Goal: Task Accomplishment & Management: Manage account settings

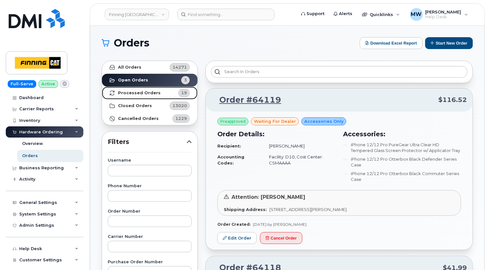
drag, startPoint x: 153, startPoint y: 96, endPoint x: 225, endPoint y: 84, distance: 73.5
click at [153, 96] on link "Processed Orders 19" at bounding box center [150, 93] width 96 height 13
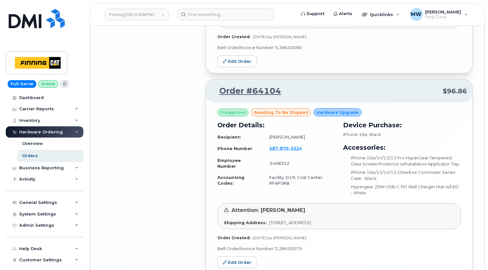
scroll to position [1472, 0]
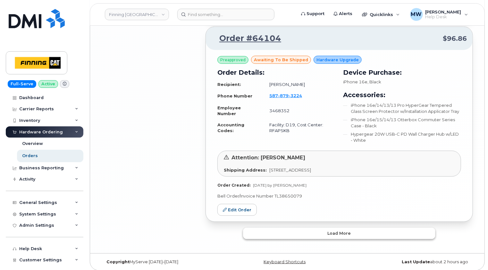
click at [337, 228] on button "Load more" at bounding box center [339, 234] width 192 height 12
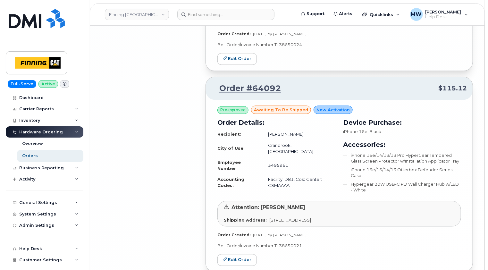
scroll to position [3117, 0]
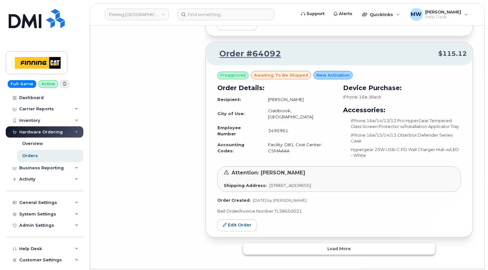
click at [357, 243] on button "Load more" at bounding box center [339, 249] width 192 height 12
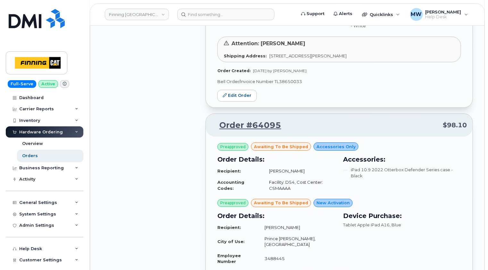
scroll to position [2463, 0]
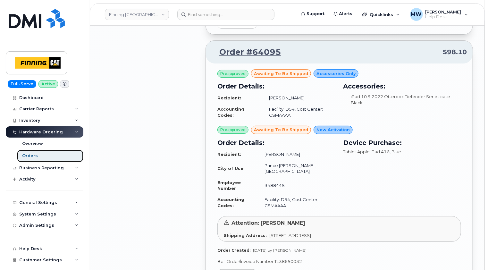
click at [33, 157] on div "Orders" at bounding box center [30, 156] width 16 height 6
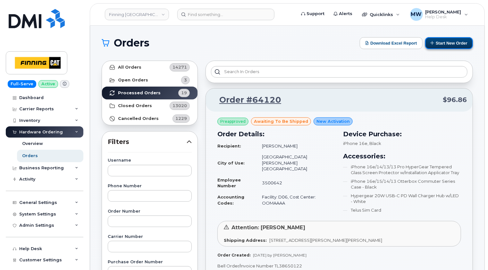
click at [453, 43] on button "Start New Order" at bounding box center [449, 43] width 48 height 12
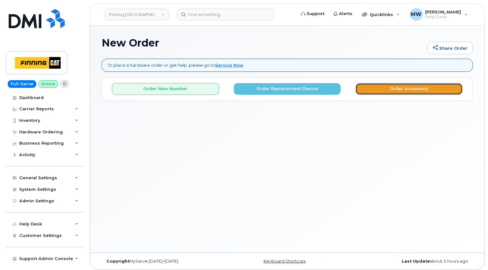
click at [400, 87] on button "Order Accessory" at bounding box center [409, 89] width 107 height 12
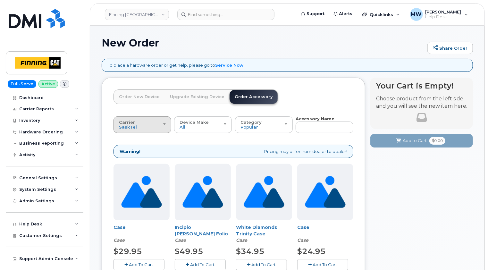
click at [148, 125] on div "Carrier SaskTel Telus" at bounding box center [142, 125] width 47 height 10
click at [130, 150] on label "Telus" at bounding box center [125, 150] width 20 height 8
click at [0, 0] on input "Telus" at bounding box center [0, 0] width 0 height 0
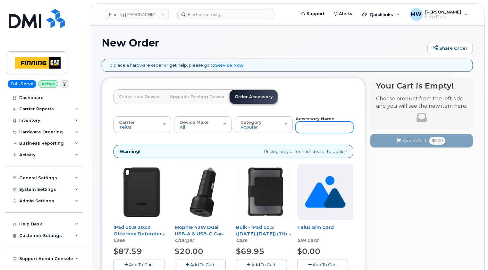
click at [312, 123] on input "text" at bounding box center [325, 128] width 58 height 12
type input "13"
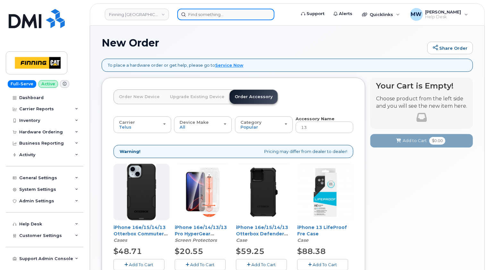
click at [241, 14] on input at bounding box center [225, 15] width 97 height 12
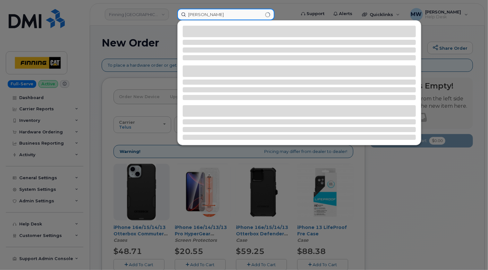
click at [197, 13] on input "mat keith" at bounding box center [225, 15] width 97 height 12
click at [221, 13] on input "[PERSON_NAME]" at bounding box center [225, 15] width 97 height 12
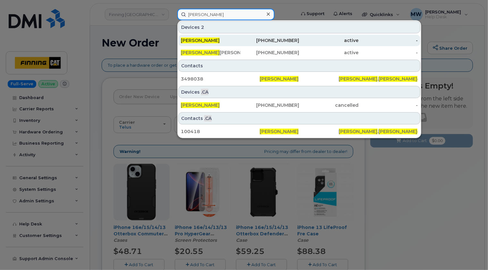
type input "[PERSON_NAME]"
click at [213, 41] on div "[PERSON_NAME]" at bounding box center [210, 40] width 59 height 6
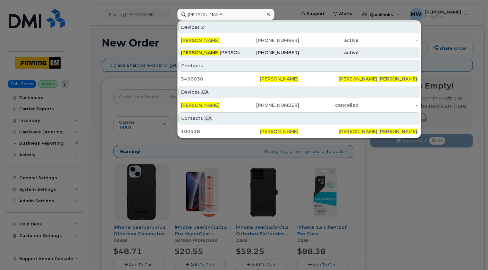
click at [216, 54] on div "Matt Keith Keith" at bounding box center [210, 52] width 59 height 6
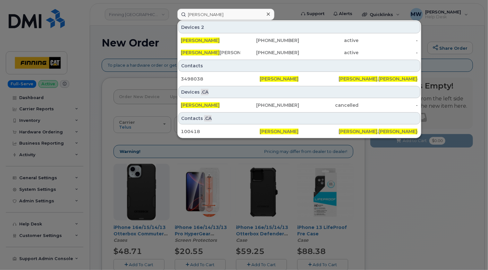
click at [269, 14] on icon at bounding box center [268, 14] width 3 height 5
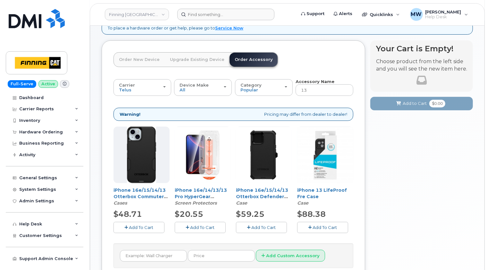
scroll to position [64, 0]
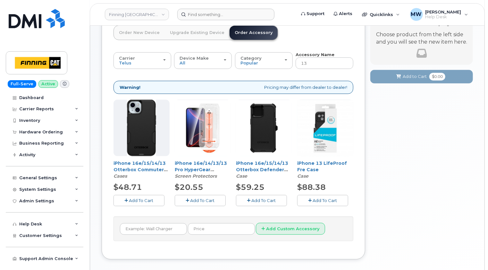
click at [199, 198] on span "Add To Cart" at bounding box center [203, 200] width 24 height 5
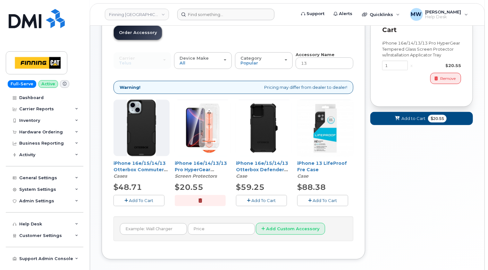
click at [144, 200] on span "Add To Cart" at bounding box center [141, 200] width 24 height 5
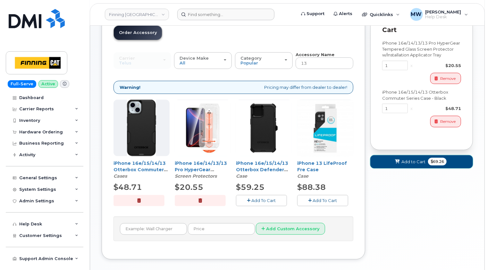
click at [412, 160] on span "Add to Cart" at bounding box center [414, 162] width 24 height 6
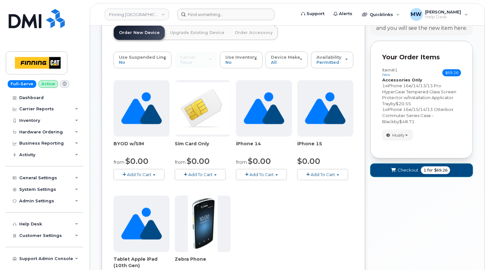
click at [397, 169] on span "submit" at bounding box center [394, 170] width 6 height 6
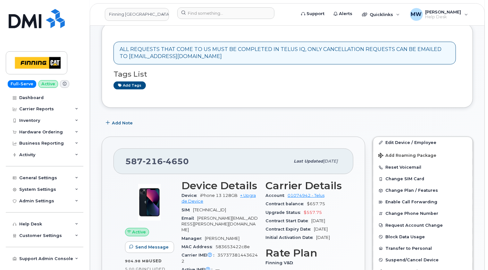
scroll to position [96, 0]
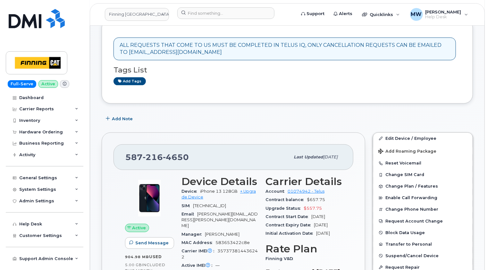
click at [163, 158] on span "216" at bounding box center [176, 157] width 26 height 10
copy span "587 216 4650"
click at [186, 155] on span "4650" at bounding box center [176, 157] width 26 height 10
drag, startPoint x: 196, startPoint y: 157, endPoint x: 146, endPoint y: 156, distance: 49.7
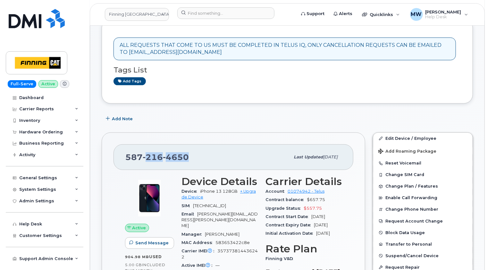
click at [146, 156] on div "587 216 4650" at bounding box center [207, 156] width 165 height 13
copy span "216 4650"
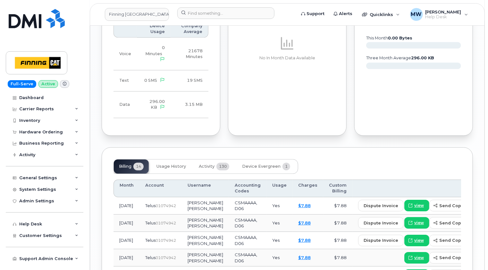
scroll to position [738, 0]
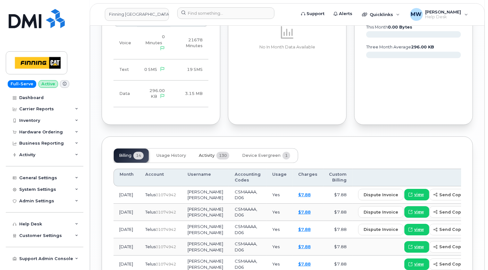
click at [205, 153] on span "Activity" at bounding box center [207, 155] width 16 height 5
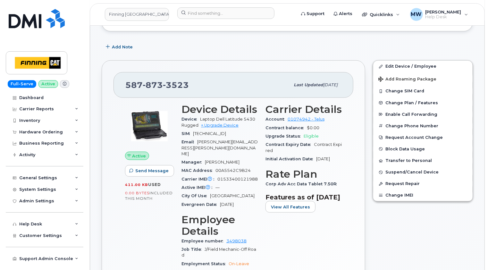
scroll to position [0, 0]
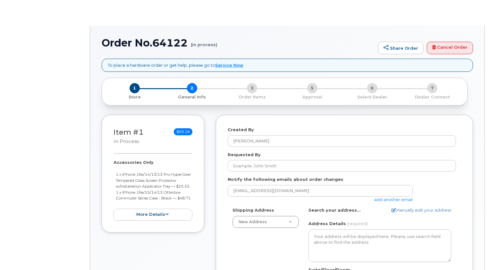
select select
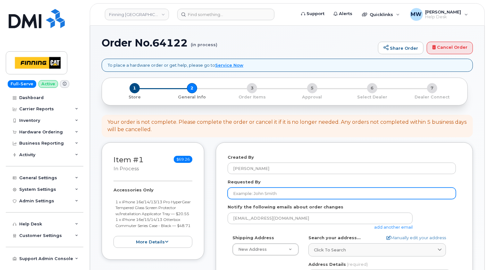
click at [266, 192] on input "Requested By" at bounding box center [342, 194] width 228 height 12
paste input "RITM0483009"
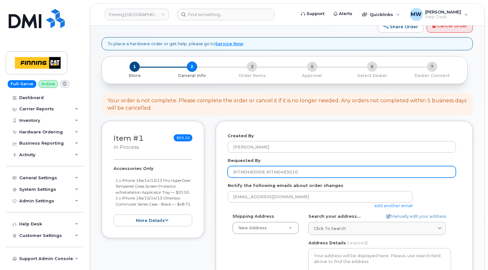
scroll to position [32, 0]
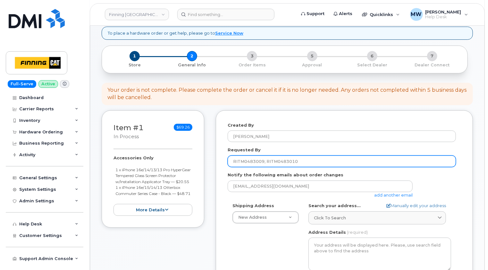
type input "RITM0483009; RITM0483010"
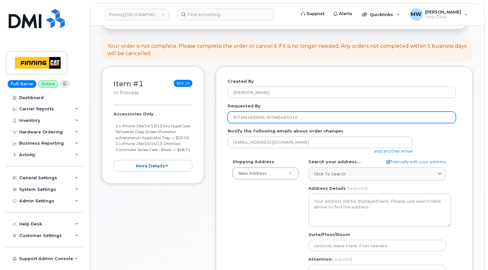
scroll to position [128, 0]
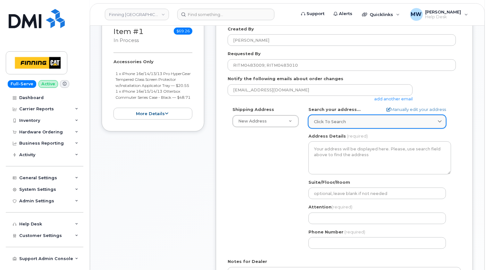
click at [335, 121] on span "Click to search" at bounding box center [330, 122] width 32 height 6
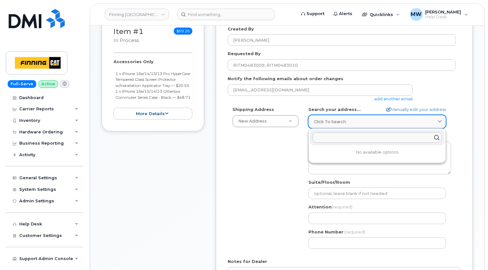
paste input "16532 140 st NW"
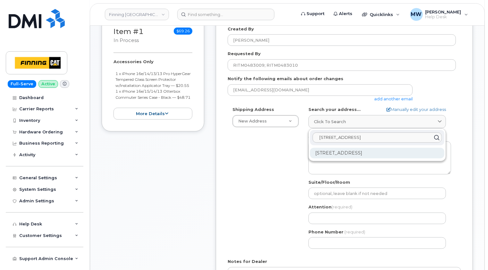
type input "16532 140 st NW"
click at [362, 151] on div "16532 140 St NW Edmonton AB T6V 0K7" at bounding box center [377, 153] width 134 height 11
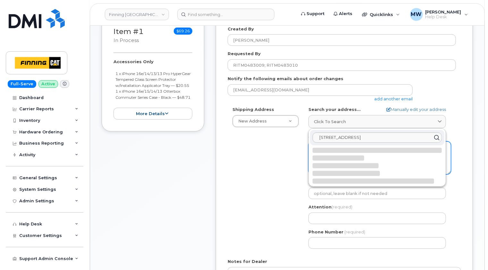
select select
type textarea "16532 140 St NW EDMONTON AB T6V 0K7 CANADA"
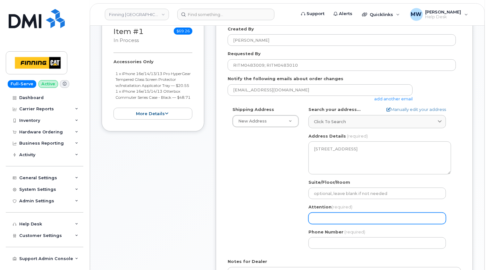
click at [338, 216] on input "Attention (required)" at bounding box center [378, 219] width 138 height 12
select select
type input "M"
select select
type input "Ma"
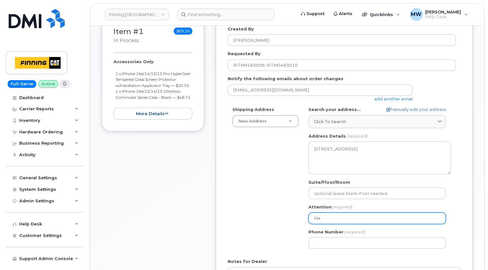
select select
type input "Mat"
select select
type input "Matt"
select select
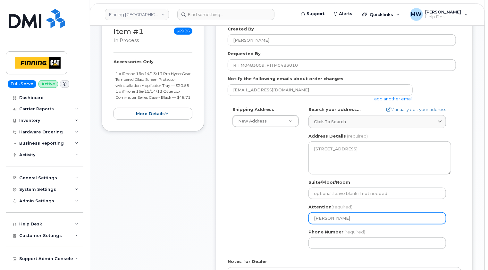
type input "Matt K"
select select
type input "Matt Ke"
select select
type input "Matt Keit"
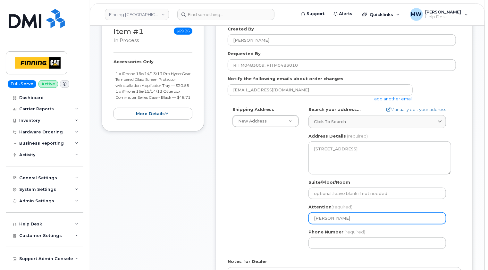
select select
type input "[PERSON_NAME]"
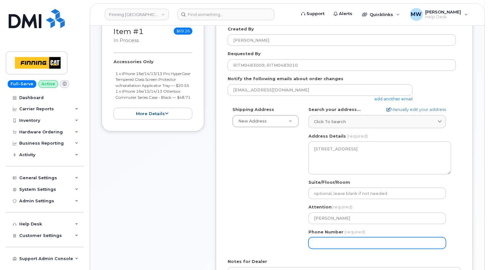
click at [335, 244] on input "Phone Number" at bounding box center [378, 243] width 138 height 12
paste input "5872164650"
select select
type input "5872164650"
click at [266, 229] on div "Shipping Address New Address New Address 10760A Henri-Bourassa E Blvd 8051 18 A…" at bounding box center [342, 179] width 228 height 147
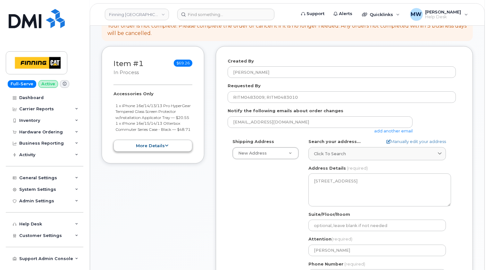
scroll to position [96, 0]
drag, startPoint x: 132, startPoint y: 140, endPoint x: 115, endPoint y: 105, distance: 39.2
click at [115, 105] on ul "1 x iPhone 16e/14/13/13 Pro HyperGear Tempered Glass Screen Protector w/Install…" at bounding box center [153, 118] width 79 height 30
copy ul "1 x iPhone 16e/14/13/13 Pro HyperGear Tempered Glass Screen Protector w/Install…"
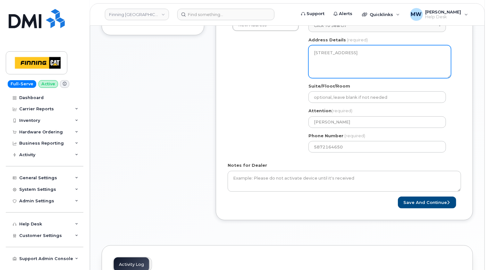
scroll to position [257, 0]
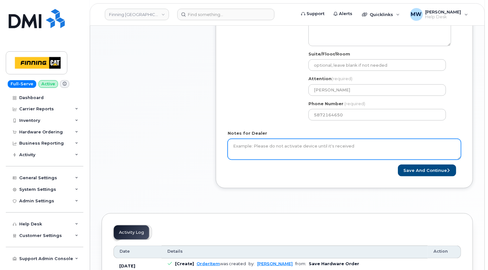
click at [279, 147] on textarea "Notes for Dealer" at bounding box center [344, 149] width 233 height 21
paste textarea "1 x iPhone 16e/14/13/13 Pro HyperGear Tempered Glass Screen Protector w/Install…"
drag, startPoint x: 459, startPoint y: 157, endPoint x: 466, endPoint y: 198, distance: 40.6
click at [466, 198] on div "To place a hardware order or get help, please go to Service Now × Share This Or…" at bounding box center [287, 74] width 371 height 544
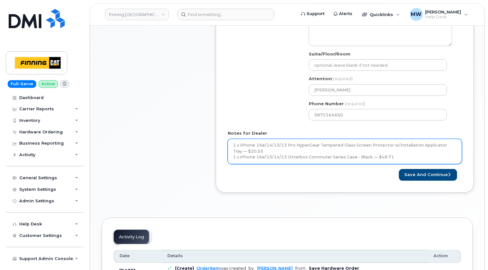
scroll to position [0, 0]
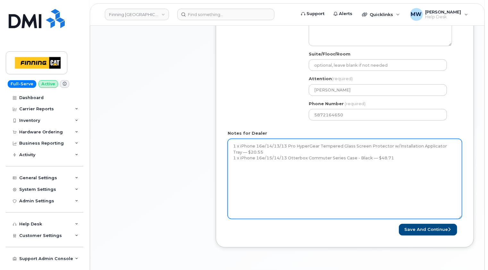
drag, startPoint x: 460, startPoint y: 158, endPoint x: 461, endPoint y: 221, distance: 62.9
click at [461, 219] on textarea "1 x iPhone 16e/14/13/13 Pro HyperGear Tempered Glass Screen Protector w/Install…" at bounding box center [345, 179] width 234 height 80
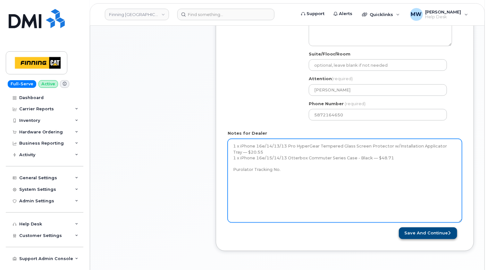
type textarea "1 x iPhone 16e/14/13/13 Pro HyperGear Tempered Glass Screen Protector w/Install…"
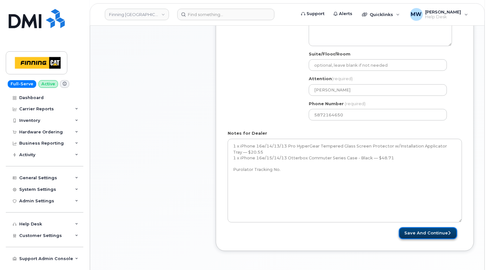
click at [434, 232] on button "Save and Continue" at bounding box center [428, 233] width 58 height 12
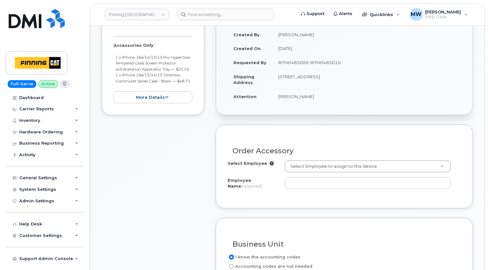
scroll to position [160, 0]
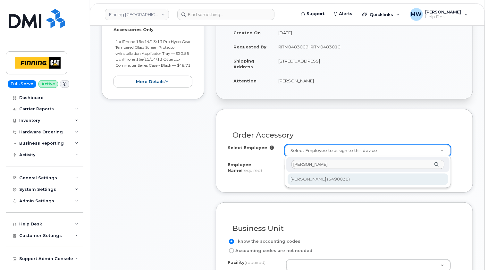
type input "[PERSON_NAME]"
type input "768428"
type input "[PERSON_NAME]"
select select "D06"
select select "CSMAAAA"
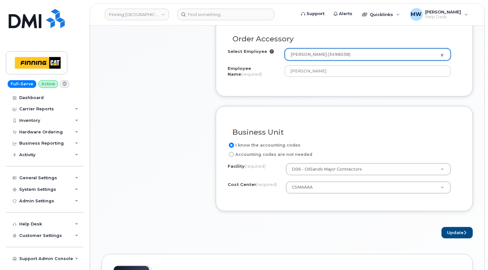
scroll to position [289, 0]
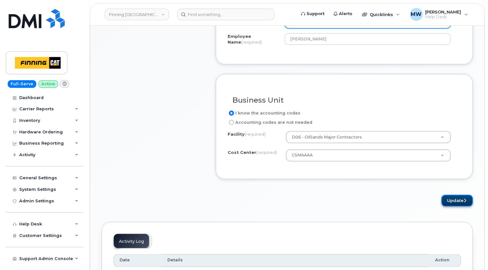
click at [463, 205] on button "Update" at bounding box center [457, 201] width 31 height 12
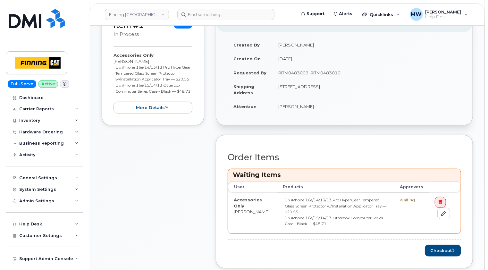
scroll to position [225, 0]
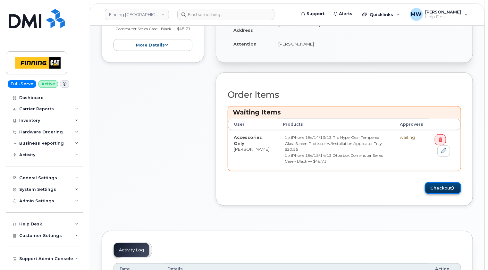
click at [448, 182] on button "Checkout" at bounding box center [443, 188] width 36 height 12
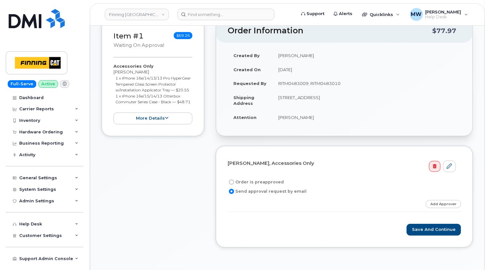
scroll to position [128, 0]
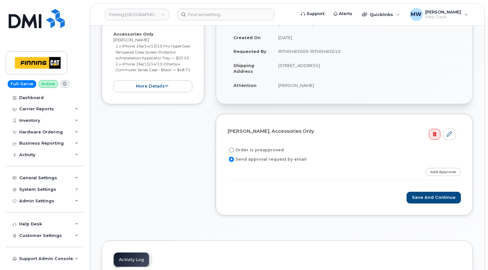
click at [271, 150] on label "Order is preapproved" at bounding box center [256, 150] width 56 height 8
click at [234, 150] on input "Order is preapproved" at bounding box center [231, 150] width 5 height 5
radio input "true"
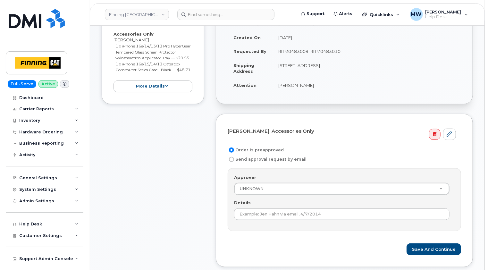
drag, startPoint x: 350, startPoint y: 49, endPoint x: 278, endPoint y: 51, distance: 71.5
click at [278, 51] on td "RITM0483009; RITM0483010" at bounding box center [367, 51] width 189 height 14
copy td "RITM0483009; RITM0483010"
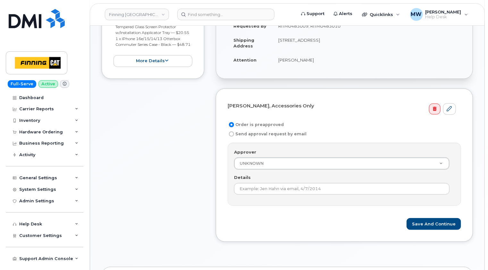
scroll to position [192, 0]
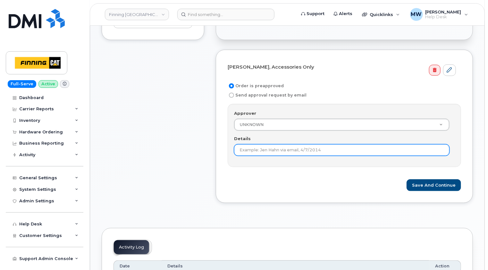
click at [277, 150] on input "Details" at bounding box center [342, 150] width 216 height 12
paste input "RITM0483009; RITM0483010"
type input "RITM0483009; RITM0483010"
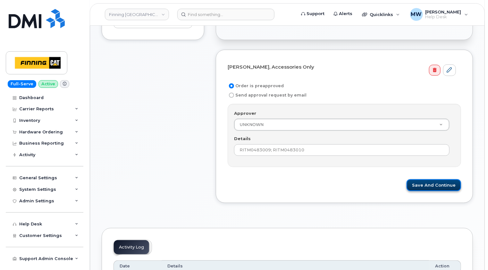
click at [430, 188] on button "Save and Continue" at bounding box center [434, 185] width 55 height 12
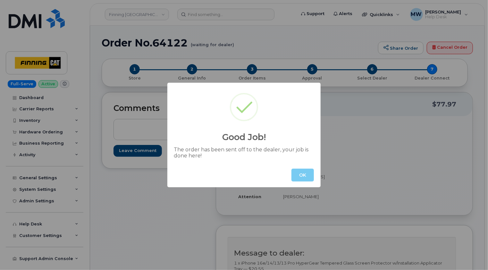
click at [307, 175] on button "OK" at bounding box center [303, 175] width 22 height 13
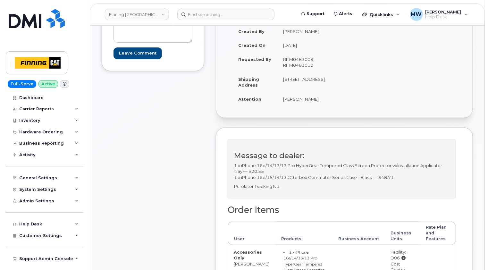
scroll to position [64, 0]
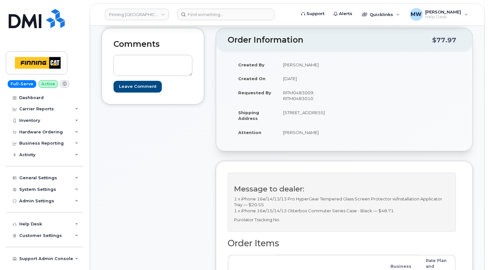
drag, startPoint x: 291, startPoint y: 123, endPoint x: 318, endPoint y: 118, distance: 27.7
click at [318, 118] on td "[STREET_ADDRESS]" at bounding box center [308, 116] width 62 height 20
copy td "T6V 0K7"
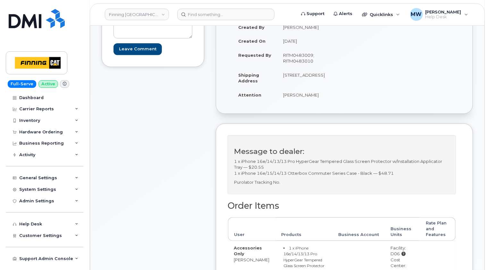
scroll to position [192, 0]
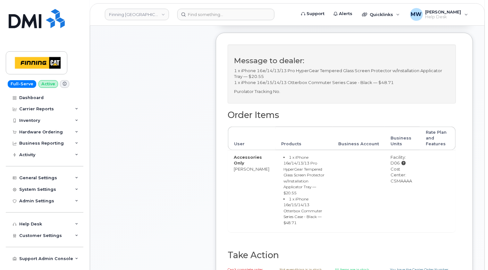
click at [403, 184] on div "Cost Center: CSMAAAA" at bounding box center [403, 175] width 24 height 18
copy div "CSMAAAA"
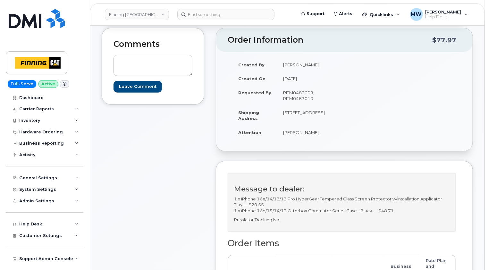
scroll to position [0, 0]
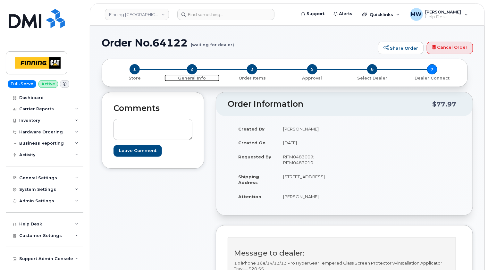
click at [191, 70] on span "2" at bounding box center [192, 69] width 10 height 10
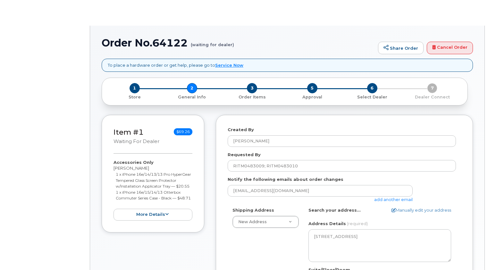
select select
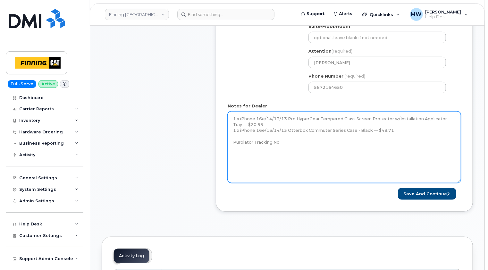
drag, startPoint x: 459, startPoint y: 130, endPoint x: 459, endPoint y: 181, distance: 50.7
click at [459, 181] on textarea "1 x iPhone 16e/14/13/13 Pro HyperGear Tempered Glass Screen Protector w/Install…" at bounding box center [344, 147] width 233 height 72
click at [293, 140] on textarea "1 x iPhone 16e/14/13/13 Pro HyperGear Tempered Glass Screen Protector w/Install…" at bounding box center [344, 147] width 233 height 72
paste textarea "335637093782"
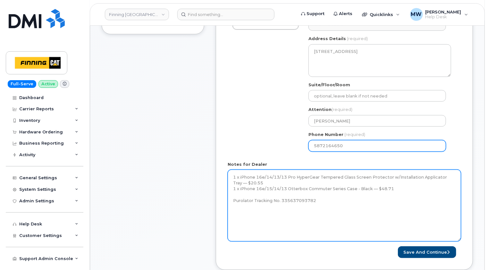
scroll to position [225, 0]
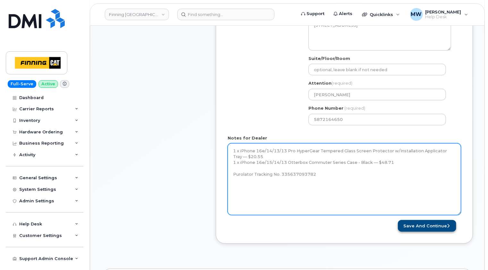
type textarea "1 x iPhone 16e/14/13/13 Pro HyperGear Tempered Glass Screen Protector w/Install…"
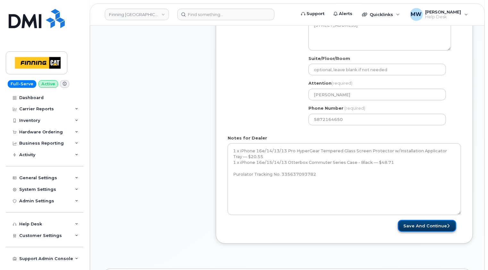
click at [446, 225] on button "Save and Continue" at bounding box center [427, 226] width 58 height 12
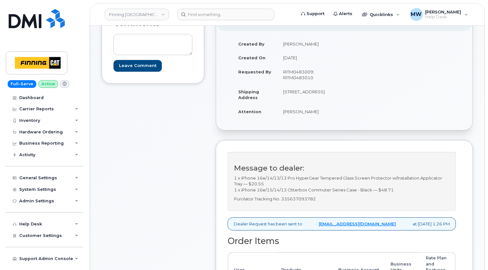
scroll to position [96, 0]
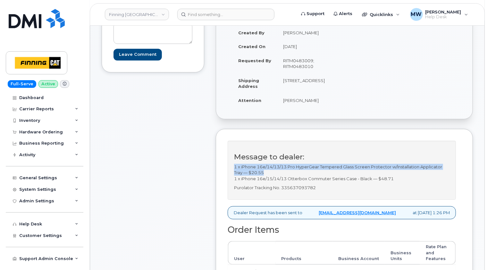
drag, startPoint x: 266, startPoint y: 179, endPoint x: 233, endPoint y: 174, distance: 33.4
click at [233, 174] on div "Message to dealer: 1 x iPhone 16e/14/13/13 Pro HyperGear Tempered Glass Screen …" at bounding box center [342, 170] width 228 height 59
copy p "1 x iPhone 16e/14/13/13 Pro HyperGear Tempered Glass Screen Protector w/Install…"
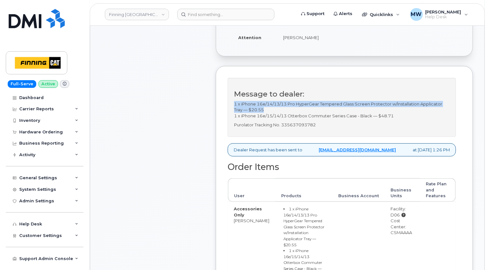
scroll to position [160, 0]
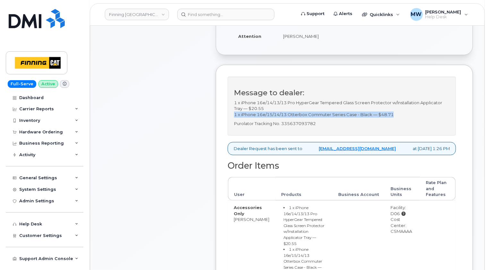
drag, startPoint x: 394, startPoint y: 121, endPoint x: 235, endPoint y: 119, distance: 158.8
click at [235, 118] on p "1 x iPhone 16e/14/13/13 Pro HyperGear Tempered Glass Screen Protector w/Install…" at bounding box center [342, 109] width 216 height 18
copy p "1 x iPhone 16e/15/14/13 Otterbox Commuter Series Case - Black — $48.71"
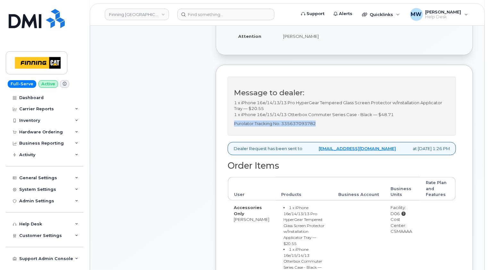
drag, startPoint x: 325, startPoint y: 128, endPoint x: 235, endPoint y: 128, distance: 90.1
click at [235, 127] on p "Purolator Tracking No. 335637093782" at bounding box center [342, 124] width 216 height 6
copy p "Purolator Tracking No. 335637093782"
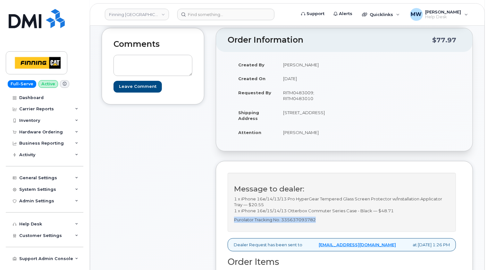
scroll to position [0, 0]
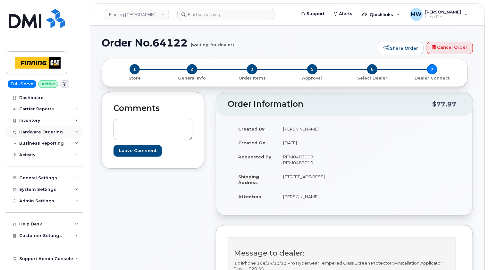
click at [37, 127] on div "Hardware Ordering" at bounding box center [45, 132] width 78 height 12
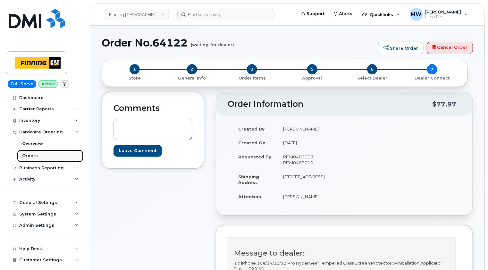
click at [30, 155] on div "Orders" at bounding box center [30, 156] width 16 height 6
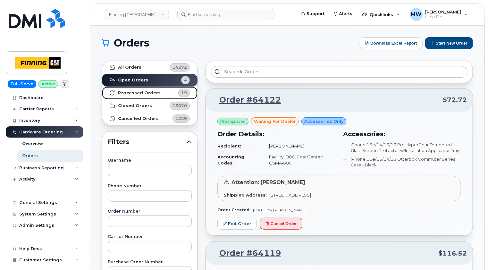
click at [143, 90] on strong "Processed Orders" at bounding box center [139, 92] width 43 height 5
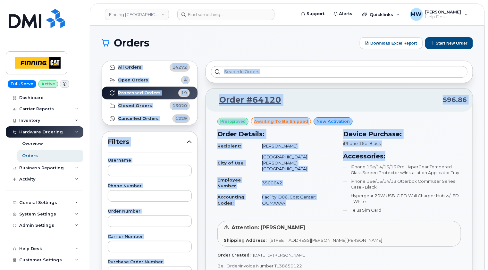
drag, startPoint x: 488, startPoint y: 25, endPoint x: 484, endPoint y: 153, distance: 127.7
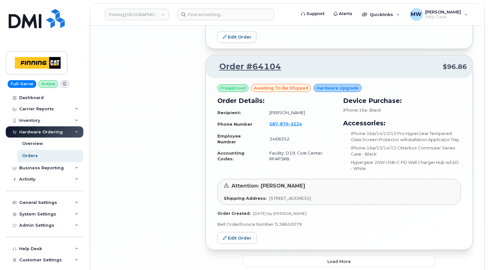
scroll to position [1447, 0]
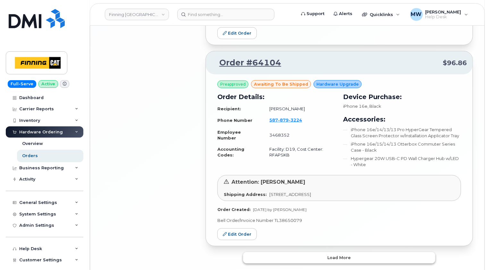
click at [358, 252] on button "Load more" at bounding box center [339, 258] width 192 height 12
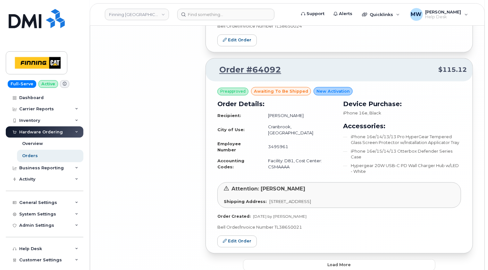
scroll to position [3123, 0]
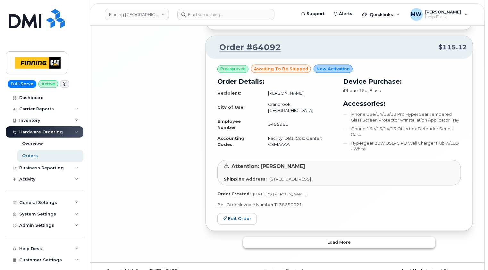
click at [364, 237] on button "Load more" at bounding box center [339, 243] width 192 height 12
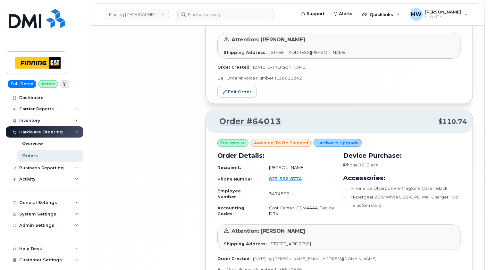
scroll to position [3682, 0]
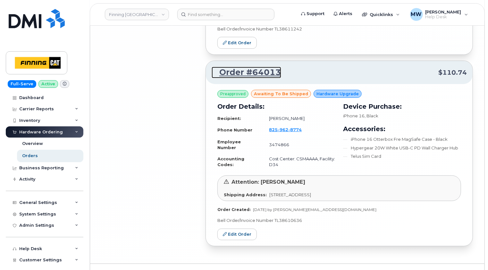
click at [253, 67] on link "Order #64013" at bounding box center [247, 73] width 70 height 12
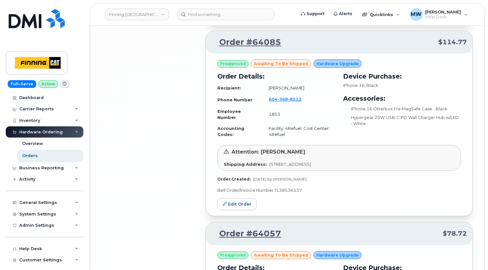
scroll to position [3297, 0]
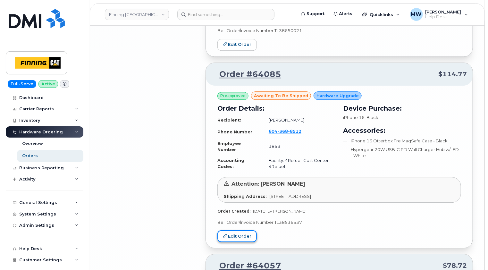
click at [240, 230] on link "Edit Order" at bounding box center [236, 236] width 39 height 12
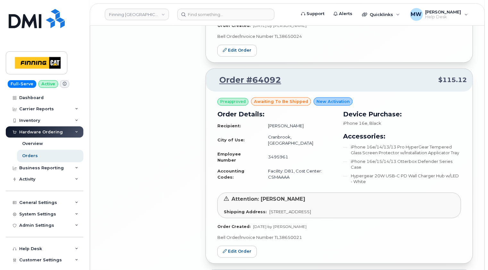
scroll to position [3105, 0]
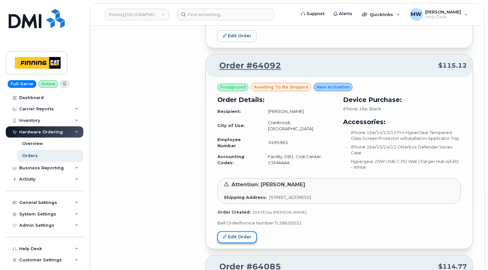
click at [239, 231] on link "Edit Order" at bounding box center [236, 237] width 39 height 12
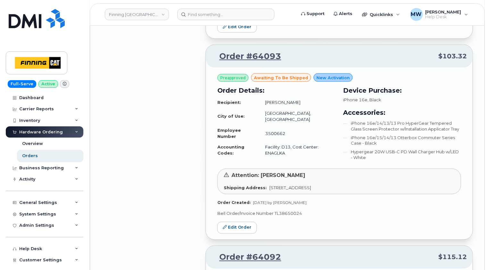
scroll to position [2912, 0]
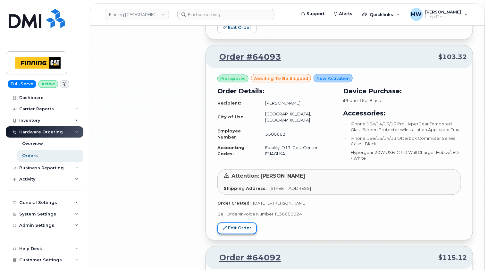
click at [240, 223] on link "Edit Order" at bounding box center [236, 229] width 39 height 12
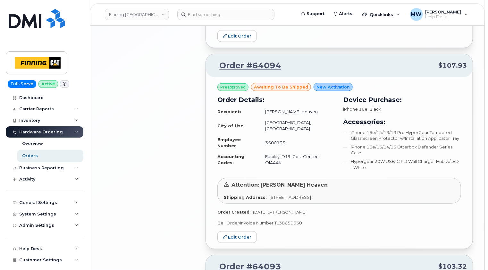
scroll to position [2688, 0]
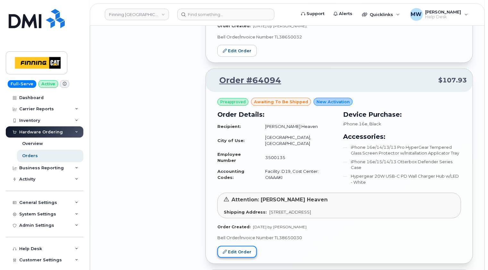
click at [241, 246] on link "Edit Order" at bounding box center [236, 252] width 39 height 12
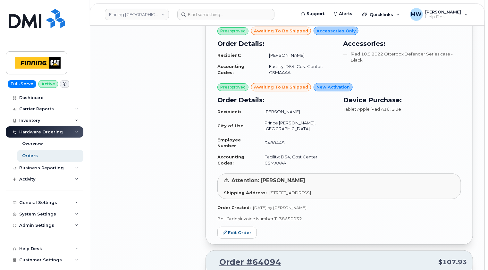
scroll to position [2495, 0]
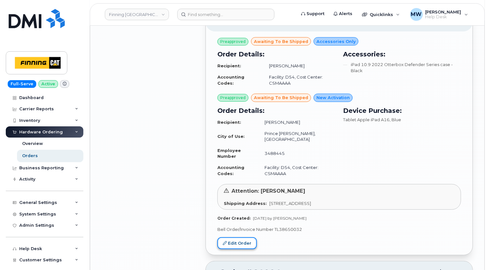
click at [243, 237] on link "Edit Order" at bounding box center [236, 243] width 39 height 12
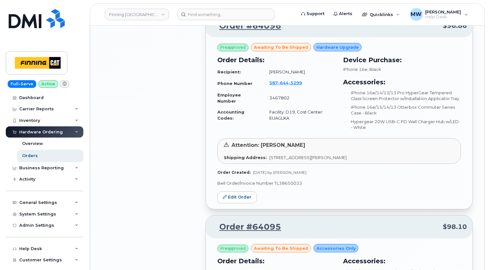
scroll to position [2239, 0]
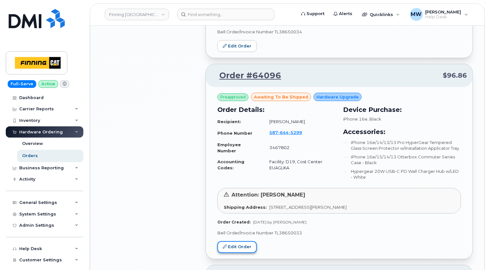
click at [242, 242] on link "Edit Order" at bounding box center [236, 247] width 39 height 12
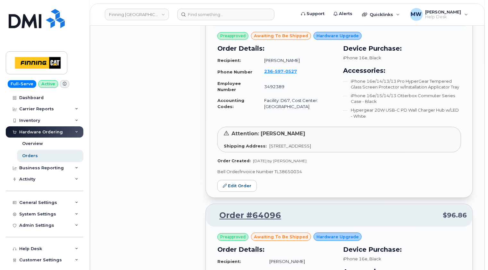
scroll to position [2046, 0]
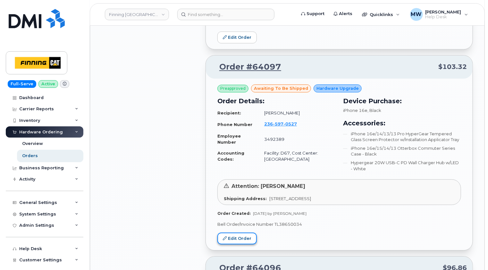
click at [240, 233] on link "Edit Order" at bounding box center [236, 239] width 39 height 12
click at [33, 156] on div "Orders" at bounding box center [30, 156] width 16 height 6
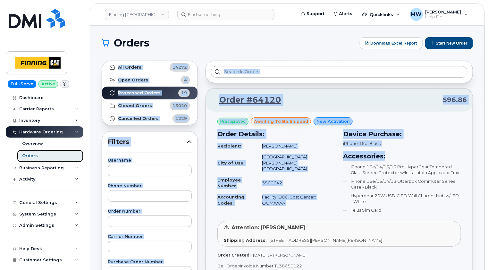
click at [32, 155] on div "Orders" at bounding box center [30, 156] width 16 height 6
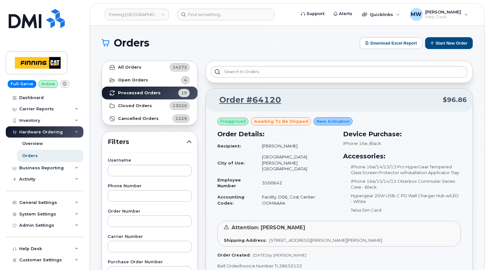
click at [271, 44] on h1 "Orders" at bounding box center [229, 43] width 255 height 10
click at [136, 80] on strong "Open Orders" at bounding box center [133, 80] width 30 height 5
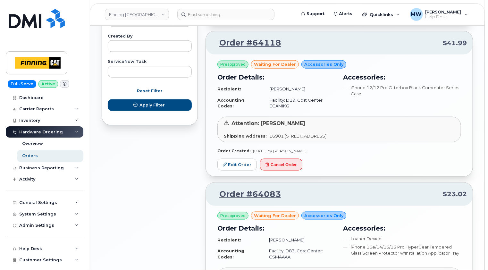
scroll to position [344, 0]
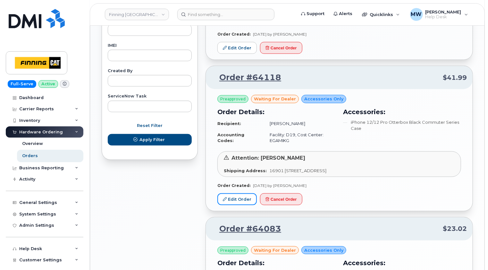
drag, startPoint x: 240, startPoint y: 198, endPoint x: 244, endPoint y: 191, distance: 8.2
click at [240, 198] on link "Edit Order" at bounding box center [236, 199] width 39 height 12
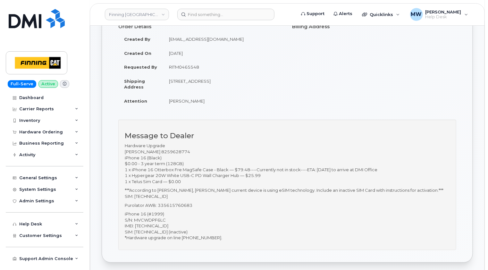
scroll to position [96, 0]
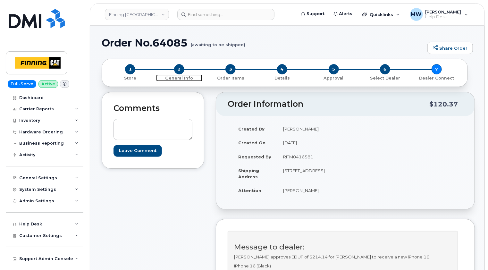
click at [178, 70] on span "2" at bounding box center [179, 69] width 10 height 10
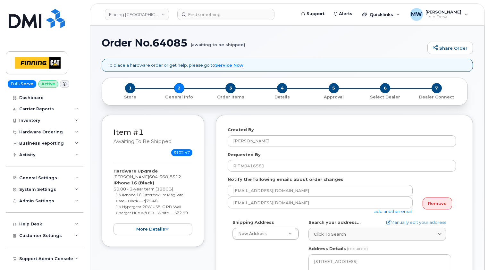
select select
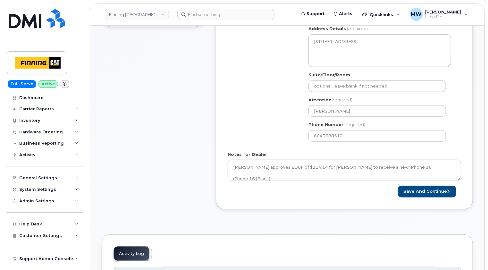
scroll to position [257, 0]
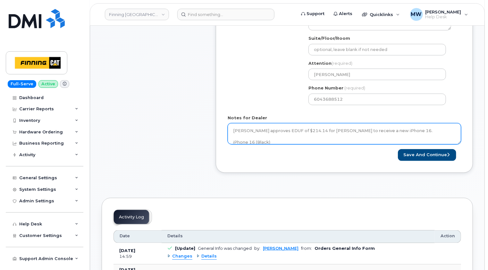
drag, startPoint x: 461, startPoint y: 141, endPoint x: 463, endPoint y: 188, distance: 46.2
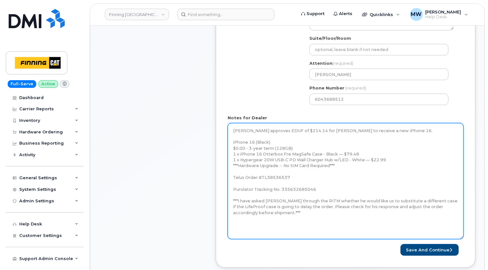
drag, startPoint x: 460, startPoint y: 142, endPoint x: 462, endPoint y: 239, distance: 96.9
click at [462, 239] on textarea "[PERSON_NAME] approves EDUF of $214.14 for [PERSON_NAME] to receive a new iPhon…" at bounding box center [346, 181] width 236 height 116
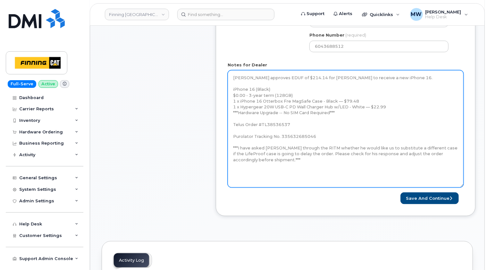
scroll to position [321, 0]
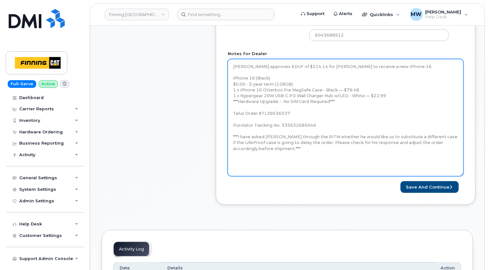
click at [327, 125] on textarea "[PERSON_NAME] approves EDUF of $214.14 for [PERSON_NAME] to receive a new iPhon…" at bounding box center [346, 117] width 236 height 117
click at [387, 141] on textarea "[PERSON_NAME] approves EDUF of $214.14 for [PERSON_NAME] to receive a new iPhon…" at bounding box center [346, 117] width 236 height 117
click at [294, 144] on textarea "[PERSON_NAME] approves EDUF of $214.14 for [PERSON_NAME] to receive a new iPhon…" at bounding box center [346, 117] width 236 height 117
click at [293, 146] on textarea "[PERSON_NAME] approves EDUF of $214.14 for [PERSON_NAME] to receive a new iPhon…" at bounding box center [346, 117] width 236 height 117
paste textarea "iPhone 16 (#2024) S/N: GW406VCF7M IMEI: [TECHNICAL_ID] EID: 8904903200740888260…"
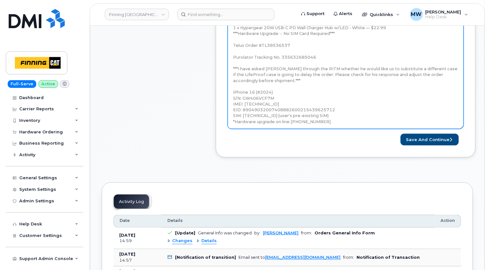
scroll to position [385, 0]
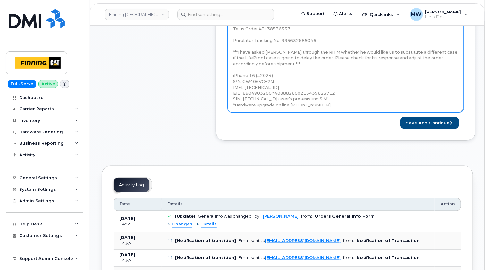
click at [318, 108] on textarea "[PERSON_NAME] approves EDUF of $214.14 for [PERSON_NAME] to receive a new iPhon…" at bounding box center [346, 53] width 236 height 117
click at [329, 102] on textarea "Sandy Denham approves EDUF of $214.14 for Randy Jagpal to receive a new iPhone …" at bounding box center [346, 53] width 236 height 117
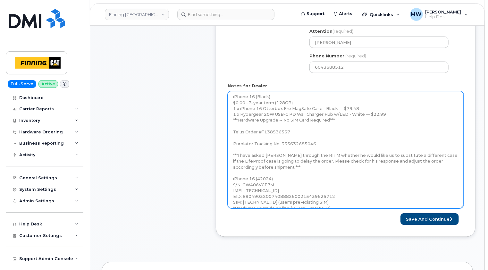
scroll to position [21, 0]
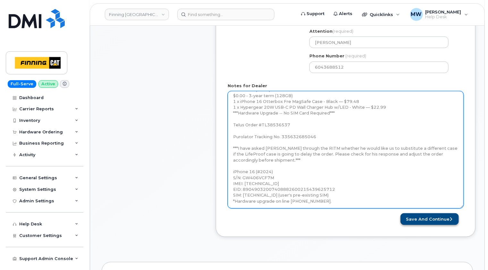
type textarea "Sandy Denham approves EDUF of $214.14 for Randy Jagpal to receive a new iPhone …"
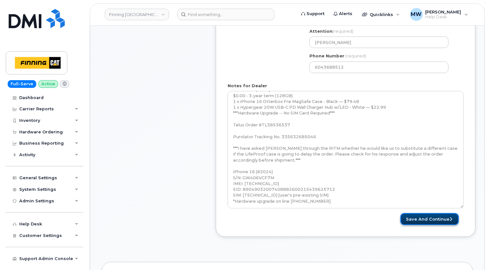
click at [429, 217] on button "Save and Continue" at bounding box center [430, 219] width 58 height 12
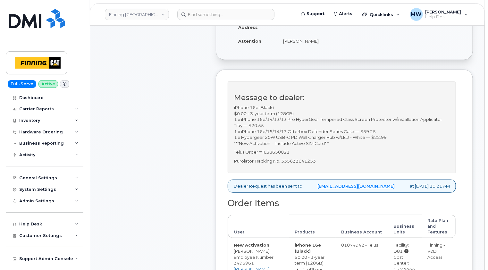
scroll to position [160, 0]
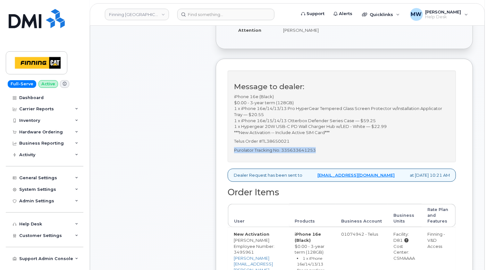
drag, startPoint x: 320, startPoint y: 156, endPoint x: 235, endPoint y: 156, distance: 85.3
click at [235, 153] on p "Purolator Tracking No. 335633641253" at bounding box center [342, 150] width 216 height 6
copy p "Purolator Tracking No. 335633641253"
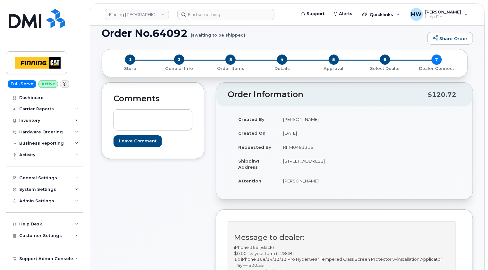
scroll to position [0, 0]
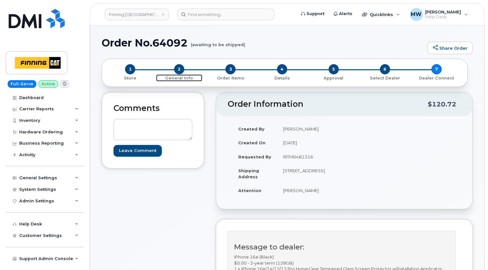
click at [179, 69] on span "2" at bounding box center [179, 69] width 10 height 10
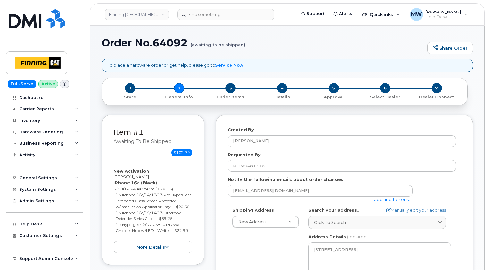
select select
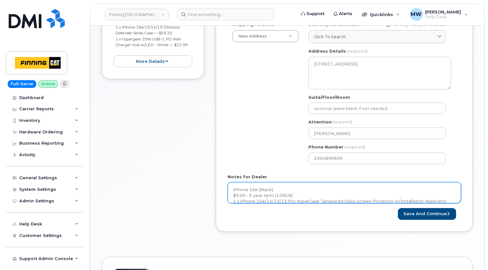
scroll to position [257, 0]
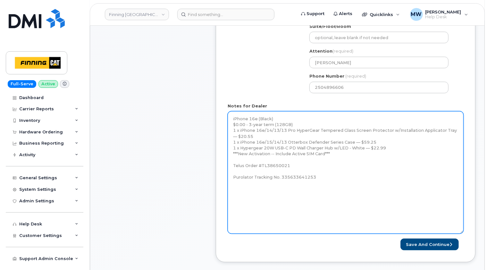
drag, startPoint x: 461, startPoint y: 130, endPoint x: 463, endPoint y: 232, distance: 101.7
click at [463, 232] on textarea "iPhone 16e (Black) $0.00 - 3-year term (128GB) 1 x iPhone 16e/14/13/13 Pro Hype…" at bounding box center [346, 172] width 236 height 123
click at [314, 182] on textarea "iPhone 16e (Black) $0.00 - 3-year term (128GB) 1 x iPhone 16e/14/13/13 Pro Hype…" at bounding box center [346, 172] width 236 height 123
click at [327, 174] on textarea "iPhone 16e (Black) $0.00 - 3-year term (128GB) 1 x iPhone 16e/14/13/13 Pro Hype…" at bounding box center [346, 172] width 236 height 123
click at [324, 175] on textarea "iPhone 16e (Black) $0.00 - 3-year term (128GB) 1 x iPhone 16e/14/13/13 Pro Hype…" at bounding box center [346, 172] width 236 height 123
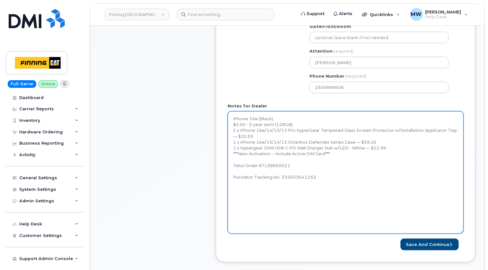
paste textarea "iPhone 16e (#2019) S/N: KV6DJCP7N5 IMEI: [TECHNICAL_ID] EID: 890430520100088870…"
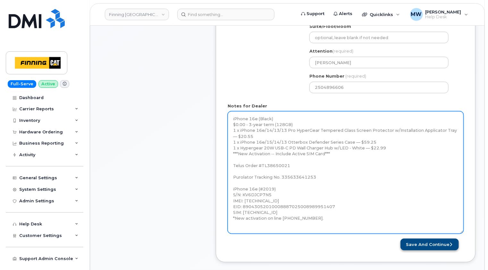
type textarea "iPhone 16e (Black) $0.00 - 3-year term (128GB) 1 x iPhone 16e/14/13/13 Pro Hype…"
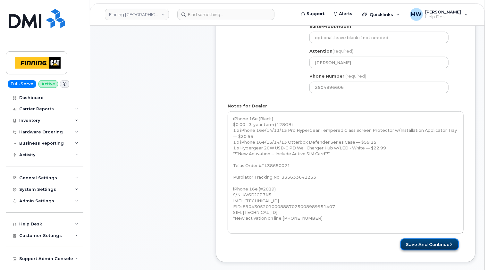
click at [437, 243] on button "Save and Continue" at bounding box center [430, 245] width 58 height 12
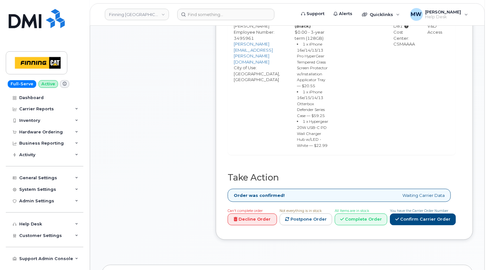
scroll to position [481, 0]
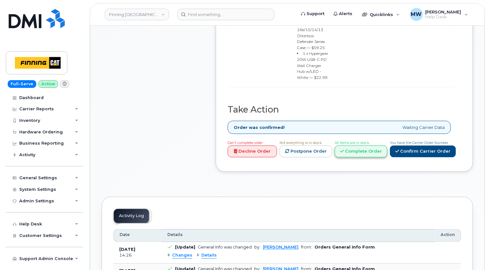
click at [371, 157] on link "Complete Order" at bounding box center [361, 152] width 53 height 12
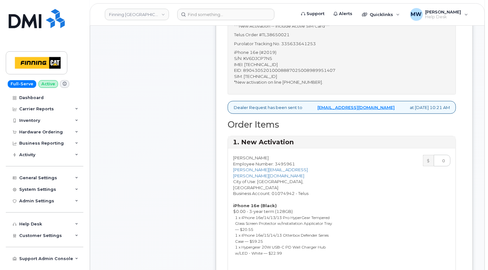
scroll to position [257, 0]
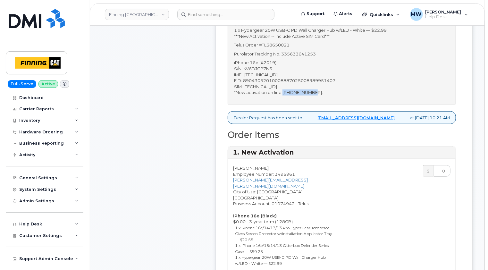
drag, startPoint x: 315, startPoint y: 98, endPoint x: 284, endPoint y: 98, distance: 31.8
click at [284, 95] on p "iPhone 16e (#2019) S/N: KV6DJCP7N5 IMEI: 353927601407734 EID: 89043052010008887…" at bounding box center [342, 78] width 216 height 36
copy p "672-967-3972"
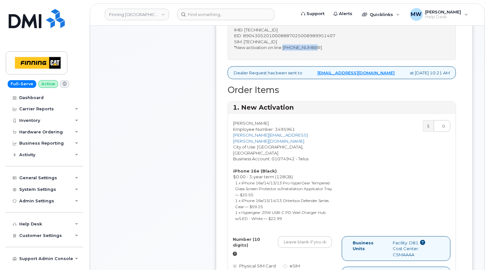
scroll to position [417, 0]
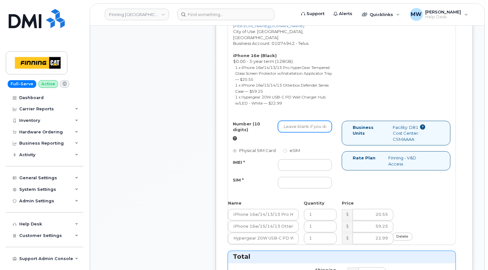
click at [291, 121] on input "Number (10 digits)" at bounding box center [305, 127] width 54 height 12
paste input "672-967-3972"
click at [294, 121] on input "672-967-3972" at bounding box center [305, 127] width 54 height 12
click at [302, 121] on input "672967-3972" at bounding box center [305, 127] width 54 height 12
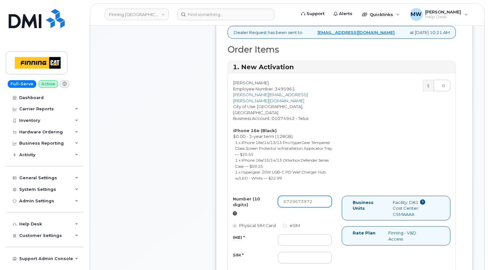
scroll to position [225, 0]
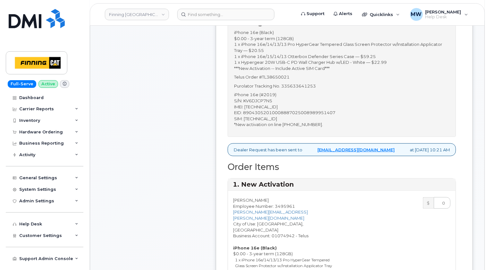
type input "6729673972"
click at [267, 112] on p "iPhone 16e (#2019) S/N: KV6DJCP7N5 IMEI: 353927601407734 EID: 89043052010008887…" at bounding box center [342, 110] width 216 height 36
copy p "353927601407734"
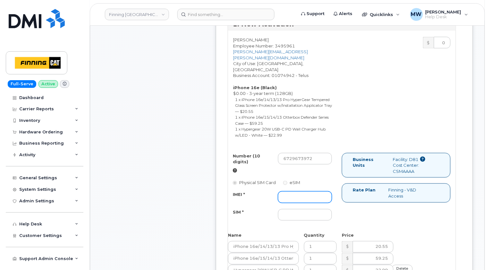
click at [302, 191] on input "IMEI *" at bounding box center [305, 197] width 54 height 12
paste input "353927601407734"
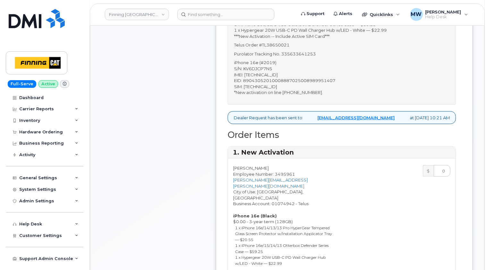
type input "353927601407734"
click at [275, 90] on p "iPhone 16e (#2019) S/N: KV6DJCP7N5 IMEI: 353927601407734 EID: 89043052010008887…" at bounding box center [342, 78] width 216 height 36
copy p "8912230102357727274"
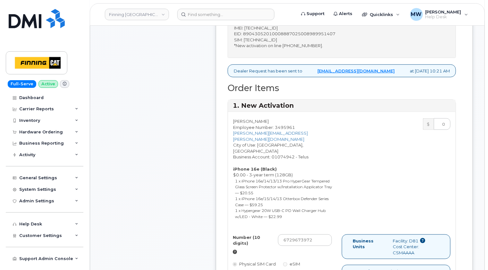
scroll to position [385, 0]
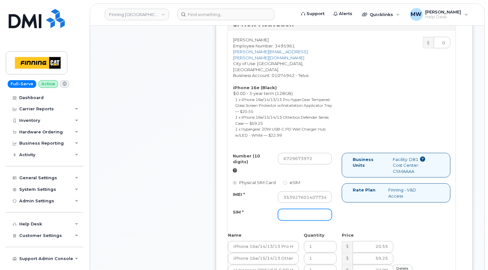
click at [286, 209] on input "SIM *" at bounding box center [305, 215] width 54 height 12
paste input "8912230102357727274"
type input "8912230102357727274"
click at [432, 212] on div "Number (10 digits) 6729673972 Physical SIM Card eSIM IMEI * 353927601407734 SIM…" at bounding box center [342, 190] width 228 height 74
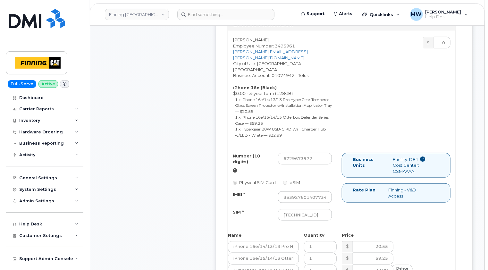
scroll to position [0, 0]
click at [326, 209] on input "8912230102357727274" at bounding box center [305, 215] width 54 height 12
click at [432, 211] on div "Number (10 digits) 6729673972 Physical SIM Card eSIM IMEI * 353927601407734 SIM…" at bounding box center [342, 190] width 228 height 74
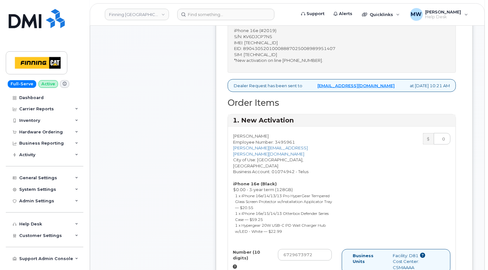
scroll to position [257, 0]
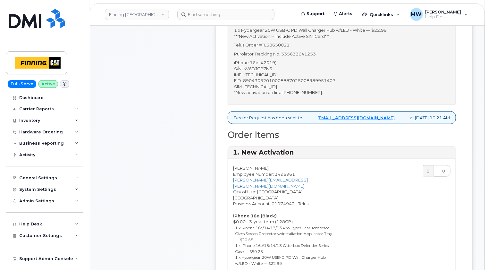
click at [301, 57] on p "Purolator Tracking No. 335633641253" at bounding box center [342, 54] width 216 height 6
copy p "335633641253"
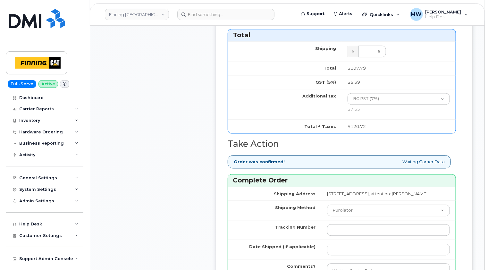
scroll to position [706, 0]
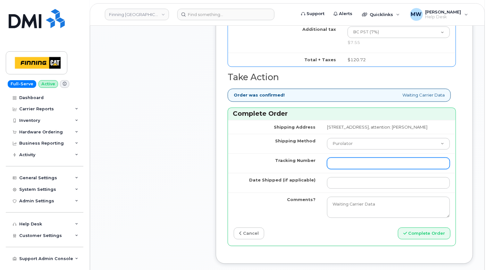
click at [327, 161] on input "Tracking Number" at bounding box center [388, 163] width 123 height 12
paste input "335633641253"
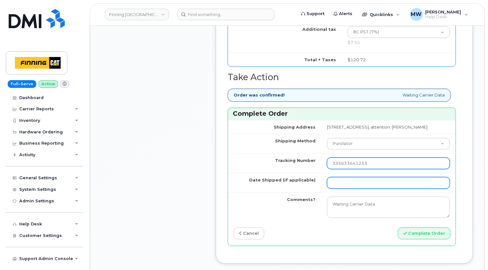
type input "335633641253"
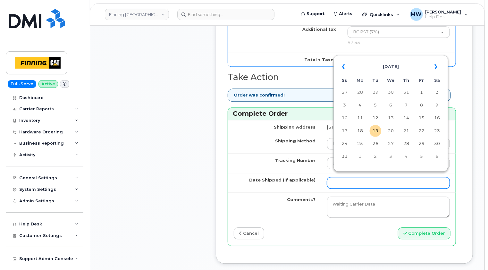
click at [327, 178] on input "Date Shipped (if applicable)" at bounding box center [388, 183] width 123 height 12
click at [376, 132] on td "19" at bounding box center [376, 131] width 12 height 12
type input "2025-08-19"
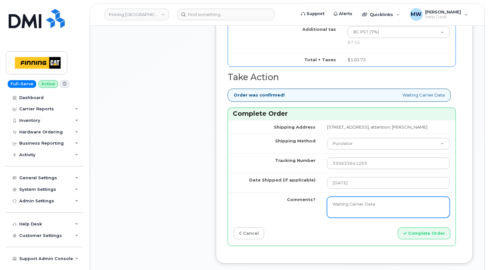
drag, startPoint x: 362, startPoint y: 204, endPoint x: 259, endPoint y: 207, distance: 104.0
click at [259, 207] on tr "Comments? Waiting Carrier Data" at bounding box center [342, 206] width 228 height 29
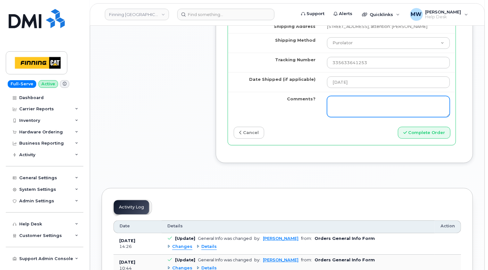
scroll to position [834, 0]
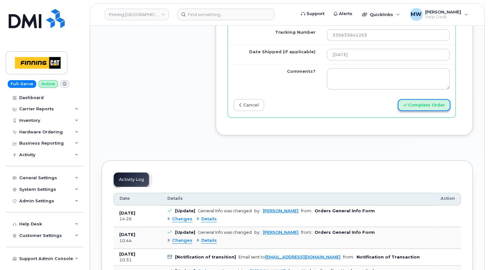
click at [425, 105] on button "Complete Order" at bounding box center [424, 105] width 53 height 12
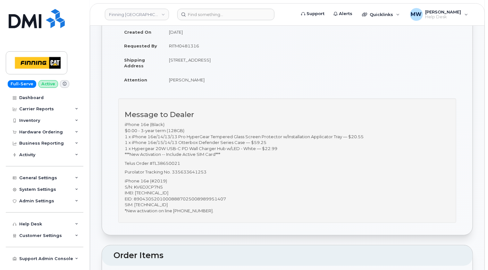
scroll to position [96, 0]
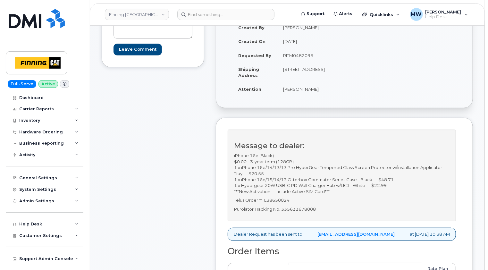
scroll to position [160, 0]
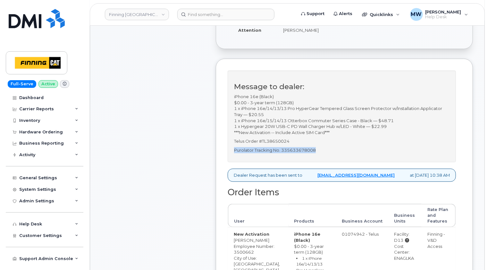
drag, startPoint x: 318, startPoint y: 151, endPoint x: 235, endPoint y: 150, distance: 83.4
click at [235, 150] on p "Purolator Tracking No. 335633678008" at bounding box center [342, 150] width 216 height 6
copy p "Purolator Tracking No. 335633678008"
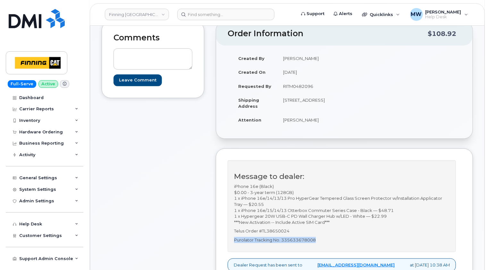
scroll to position [0, 0]
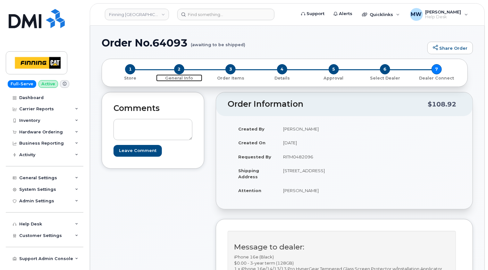
click at [181, 70] on span "2" at bounding box center [179, 69] width 10 height 10
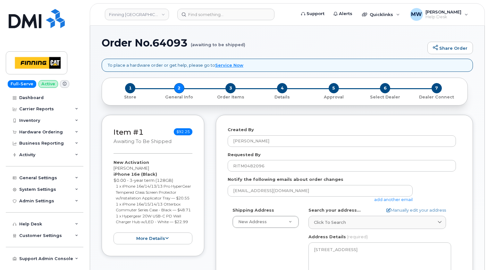
select select
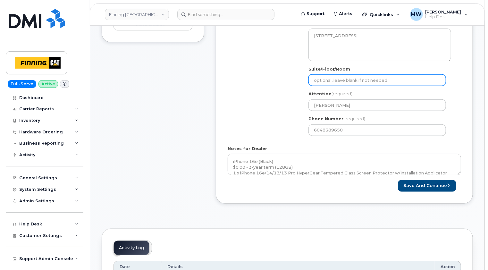
scroll to position [257, 0]
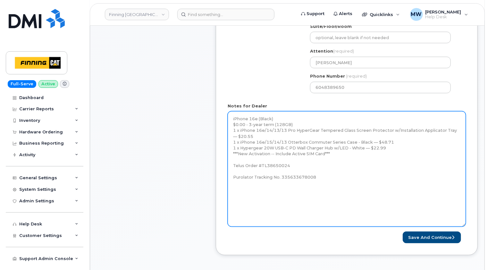
drag, startPoint x: 460, startPoint y: 130, endPoint x: 464, endPoint y: 225, distance: 95.0
click at [464, 225] on textarea "iPhone 16e (Black) $0.00 - 3-year term (128GB) 1 x iPhone 16e/14/13/13 Pro Hype…" at bounding box center [347, 168] width 238 height 115
click at [357, 182] on textarea "iPhone 16e (Black) $0.00 - 3-year term (128GB) 1 x iPhone 16e/14/13/13 Pro Hype…" at bounding box center [347, 169] width 238 height 116
paste textarea "iPhone 16e (#2020) S/N: K93P2Y40HX IMEI: 353927601237206 EID: 89043052010008887…"
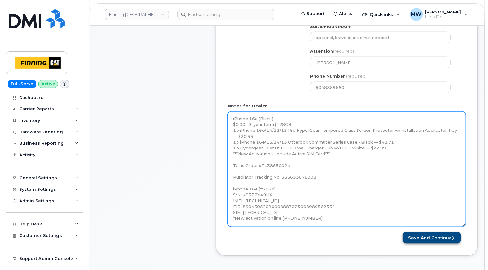
type textarea "iPhone 16e (Black) $0.00 - 3-year term (128GB) 1 x iPhone 16e/14/13/13 Pro Hype…"
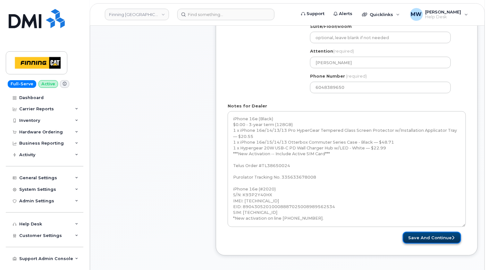
click at [441, 236] on button "Save and Continue" at bounding box center [432, 238] width 58 height 12
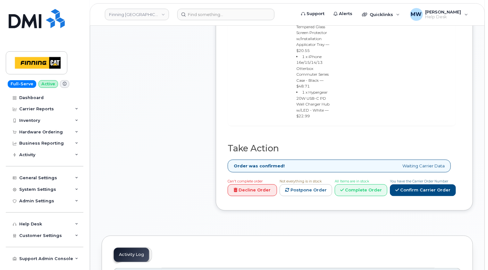
scroll to position [449, 0]
click at [366, 184] on link "Complete Order" at bounding box center [361, 190] width 53 height 12
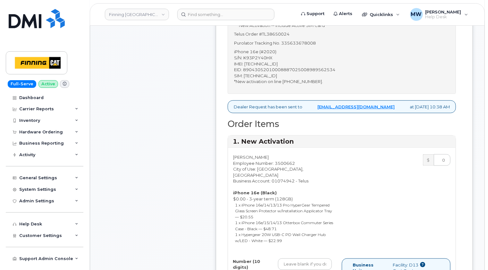
scroll to position [257, 0]
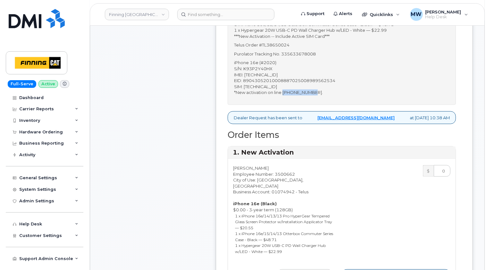
drag, startPoint x: 315, startPoint y: 90, endPoint x: 284, endPoint y: 91, distance: 30.8
click at [284, 91] on p "iPhone 16e (#2020) S/N: K93P2Y40HX IMEI: 353927601237206 EID: 89043052010008887…" at bounding box center [342, 78] width 216 height 36
copy p "672-965-1138"
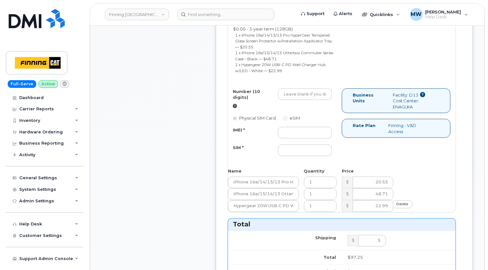
scroll to position [449, 0]
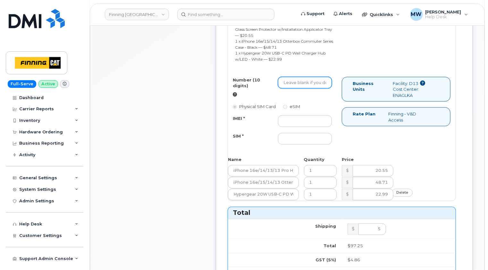
click at [293, 77] on input "Number (10 digits)" at bounding box center [305, 83] width 54 height 12
paste input "672-965-1138"
click at [294, 77] on input "672-965-1138" at bounding box center [305, 83] width 54 height 12
click at [302, 77] on input "672965-1138" at bounding box center [305, 83] width 54 height 12
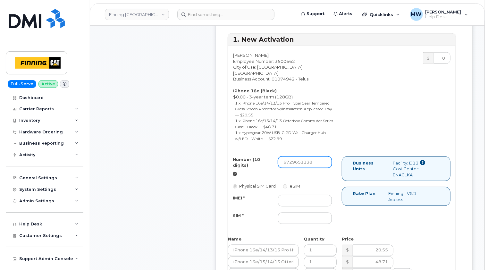
scroll to position [289, 0]
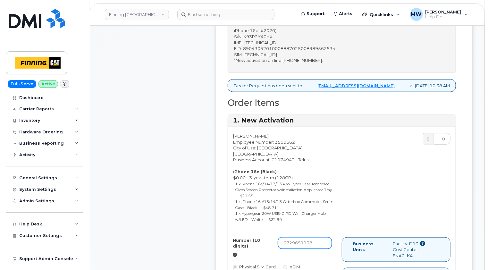
type input "6729651138"
click at [273, 42] on p "iPhone 16e (#2020) S/N: K93P2Y40HX IMEI: 353927601237206 EID: 89043052010008887…" at bounding box center [342, 46] width 216 height 36
copy p "353927601237206"
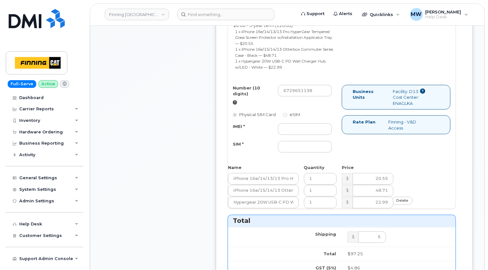
scroll to position [449, 0]
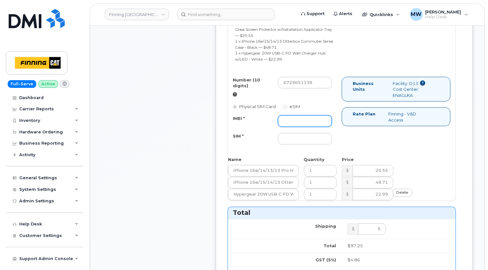
click at [294, 116] on input "IMEI *" at bounding box center [305, 121] width 54 height 12
paste input "353927601237206"
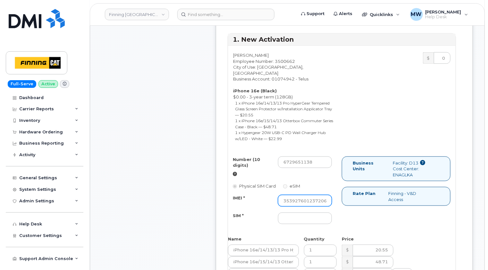
scroll to position [257, 0]
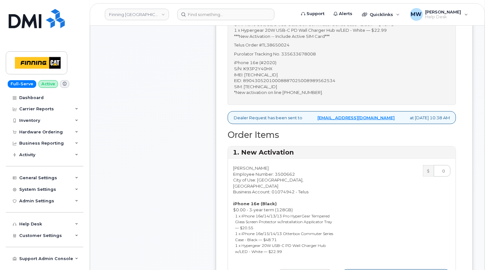
type input "353927601237206"
click at [273, 84] on p "iPhone 16e (#2020) S/N: K93P2Y40HX IMEI: 353927601237206 EID: 89043052010008887…" at bounding box center [342, 78] width 216 height 36
copy p "8912230102357725682"
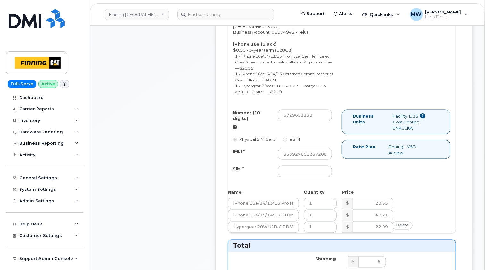
scroll to position [417, 0]
click at [290, 165] on input "SIM *" at bounding box center [305, 171] width 54 height 12
paste input "8912230102357725682"
type input "8912230102357725682"
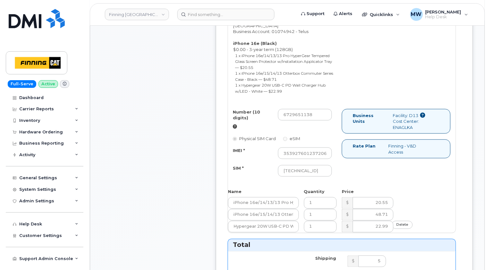
click at [383, 165] on div "Number (10 digits) 6729651138 Physical SIM Card eSIM IMEI * 353927601237206 SIM…" at bounding box center [342, 146] width 228 height 74
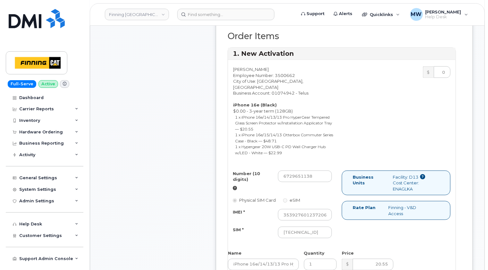
scroll to position [257, 0]
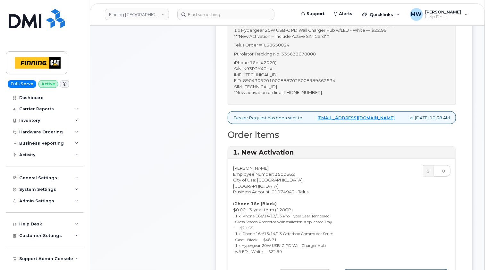
click at [304, 52] on p "Purolator Tracking No. 335633678008" at bounding box center [342, 54] width 216 height 6
copy p "335633678008"
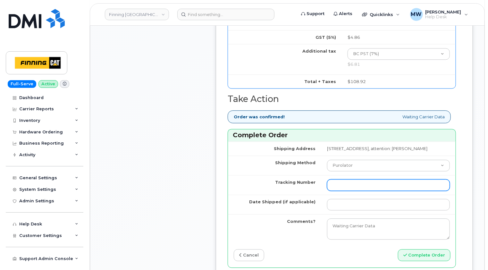
scroll to position [706, 0]
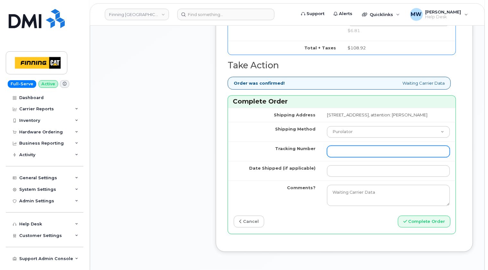
click at [327, 149] on input "Tracking Number" at bounding box center [388, 152] width 123 height 12
paste input "335633678008"
type input "335633678008"
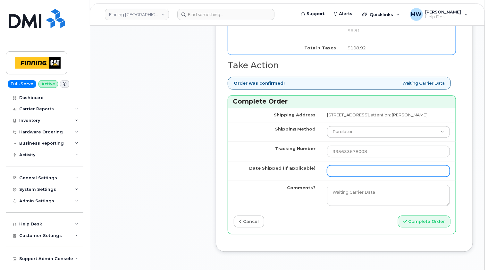
click at [327, 169] on input "Date Shipped (if applicable)" at bounding box center [388, 171] width 123 height 12
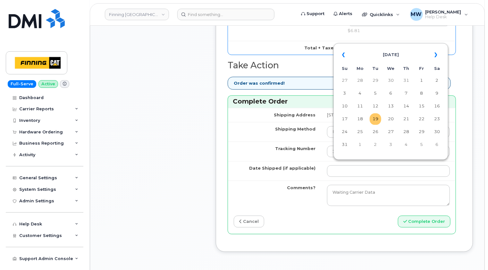
click at [378, 120] on td "19" at bounding box center [376, 119] width 12 height 12
type input "2025-08-19"
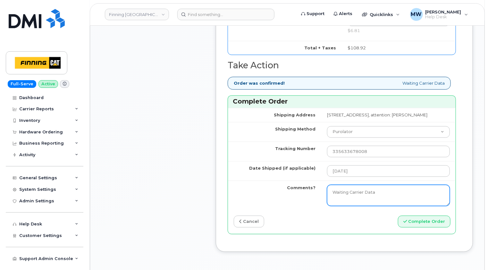
drag, startPoint x: 367, startPoint y: 192, endPoint x: 270, endPoint y: 190, distance: 96.9
click at [270, 190] on tr "Comments? Waiting Carrier Data" at bounding box center [342, 195] width 228 height 29
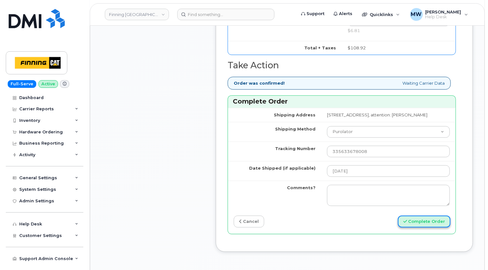
click at [430, 219] on button "Complete Order" at bounding box center [424, 222] width 53 height 12
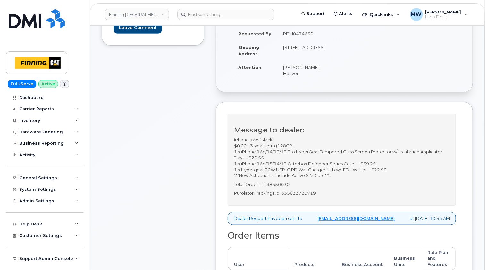
scroll to position [160, 0]
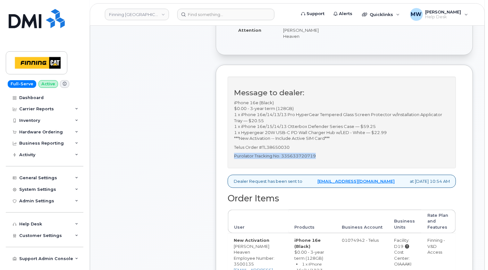
drag, startPoint x: 317, startPoint y: 150, endPoint x: 235, endPoint y: 150, distance: 82.1
click at [235, 153] on p "Purolator Tracking No. 335633720719" at bounding box center [342, 156] width 216 height 6
copy p "Purolator Tracking No. 335633720719"
click at [421, 77] on div "Message to dealer: iPhone 16e (Black) $0.00 - 3-year term (128GB) 1 x iPhone 16…" at bounding box center [342, 123] width 228 height 92
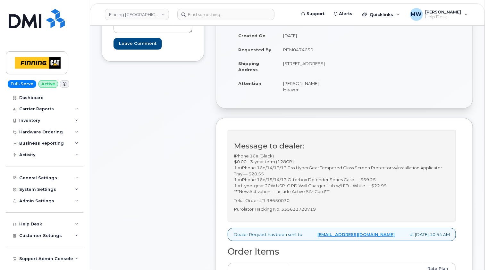
scroll to position [0, 0]
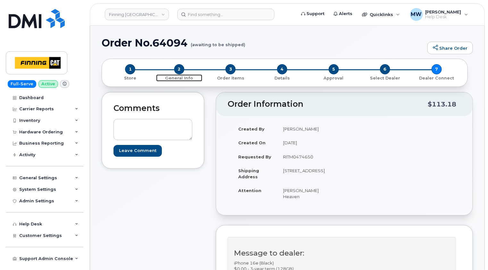
click at [180, 70] on span "2" at bounding box center [179, 69] width 10 height 10
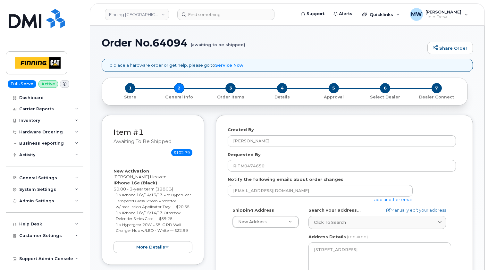
select select
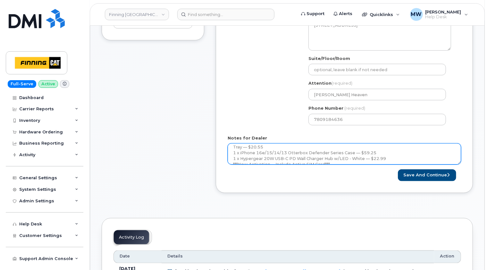
scroll to position [32, 0]
drag, startPoint x: 460, startPoint y: 161, endPoint x: 462, endPoint y: 193, distance: 31.8
drag, startPoint x: 460, startPoint y: 161, endPoint x: 463, endPoint y: 185, distance: 23.9
click at [463, 185] on div "Created By [PERSON_NAME] Requested By RITM0474650 Notify the following emails a…" at bounding box center [344, 41] width 257 height 302
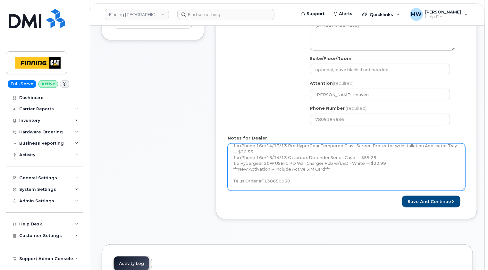
scroll to position [0, 0]
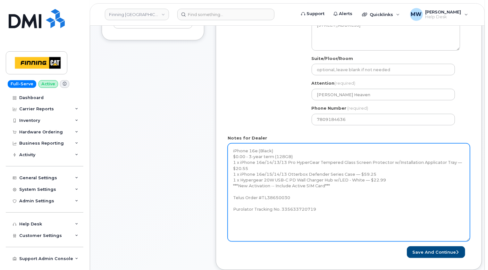
drag, startPoint x: 460, startPoint y: 162, endPoint x: 392, endPoint y: 223, distance: 90.9
click at [469, 240] on textarea "iPhone 16e (Black) $0.00 - 3-year term (128GB) 1 x iPhone 16e/14/13/13 Pro Hype…" at bounding box center [349, 192] width 242 height 98
paste textarea "iPhone 16e (#2022) S/N: K40RDC70TQ IMEI: [TECHNICAL_ID] EID: 890430520100088870…"
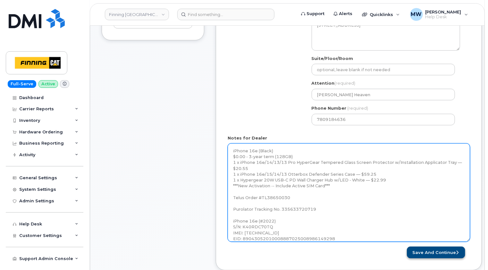
type textarea "iPhone 16e (Black) $0.00 - 3-year term (128GB) 1 x iPhone 16e/14/13/13 Pro Hype…"
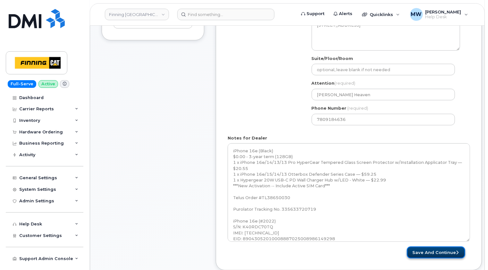
click at [444, 251] on button "Save and Continue" at bounding box center [436, 253] width 58 height 12
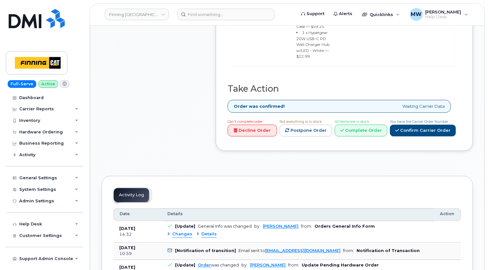
scroll to position [545, 0]
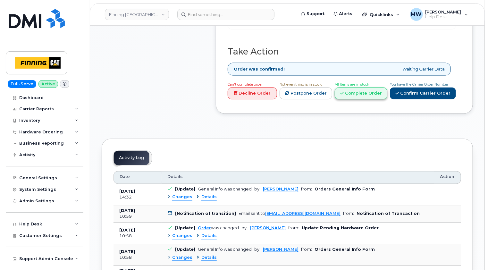
click at [378, 99] on link "Complete Order" at bounding box center [361, 94] width 53 height 12
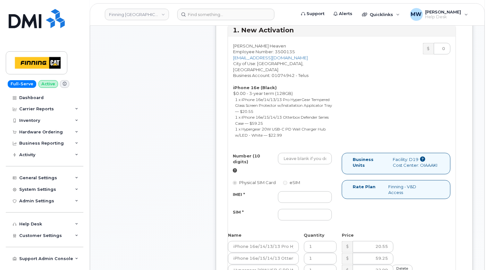
scroll to position [257, 0]
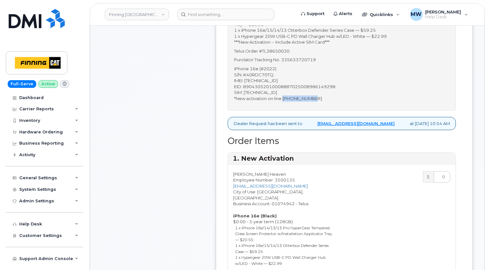
drag, startPoint x: 314, startPoint y: 96, endPoint x: 284, endPoint y: 97, distance: 30.8
click at [284, 97] on p "iPhone 16e (#2022) S/N: K40RDC70TQ IMEI: 353927601568865 EID: 89043052010008887…" at bounding box center [342, 84] width 216 height 36
copy p "587-215-0543"
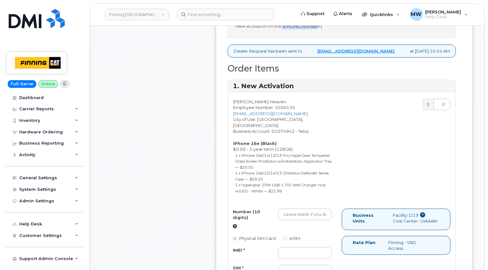
scroll to position [417, 0]
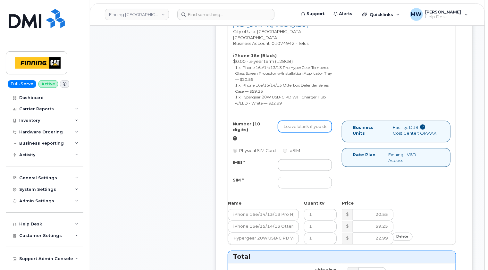
click at [298, 122] on input "Number (10 digits)" at bounding box center [305, 127] width 54 height 12
paste input "587-215-0543"
click at [295, 121] on input "587-215-0543" at bounding box center [305, 127] width 54 height 12
click at [303, 121] on input "587215-0543" at bounding box center [305, 127] width 54 height 12
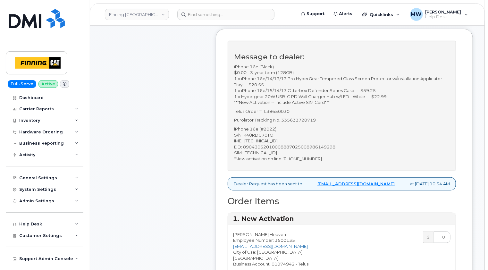
scroll to position [192, 0]
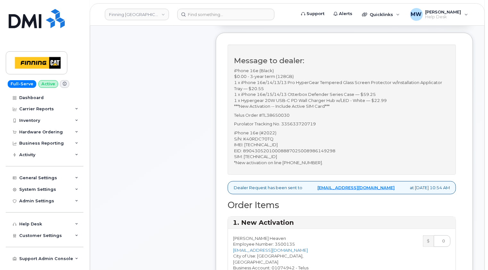
type input "5872150543"
click at [272, 142] on p "iPhone 16e (#2022) S/N: K40RDC70TQ IMEI: 353927601568865 EID: 89043052010008887…" at bounding box center [342, 148] width 216 height 36
copy p "353927601568865"
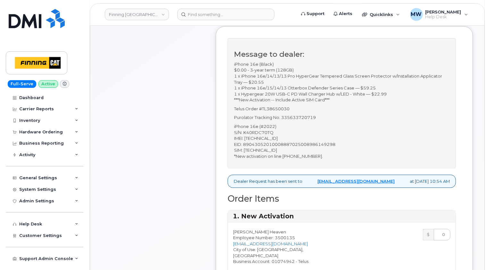
scroll to position [385, 0]
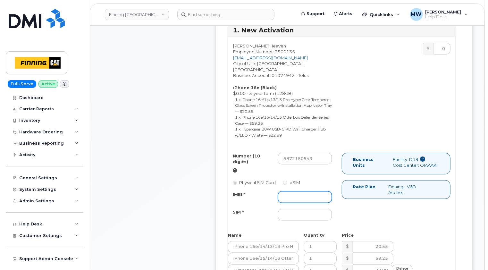
click at [293, 191] on input "IMEI *" at bounding box center [305, 197] width 54 height 12
paste input "353927601568865"
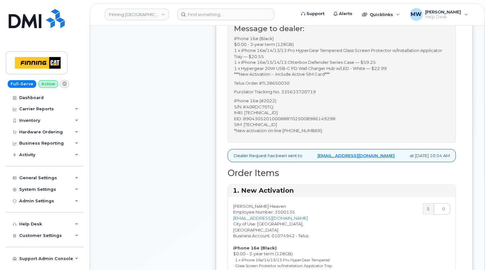
type input "353927601568865"
click at [275, 122] on p "iPhone 16e (#2022) S/N: K40RDC70TQ IMEI: 353927601568865 EID: 89043052010008887…" at bounding box center [342, 116] width 216 height 36
copy p "8912230102357727258"
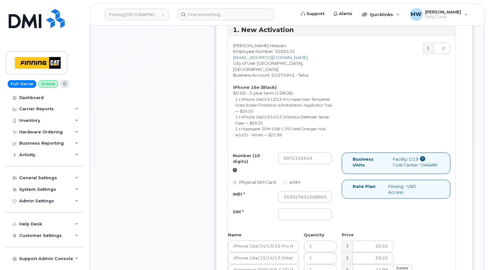
scroll to position [481, 0]
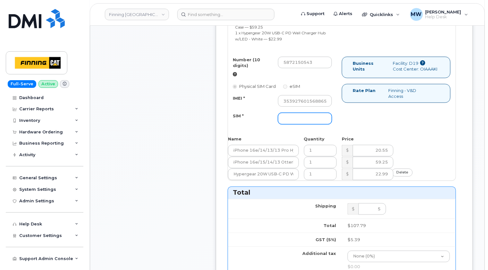
click at [295, 113] on input "SIM *" at bounding box center [305, 119] width 54 height 12
paste input "8912230102357727258"
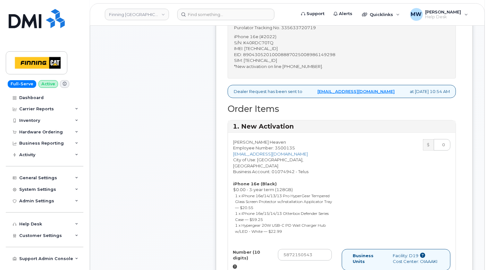
scroll to position [225, 0]
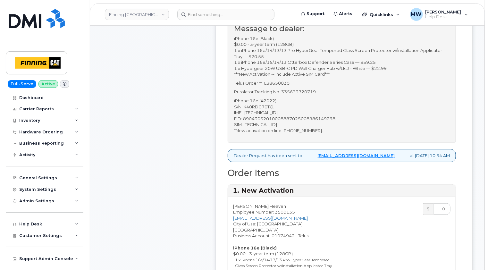
type input "8912230102357727258"
click at [309, 91] on p "Purolator Tracking No. 335633720719" at bounding box center [342, 92] width 216 height 6
copy p "335633720719"
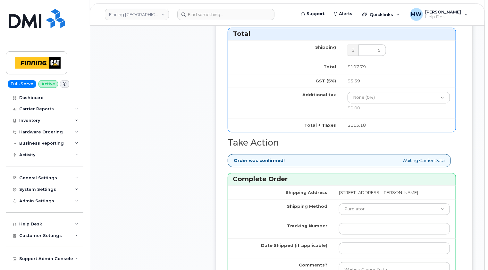
scroll to position [706, 0]
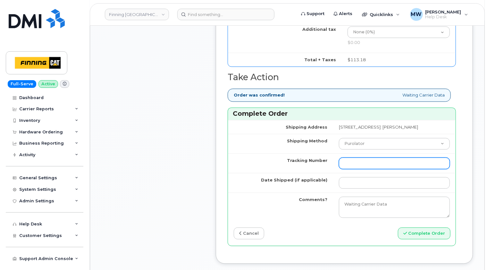
click at [339, 160] on input "Tracking Number" at bounding box center [394, 163] width 111 height 12
paste input "335633720719"
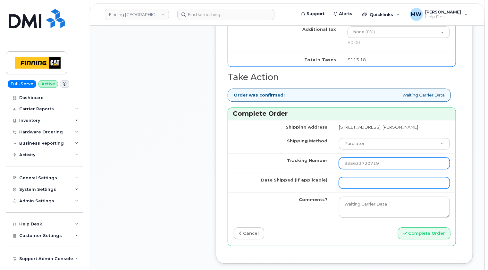
type input "335633720719"
click at [339, 180] on input "Date Shipped (if applicable)" at bounding box center [394, 183] width 111 height 12
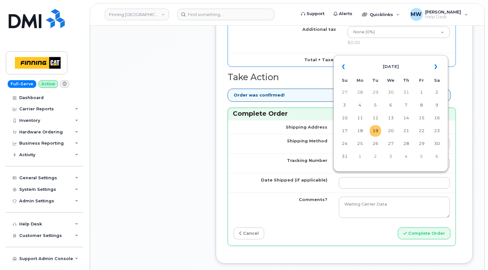
click at [376, 131] on td "19" at bounding box center [376, 131] width 12 height 12
type input "[DATE]"
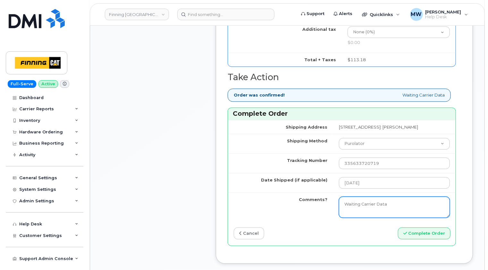
drag, startPoint x: 359, startPoint y: 201, endPoint x: 280, endPoint y: 205, distance: 79.6
click at [280, 205] on tr "Comments? Waiting Carrier Data" at bounding box center [342, 206] width 228 height 29
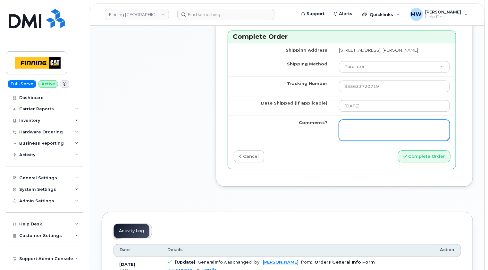
scroll to position [834, 0]
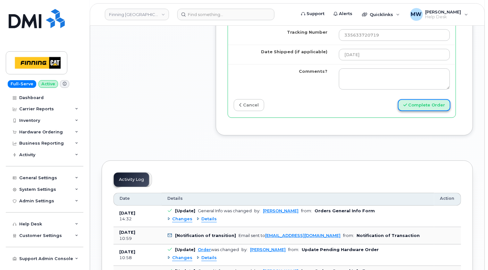
click at [426, 104] on button "Complete Order" at bounding box center [424, 105] width 53 height 12
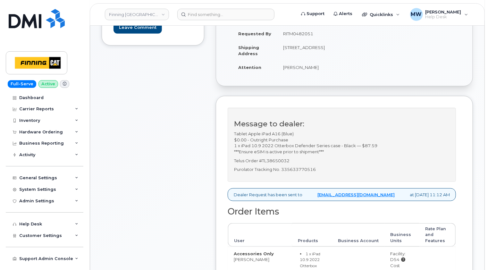
scroll to position [160, 0]
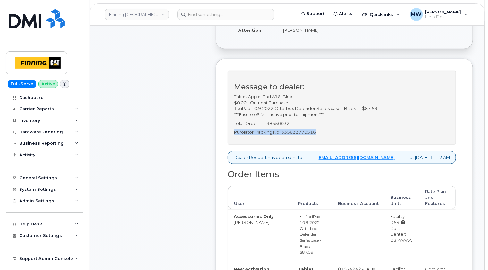
drag, startPoint x: 324, startPoint y: 137, endPoint x: 234, endPoint y: 138, distance: 89.2
click at [234, 135] on p "Purolator Tracking No. 335633770516" at bounding box center [342, 132] width 216 height 6
copy p "Purolator Tracking No. 335633770516"
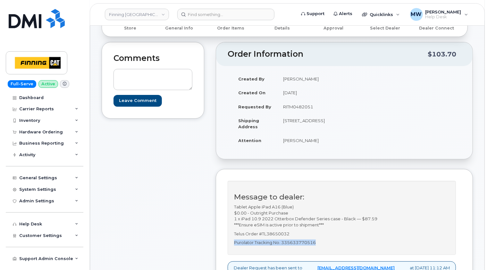
scroll to position [0, 0]
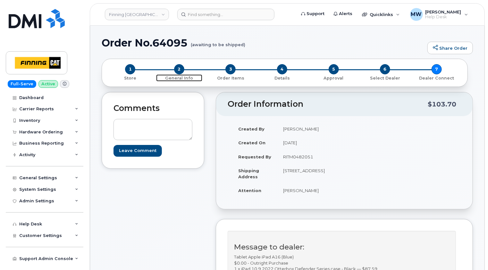
click at [180, 70] on span "2" at bounding box center [179, 69] width 10 height 10
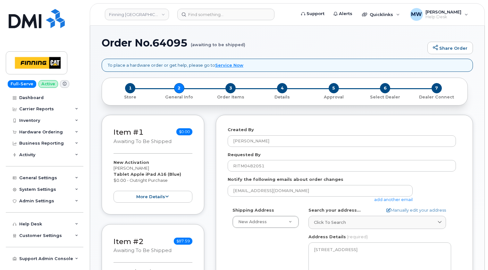
select select
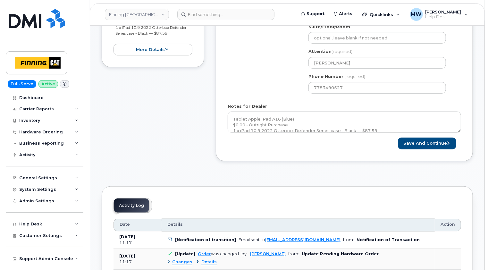
scroll to position [257, 0]
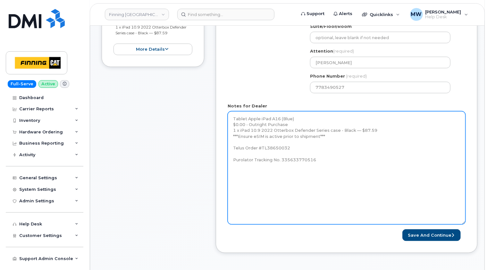
drag, startPoint x: 459, startPoint y: 130, endPoint x: 463, endPoint y: 222, distance: 92.5
click at [463, 222] on textarea "Tablet Apple iPad A16 (Blue) $0.00 - Outright Purchase 1 x iPad 10.9 2022 Otter…" at bounding box center [347, 167] width 238 height 113
click at [329, 162] on textarea "Tablet Apple iPad A16 (Blue) $0.00 - Outright Purchase 1 x iPad 10.9 2022 Otter…" at bounding box center [347, 167] width 238 height 113
paste textarea "iPad A16-2025 (#2025) S/N: KT03T4K2HM IMEI: [TECHNICAL_ID] EID: 890490320074088…"
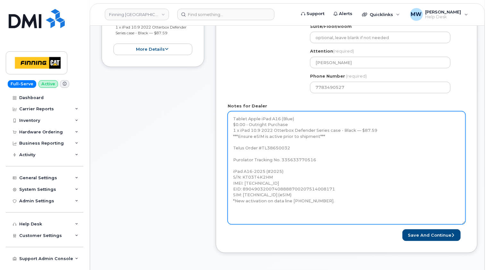
click at [299, 205] on textarea "Tablet Apple iPad A16 (Blue) $0.00 - Outright Purchase 1 x iPad 10.9 2022 Otter…" at bounding box center [347, 167] width 238 height 113
click at [294, 207] on textarea "Tablet Apple iPad A16 (Blue) $0.00 - Outright Purchase 1 x iPad 10.9 2022 Otter…" at bounding box center [347, 167] width 238 height 113
click at [332, 199] on textarea "Tablet Apple iPad A16 (Blue) $0.00 - Outright Purchase 1 x iPad 10.9 2022 Otter…" at bounding box center [347, 167] width 238 height 113
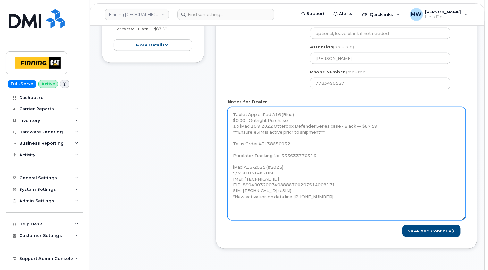
scroll to position [289, 0]
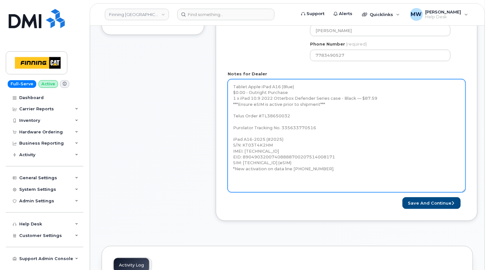
type textarea "Tablet Apple iPad A16 (Blue) $0.00 - Outright Purchase 1 x iPad 10.9 2022 Otter…"
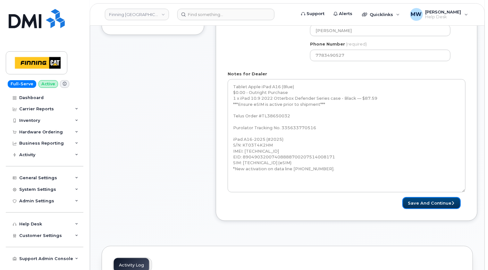
click at [436, 202] on button "Save and Continue" at bounding box center [432, 203] width 58 height 12
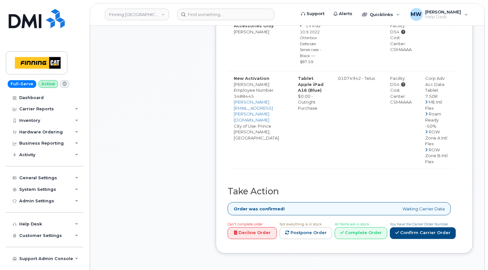
scroll to position [449, 0]
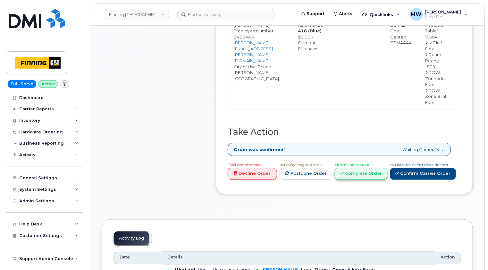
click at [369, 180] on link "Complete Order" at bounding box center [361, 174] width 53 height 12
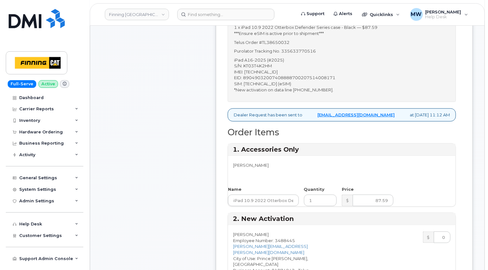
scroll to position [192, 0]
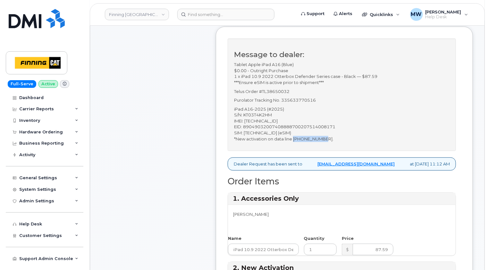
drag, startPoint x: 325, startPoint y: 143, endPoint x: 294, endPoint y: 143, distance: 30.2
click at [294, 142] on p "iPad A16-2025 (#2025) S/N: KT03T4K2HM IMEI: [TECHNICAL_ID] EID: 890490320074088…" at bounding box center [342, 124] width 216 height 36
copy p "[PHONE_NUMBER]"
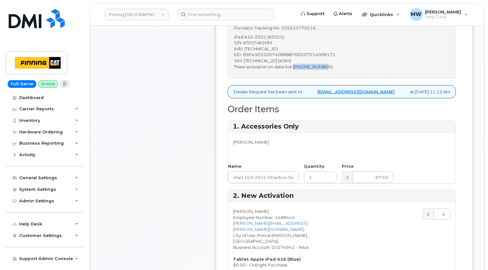
scroll to position [353, 0]
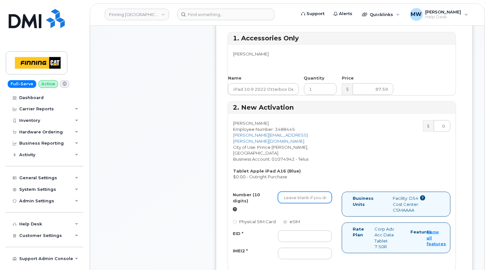
click at [299, 192] on input "Number (10 digits)" at bounding box center [305, 198] width 54 height 12
paste input "[PHONE_NUMBER]"
click at [294, 192] on input "[PHONE_NUMBER]" at bounding box center [305, 198] width 54 height 12
click at [303, 192] on input "672983-4293" at bounding box center [305, 198] width 54 height 12
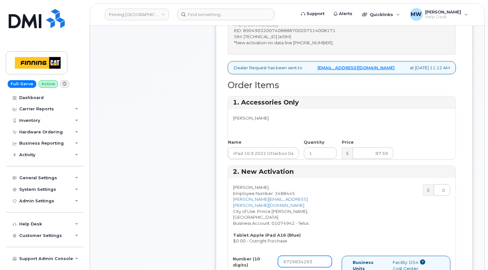
scroll to position [160, 0]
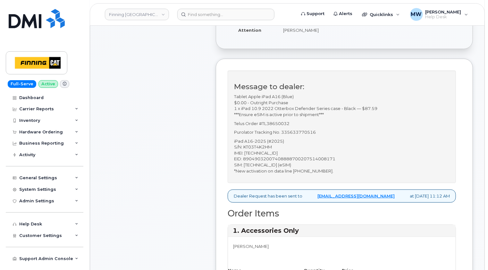
type input "6729834293"
click at [331, 164] on p "iPad A16-2025 (#2025) S/N: KT03T4K2HM IMEI: [TECHNICAL_ID] EID: 890490320074088…" at bounding box center [342, 156] width 216 height 36
copy p "89049032007408888700207514008171"
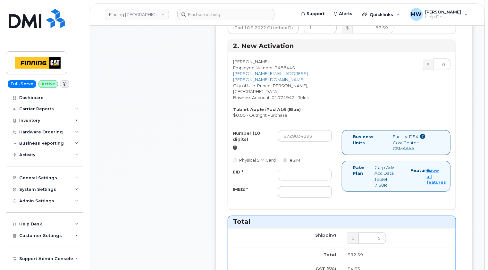
scroll to position [417, 0]
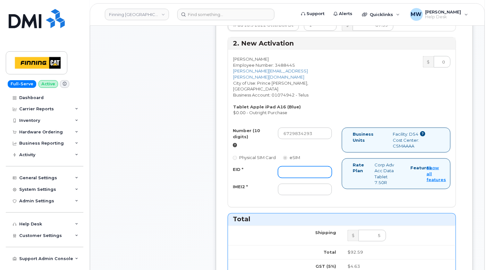
click at [284, 166] on input "EID *" at bounding box center [305, 172] width 54 height 12
paste input "89049032007408888700207514008171"
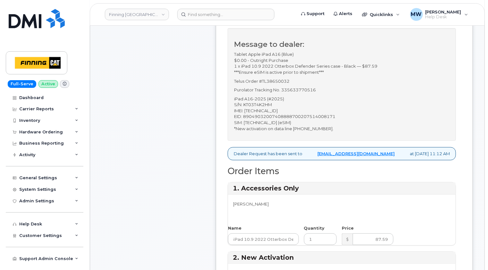
scroll to position [192, 0]
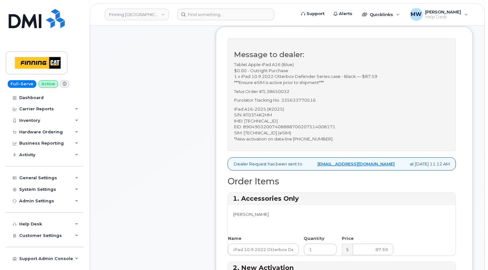
type input "89049032007408888700207514008171"
click at [263, 126] on p "iPad A16-2025 (#2025) S/N: KT03T4K2HM IMEI: [TECHNICAL_ID] EID: 890490320074088…" at bounding box center [342, 124] width 216 height 36
copy p "351159274269942"
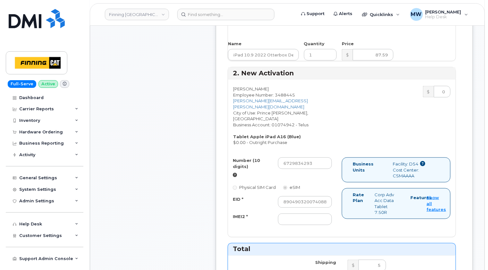
scroll to position [449, 0]
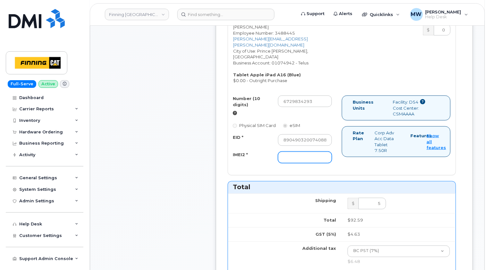
click at [289, 152] on input "IMEI2 *" at bounding box center [305, 158] width 54 height 12
paste input "351159274269942"
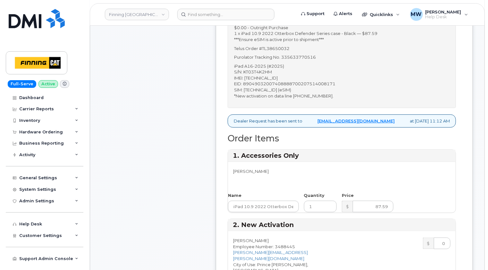
scroll to position [225, 0]
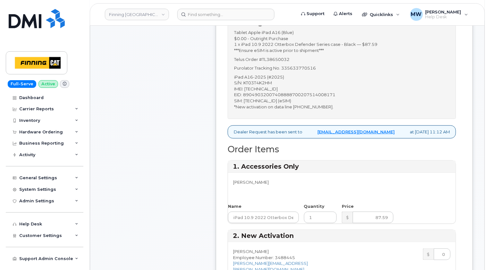
type input "351159274269942"
click at [309, 71] on p "Purolator Tracking No. 335633770516" at bounding box center [342, 68] width 216 height 6
copy p "335633770516"
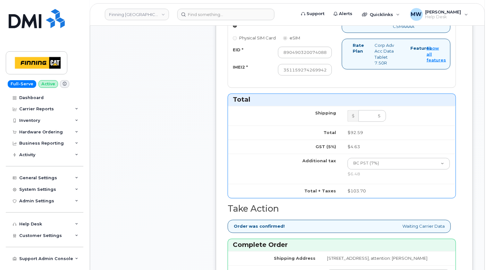
scroll to position [641, 0]
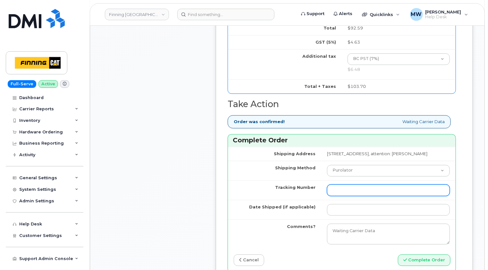
click at [327, 187] on input "Tracking Number" at bounding box center [388, 190] width 123 height 12
paste input "335633770516"
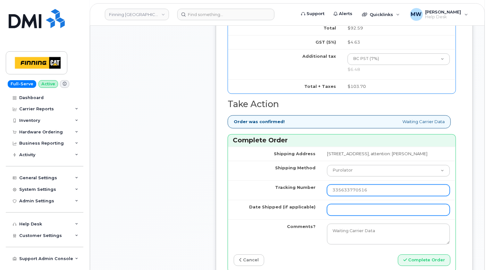
type input "335633770516"
click at [327, 207] on input "Date Shipped (if applicable)" at bounding box center [388, 210] width 123 height 12
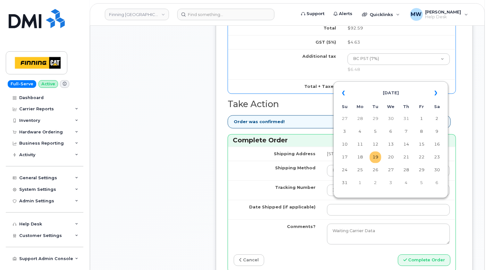
click at [376, 158] on td "19" at bounding box center [376, 157] width 12 height 12
type input "[DATE]"
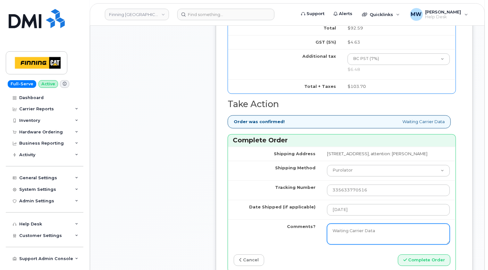
drag, startPoint x: 362, startPoint y: 232, endPoint x: 260, endPoint y: 229, distance: 102.0
click at [260, 229] on tr "Comments? Waiting Carrier Data" at bounding box center [342, 233] width 228 height 29
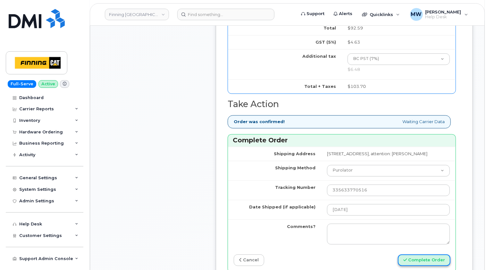
click at [436, 256] on button "Complete Order" at bounding box center [424, 260] width 53 height 12
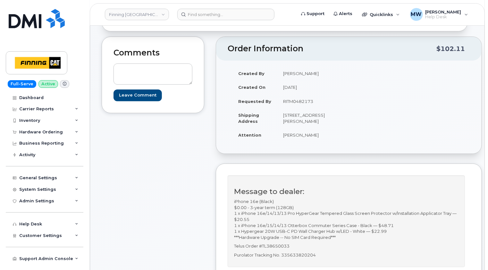
scroll to position [160, 0]
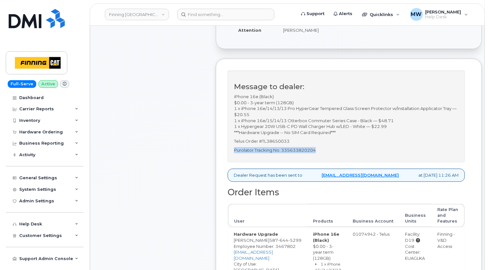
drag, startPoint x: 317, startPoint y: 156, endPoint x: 234, endPoint y: 155, distance: 82.1
click at [234, 153] on p "Purolator Tracking No. 335633820204" at bounding box center [346, 150] width 225 height 6
copy p "Purolator Tracking No. 335633820204"
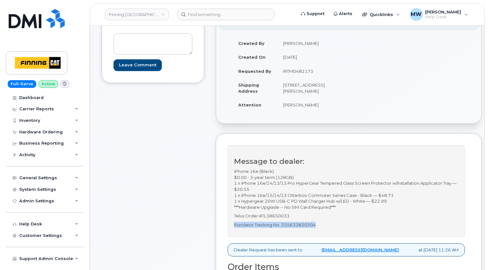
scroll to position [0, 0]
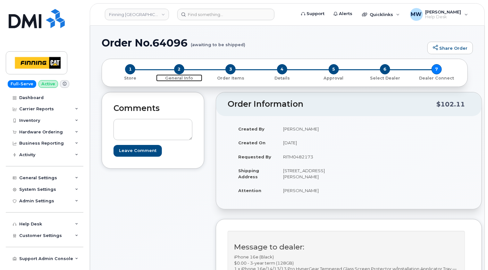
click at [180, 71] on span "2" at bounding box center [179, 69] width 10 height 10
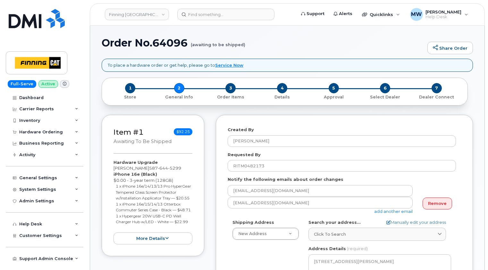
select select
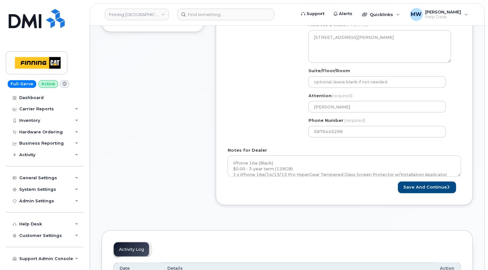
scroll to position [225, 0]
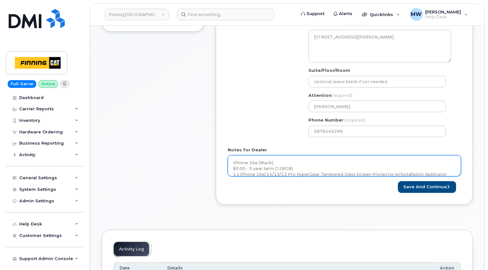
drag, startPoint x: 460, startPoint y: 174, endPoint x: 460, endPoint y: 186, distance: 12.8
click at [461, 193] on div "Created By Matthew Walshe Requested By RITM0482173 Notify the following emails …" at bounding box center [344, 47] width 257 height 314
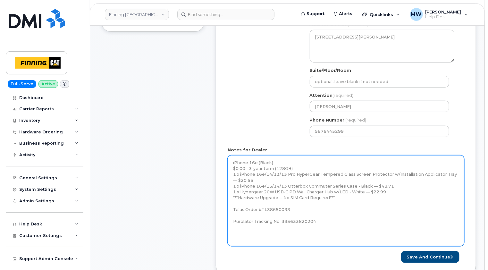
drag, startPoint x: 461, startPoint y: 174, endPoint x: 463, endPoint y: 252, distance: 77.3
click at [463, 246] on textarea "iPhone 16e (Black) $0.00 - 3-year term (128GB) 1 x iPhone 16e/14/13/13 Pro Hype…" at bounding box center [346, 200] width 237 height 91
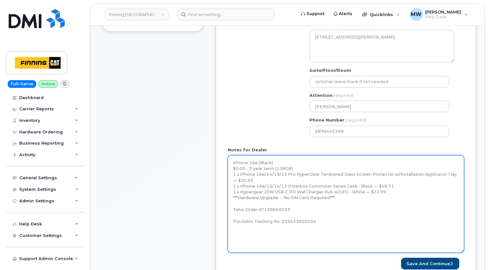
click at [323, 216] on textarea "iPhone 16e (Black) $0.00 - 3-year term (128GB) 1 x iPhone 16e/14/13/13 Pro Hype…" at bounding box center [346, 204] width 237 height 98
click at [332, 220] on textarea "iPhone 16e (Black) $0.00 - 3-year term (128GB) 1 x iPhone 16e/14/13/13 Pro Hype…" at bounding box center [346, 204] width 237 height 98
paste textarea "iPhone 16e (#2021) S/N: MDQXYMJJ6C IMEI: 353927601235820 EID: 89043052010008887…"
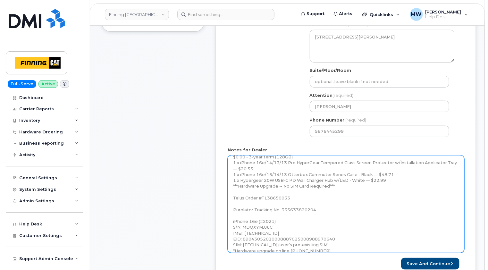
scroll to position [17, 0]
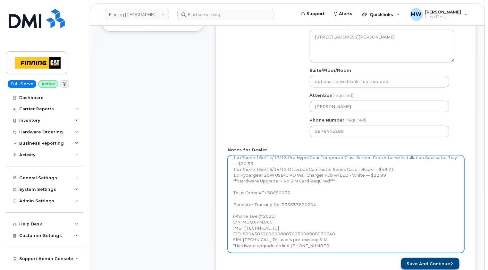
type textarea "iPhone 16e (Black) $0.00 - 3-year term (128GB) 1 x iPhone 16e/14/13/13 Pro Hype…"
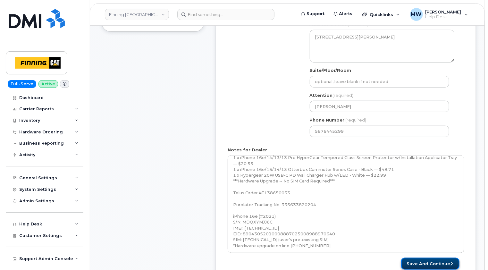
click at [435, 260] on button "Save and Continue" at bounding box center [430, 264] width 58 height 12
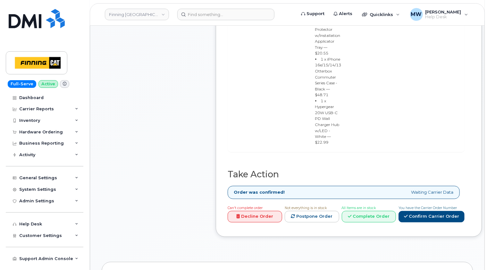
scroll to position [481, 0]
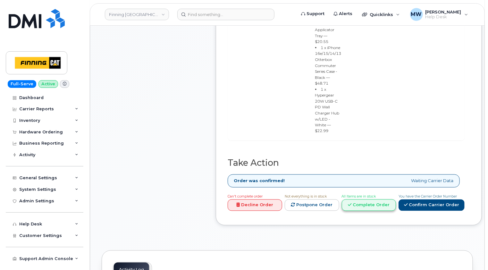
click at [372, 199] on link "Complete Order" at bounding box center [369, 205] width 55 height 12
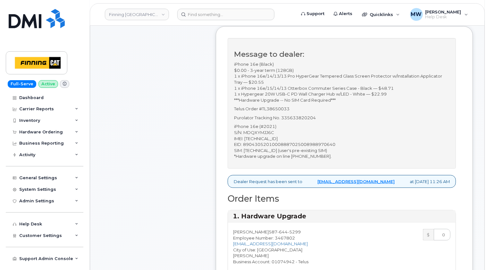
scroll to position [192, 0]
click at [283, 143] on p "iPhone 16e (#2021) S/N: MDQXYMJJ6C IMEI: [TECHNICAL_ID] EID: 890430520100088870…" at bounding box center [342, 142] width 216 height 36
copy p "353927601235820"
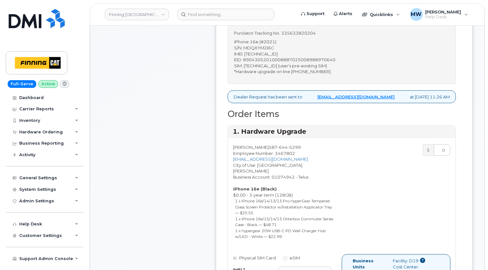
scroll to position [353, 0]
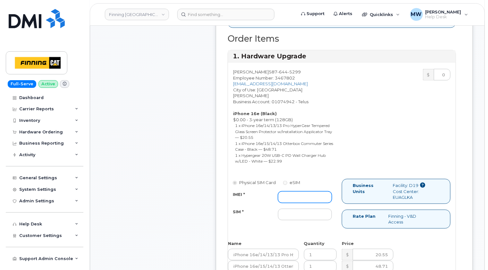
click at [300, 192] on input "IMEI *" at bounding box center [305, 197] width 54 height 12
paste input "353927601235820"
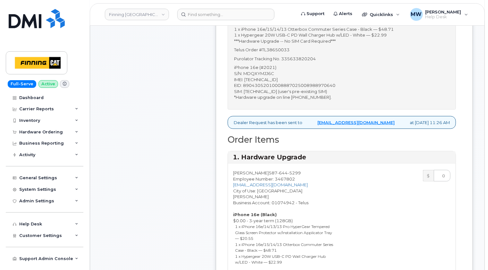
scroll to position [160, 0]
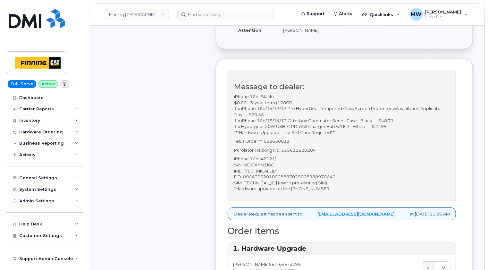
type input "353927601235820"
click at [296, 187] on p "iPhone 16e (#2021) S/N: MDQXYMJJ6C IMEI: 353927601235820 EID: 89043052010008887…" at bounding box center [342, 174] width 216 height 36
click at [298, 188] on p "iPhone 16e (#2021) S/N: MDQXYMJJ6C IMEI: 353927601235820 EID: 89043052010008887…" at bounding box center [342, 174] width 216 height 36
click at [295, 187] on p "iPhone 16e (#2021) S/N: MDQXYMJJ6C IMEI: 353927601235820 EID: 89043052010008887…" at bounding box center [342, 174] width 216 height 36
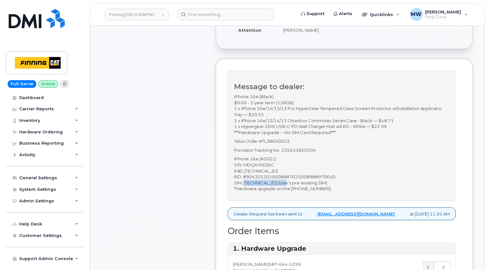
drag, startPoint x: 298, startPoint y: 187, endPoint x: 245, endPoint y: 188, distance: 52.6
click at [245, 188] on p "iPhone 16e (#2021) S/N: MDQXYMJJ6C IMEI: 353927601235820 EID: 89043052010008887…" at bounding box center [342, 174] width 216 height 36
copy p "8912230100172720730"
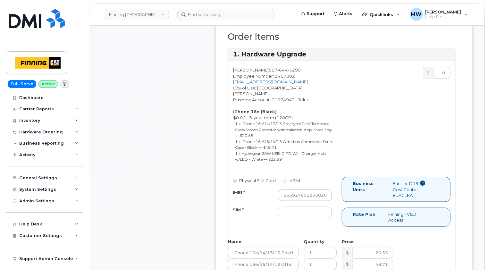
scroll to position [385, 0]
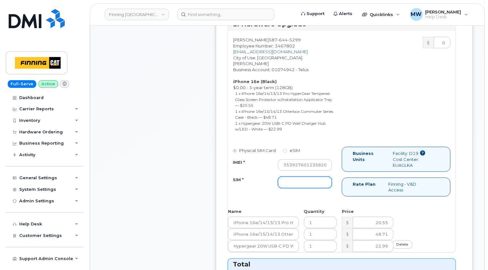
click at [282, 181] on input "SIM *" at bounding box center [305, 183] width 54 height 12
paste input "8912230100172720730"
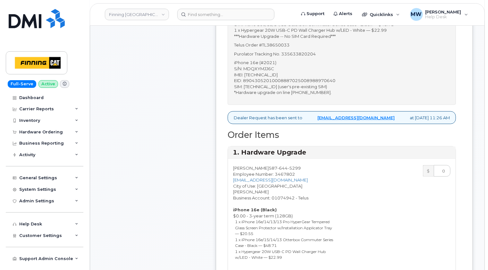
scroll to position [160, 0]
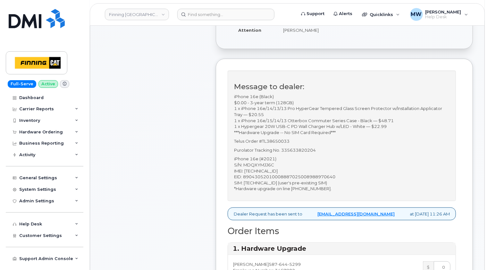
type input "8912230100172720730"
click at [304, 153] on p "Purolator Tracking No. 335633820204" at bounding box center [342, 150] width 216 height 6
copy p "335633820204"
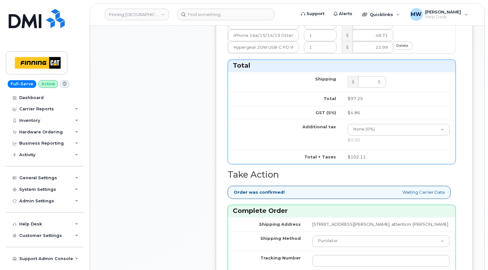
scroll to position [641, 0]
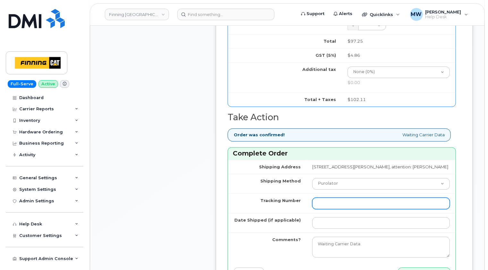
click at [319, 200] on input "Tracking Number" at bounding box center [381, 204] width 138 height 12
paste input "335633820204"
type input "335633820204"
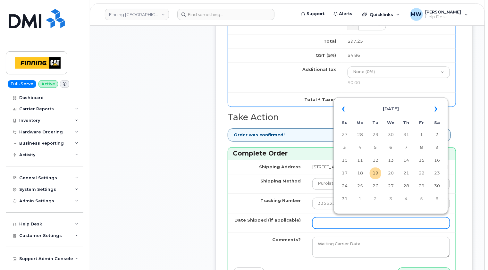
click at [326, 223] on input "Date Shipped (if applicable)" at bounding box center [381, 223] width 138 height 12
click at [374, 173] on td "19" at bounding box center [376, 173] width 12 height 12
type input "2025-08-19"
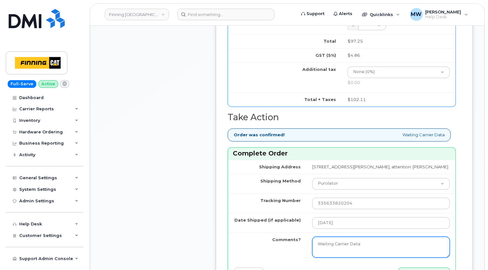
drag, startPoint x: 362, startPoint y: 245, endPoint x: 283, endPoint y: 245, distance: 79.2
click at [283, 245] on tr "Comments? Waiting Carrier Data" at bounding box center [342, 247] width 228 height 29
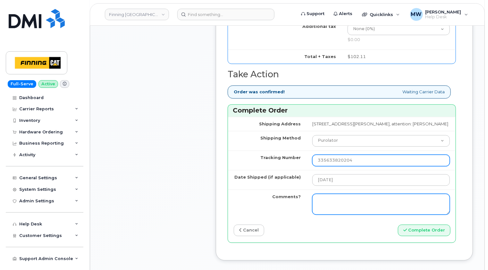
scroll to position [738, 0]
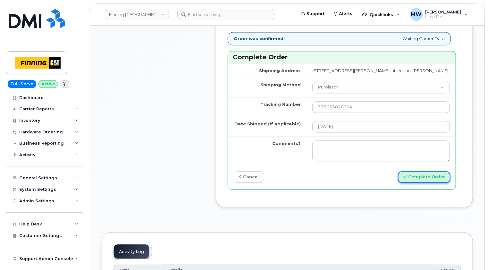
click at [429, 178] on button "Complete Order" at bounding box center [424, 177] width 53 height 12
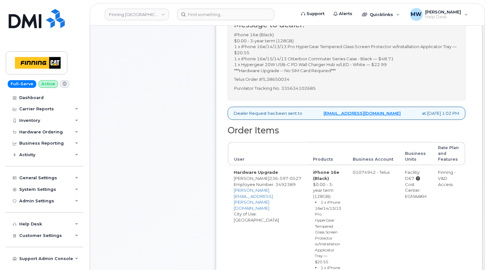
scroll to position [225, 0]
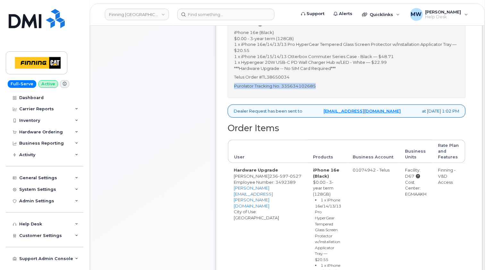
drag, startPoint x: 319, startPoint y: 92, endPoint x: 235, endPoint y: 93, distance: 84.7
click at [235, 89] on p "Purolator Tracking No. 335634102685" at bounding box center [346, 86] width 225 height 6
copy p "Purolator Tracking No. 335634102685"
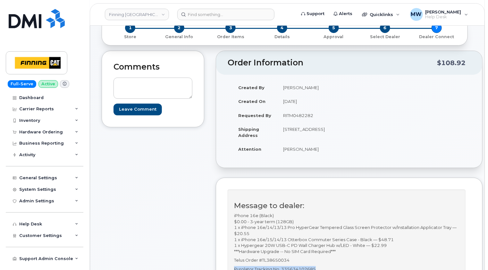
scroll to position [0, 0]
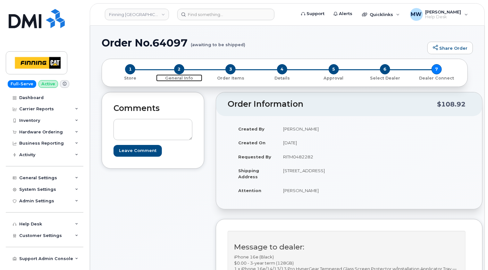
click at [180, 69] on span "2" at bounding box center [179, 69] width 10 height 10
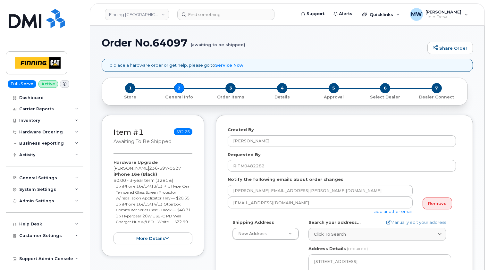
select select
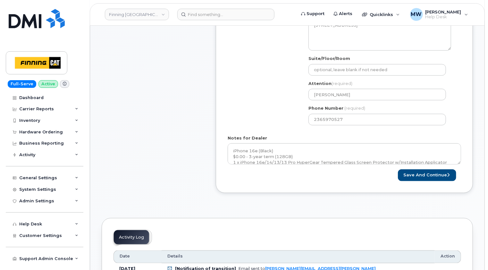
scroll to position [289, 0]
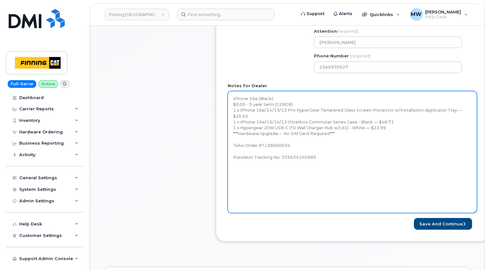
drag, startPoint x: 461, startPoint y: 110, endPoint x: 476, endPoint y: 212, distance: 103.5
click at [476, 212] on textarea "iPhone 16e (Black) $0.00 - 3-year term (128GB) 1 x iPhone 16e/14/13/13 Pro Hype…" at bounding box center [353, 152] width 250 height 122
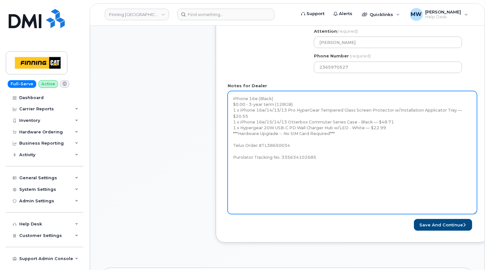
click at [343, 152] on textarea "iPhone 16e (Black) $0.00 - 3-year term (128GB) 1 x iPhone 16e/14/13/13 Pro Hype…" at bounding box center [353, 152] width 250 height 123
paste textarea "iPhone 16e (#2023) S/N: M59H6P63VV IMEI: [TECHNICAL_ID] EID: 890430520100088870…"
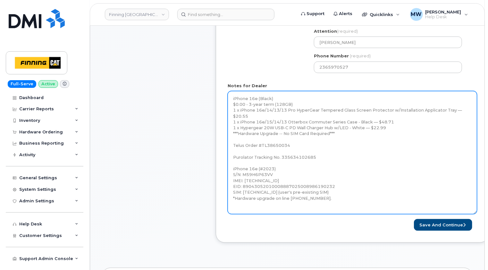
click at [326, 200] on textarea "iPhone 16e (Black) $0.00 - 3-year term (128GB) 1 x iPhone 16e/14/13/13 Pro Hype…" at bounding box center [353, 152] width 250 height 123
type textarea "iPhone 16e (Black) $0.00 - 3-year term (128GB) 1 x iPhone 16e/14/13/13 Pro Hype…"
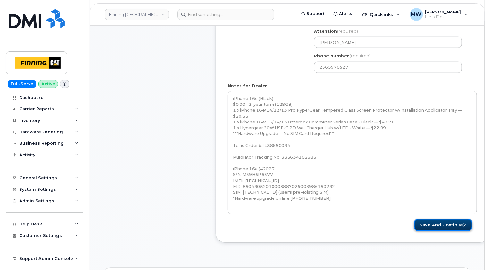
click at [444, 222] on button "Save and Continue" at bounding box center [443, 225] width 58 height 12
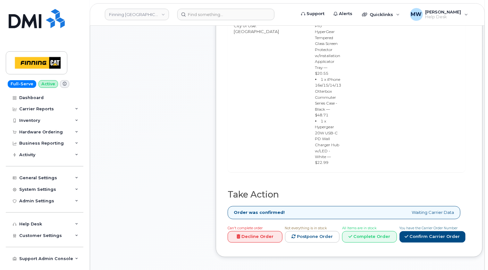
scroll to position [513, 0]
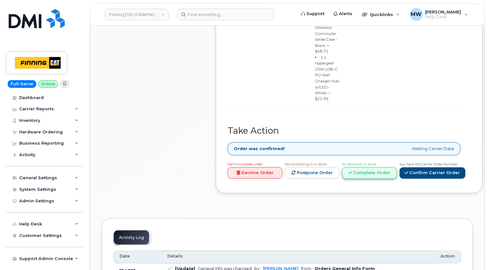
click at [359, 167] on link "Complete Order" at bounding box center [369, 173] width 55 height 12
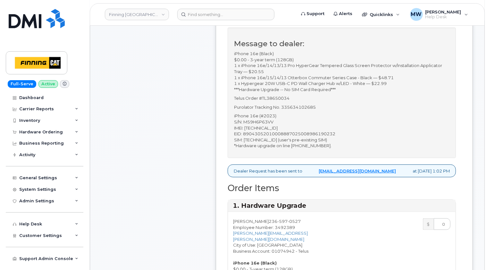
scroll to position [192, 0]
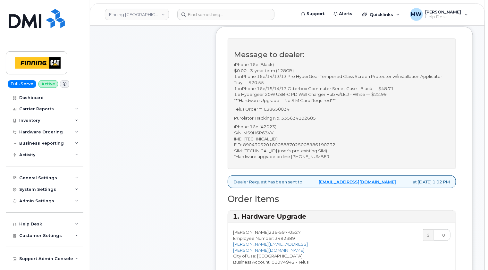
click at [268, 144] on p "iPhone 16e (#2023) S/N: M59H6P63VV IMEI: [TECHNICAL_ID] EID: 890430520100088870…" at bounding box center [342, 142] width 216 height 36
copy p "353927601460709"
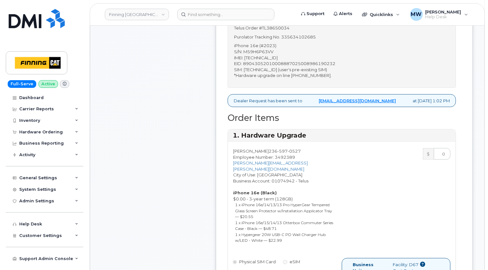
scroll to position [353, 0]
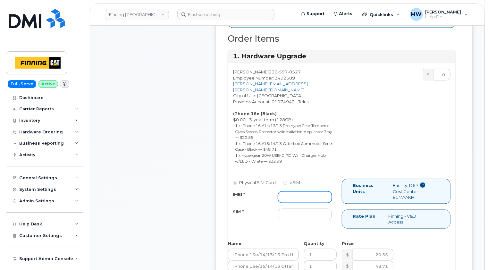
click at [291, 192] on input "IMEI *" at bounding box center [305, 197] width 54 height 12
paste input "353927601460709"
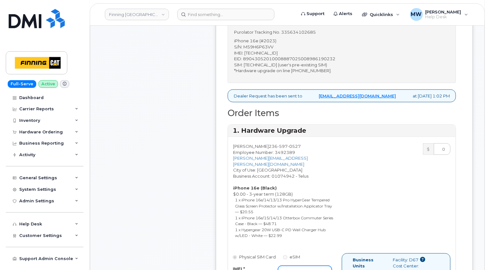
scroll to position [192, 0]
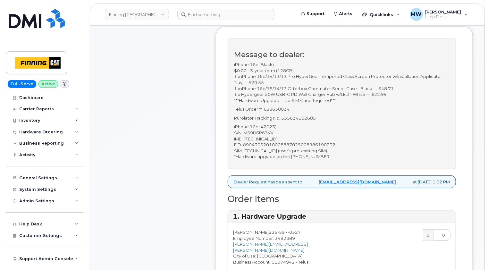
type input "353927601460709"
drag, startPoint x: 298, startPoint y: 155, endPoint x: 244, endPoint y: 156, distance: 53.9
click at [244, 156] on p "iPhone 16e (#2023) S/N: M59H6P63VV IMEI: 353927601460709 EID: 89043052010008887…" at bounding box center [342, 142] width 216 height 36
copy p "8912230102177578154"
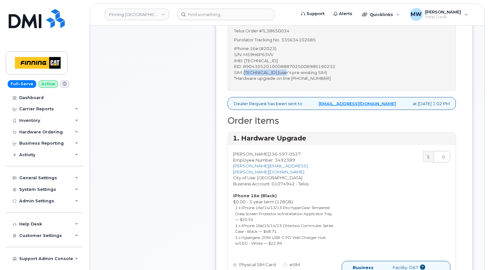
scroll to position [353, 0]
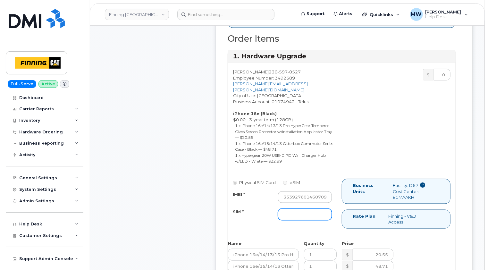
click at [285, 217] on input "SIM *" at bounding box center [305, 215] width 54 height 12
paste input "8912230102177578154"
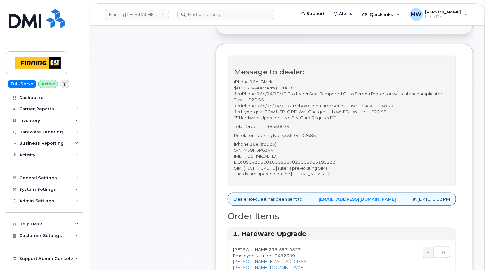
scroll to position [128, 0]
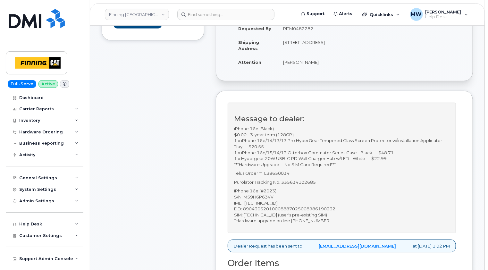
type input "8912230102177578154"
click at [305, 185] on p "Purolator Tracking No. 335634102685" at bounding box center [342, 182] width 216 height 6
click at [306, 185] on p "Purolator Tracking No. 335634102685" at bounding box center [342, 182] width 216 height 6
copy p "335634102685"
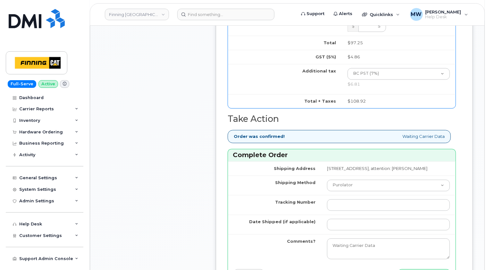
scroll to position [674, 0]
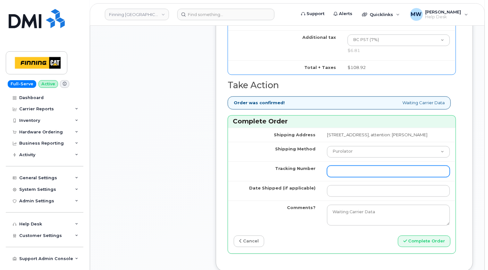
click at [327, 175] on input "Tracking Number" at bounding box center [388, 171] width 123 height 12
paste input "335634102685"
type input "335634102685"
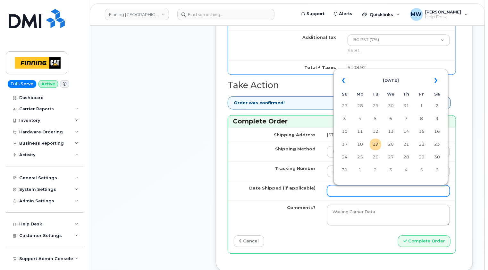
click at [327, 193] on input "Date Shipped (if applicable)" at bounding box center [388, 191] width 123 height 12
click at [379, 144] on td "19" at bounding box center [376, 145] width 12 height 12
type input "[DATE]"
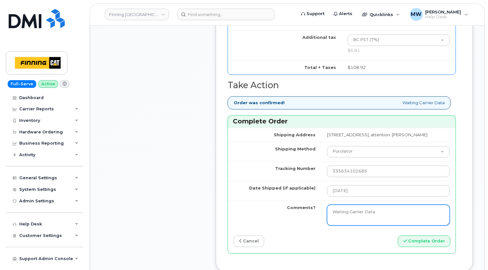
drag, startPoint x: 361, startPoint y: 217, endPoint x: 287, endPoint y: 221, distance: 74.8
click at [287, 221] on tr "Comments? Waiting Carrier Data" at bounding box center [342, 214] width 228 height 29
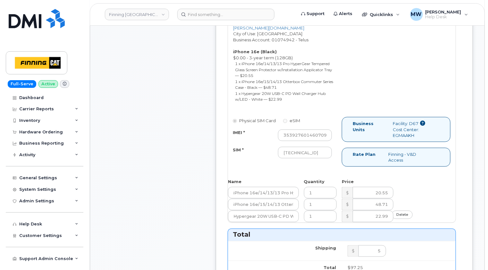
scroll to position [385, 0]
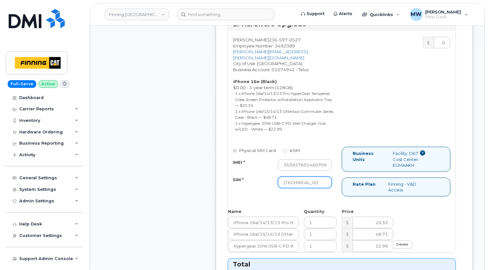
click at [320, 182] on input "[TECHNICAL_ID]" at bounding box center [305, 183] width 54 height 12
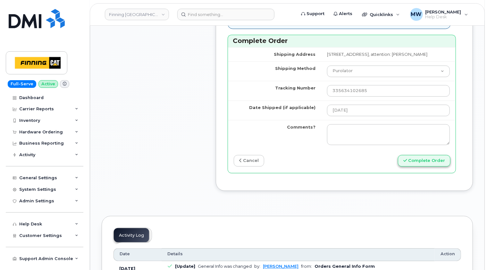
scroll to position [770, 0]
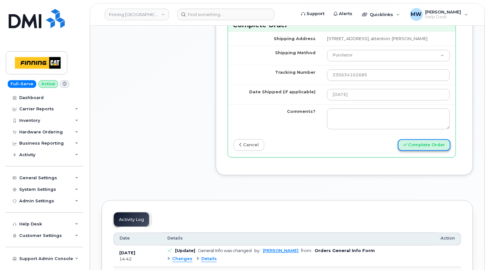
click at [424, 149] on button "Complete Order" at bounding box center [424, 145] width 53 height 12
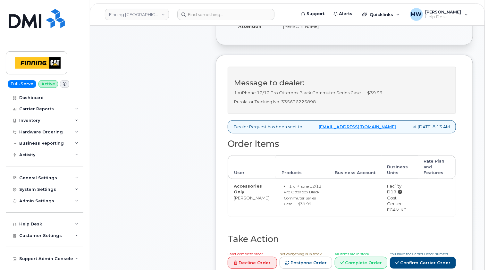
scroll to position [128, 0]
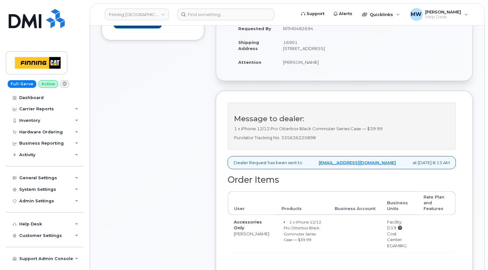
click at [306, 141] on p "Purolator Tracking No. 335636225898" at bounding box center [342, 138] width 216 height 6
copy p "335636225898"
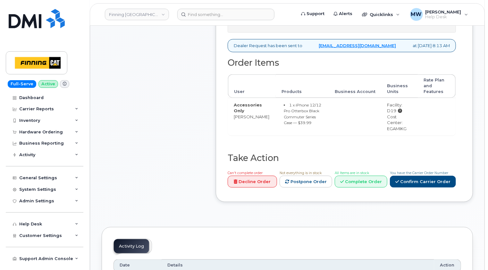
scroll to position [257, 0]
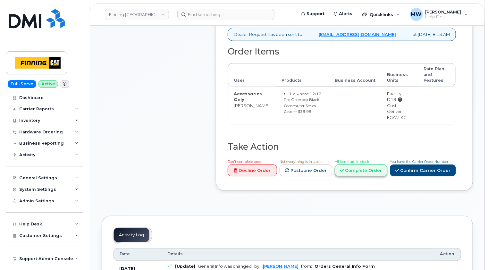
click at [371, 171] on link "Complete Order" at bounding box center [361, 171] width 53 height 12
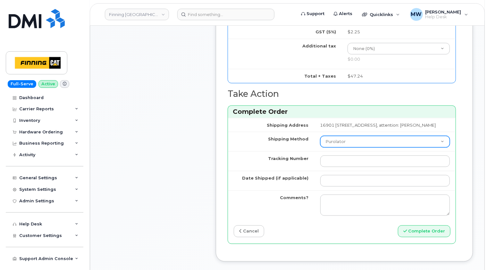
scroll to position [449, 0]
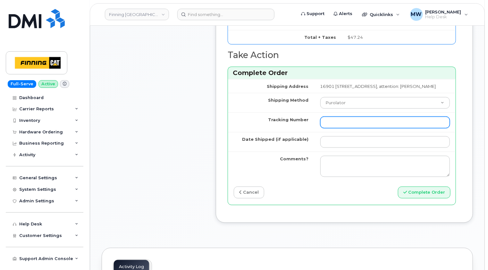
click at [320, 128] on input "Tracking Number" at bounding box center [385, 123] width 130 height 12
paste input "335636225898"
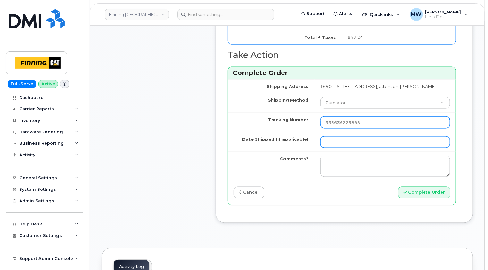
type input "335636225898"
click at [320, 148] on input "Date Shipped (if applicable)" at bounding box center [385, 142] width 130 height 12
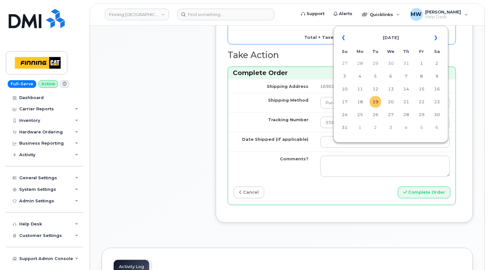
click at [374, 105] on td "19" at bounding box center [376, 102] width 12 height 12
type input "[DATE]"
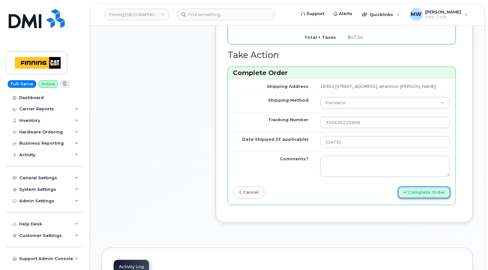
click at [426, 199] on button "Complete Order" at bounding box center [424, 193] width 53 height 12
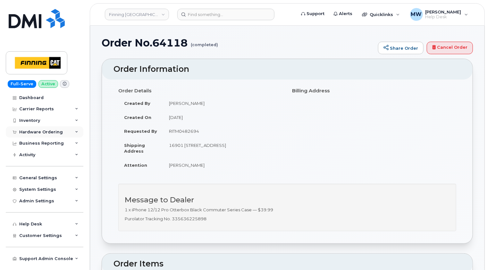
click at [49, 131] on div "Hardware Ordering" at bounding box center [41, 132] width 44 height 5
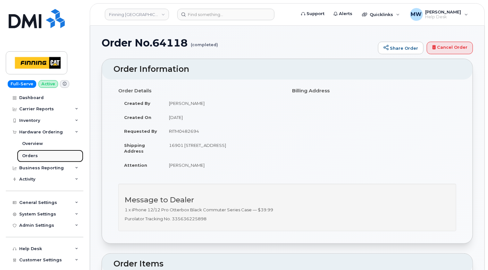
click at [32, 154] on div "Orders" at bounding box center [30, 156] width 16 height 6
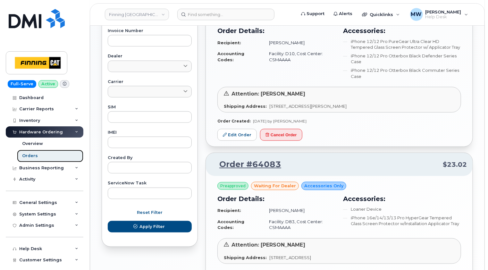
scroll to position [192, 0]
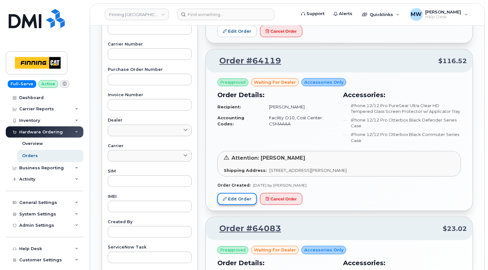
click at [240, 199] on link "Edit Order" at bounding box center [236, 199] width 39 height 12
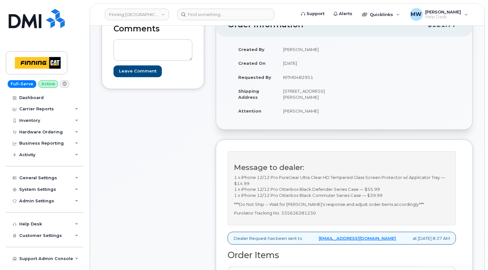
scroll to position [128, 0]
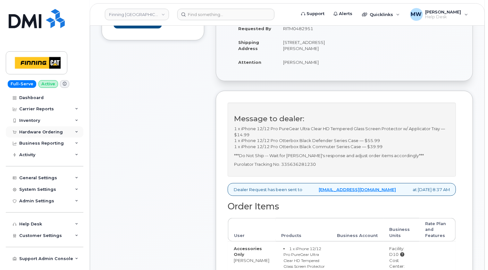
click at [49, 131] on div "Hardware Ordering" at bounding box center [41, 132] width 44 height 5
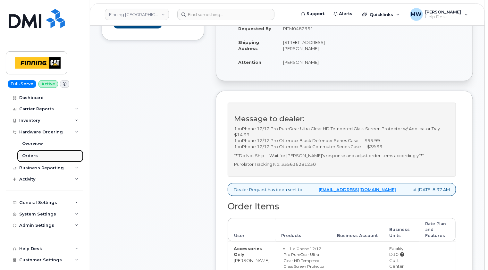
click at [32, 156] on div "Orders" at bounding box center [30, 156] width 16 height 6
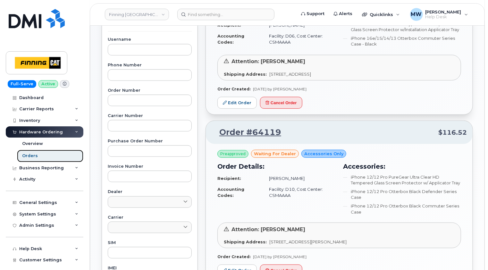
scroll to position [32, 0]
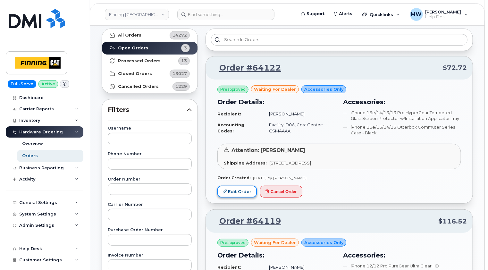
click at [242, 191] on link "Edit Order" at bounding box center [236, 192] width 39 height 12
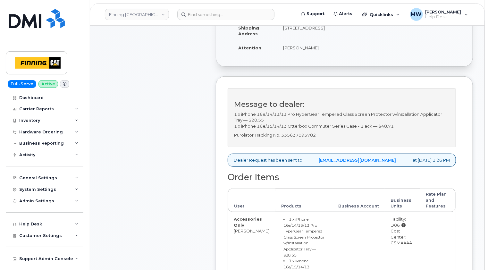
scroll to position [160, 0]
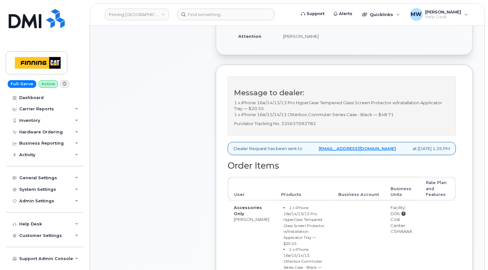
click at [309, 127] on p "Purolator Tracking No. 335637093782" at bounding box center [342, 124] width 216 height 6
copy p "335637093782"
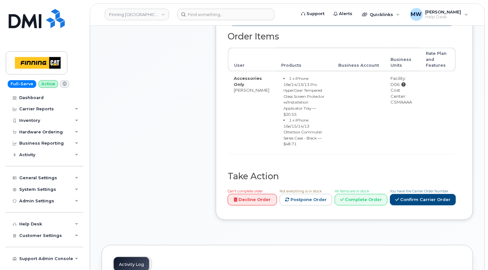
scroll to position [353, 0]
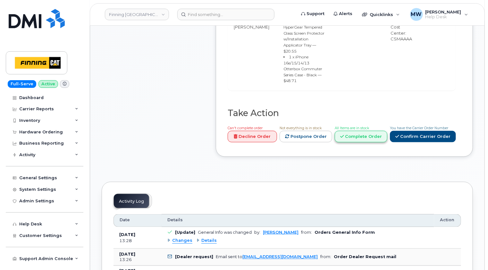
click at [376, 131] on link "Complete Order" at bounding box center [361, 137] width 53 height 12
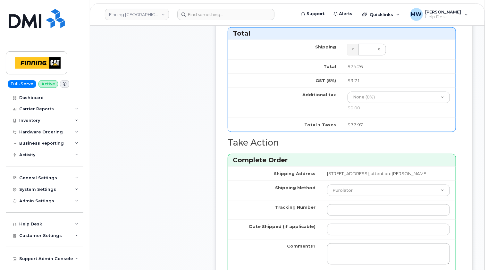
scroll to position [449, 0]
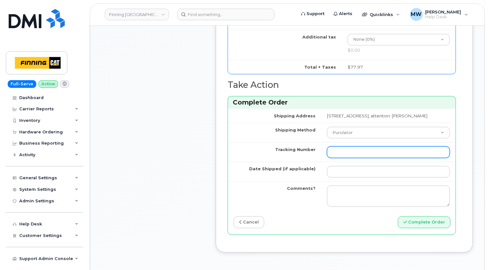
click at [327, 158] on input "Tracking Number" at bounding box center [388, 153] width 123 height 12
paste input "335637093782"
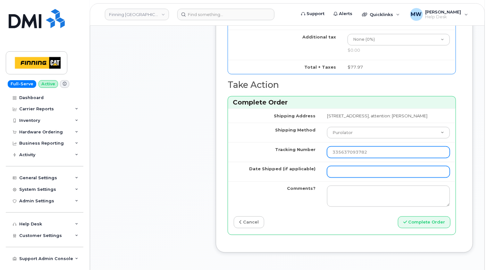
type input "335637093782"
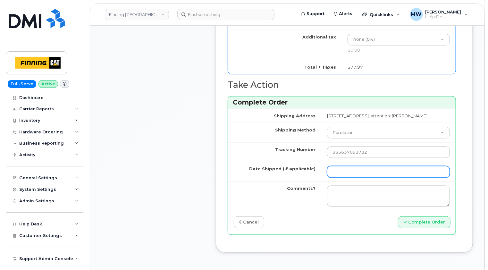
click at [340, 178] on input "Date Shipped (if applicable)" at bounding box center [388, 172] width 123 height 12
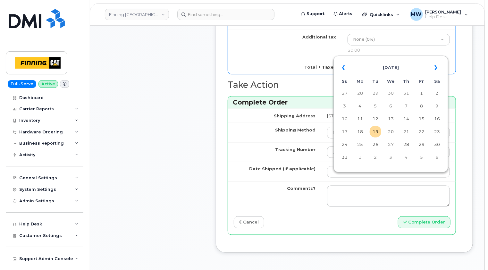
click at [376, 132] on td "19" at bounding box center [376, 132] width 12 height 12
type input "[DATE]"
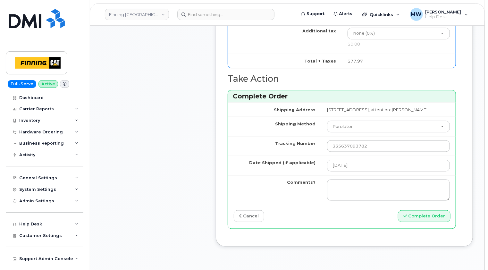
scroll to position [513, 0]
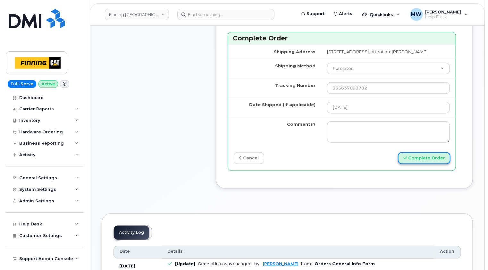
click at [423, 164] on button "Complete Order" at bounding box center [424, 158] width 53 height 12
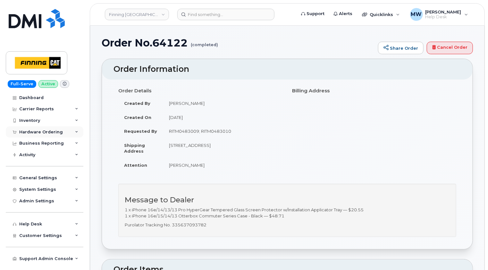
click at [45, 131] on div "Hardware Ordering" at bounding box center [41, 132] width 44 height 5
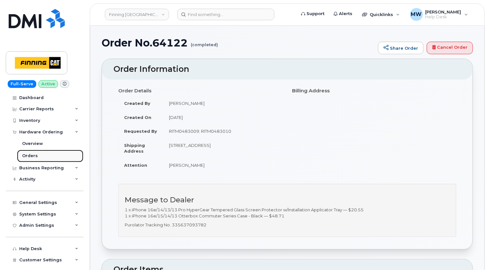
click at [26, 155] on div "Orders" at bounding box center [30, 156] width 16 height 6
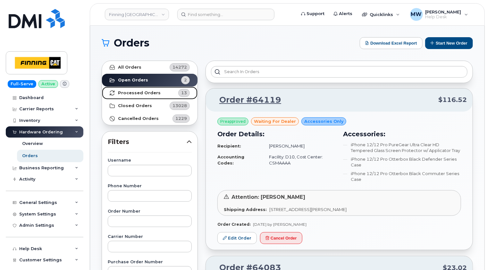
click at [135, 94] on strong "Processed Orders" at bounding box center [139, 92] width 43 height 5
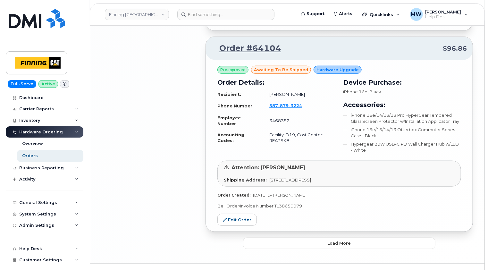
scroll to position [1467, 0]
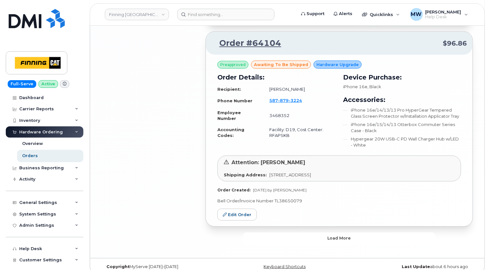
click at [372, 237] on button "Load more" at bounding box center [339, 239] width 192 height 12
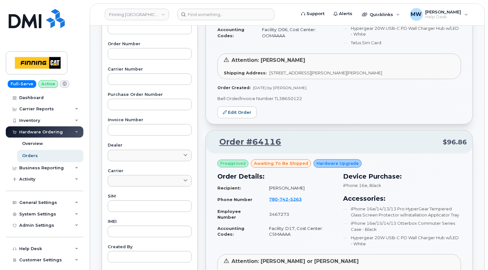
scroll to position [231, 0]
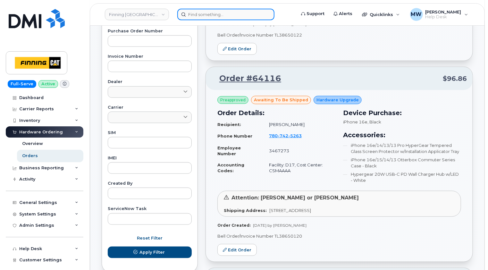
click at [234, 15] on input at bounding box center [225, 15] width 97 height 12
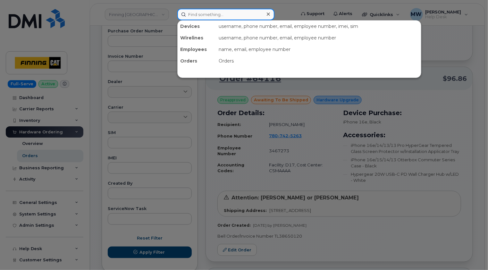
paste input "780-913-5295"
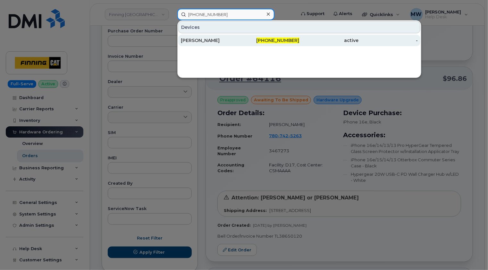
type input "780-913-5295"
click at [213, 40] on div "[PERSON_NAME]" at bounding box center [210, 40] width 59 height 6
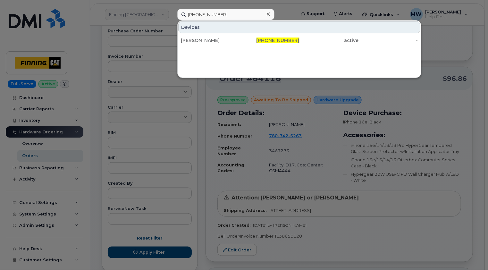
click at [269, 15] on icon at bounding box center [268, 14] width 3 height 5
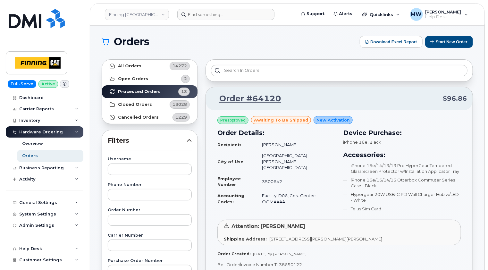
scroll to position [0, 0]
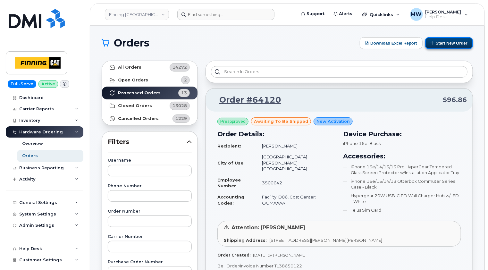
click at [458, 42] on button "Start New Order" at bounding box center [449, 43] width 48 height 12
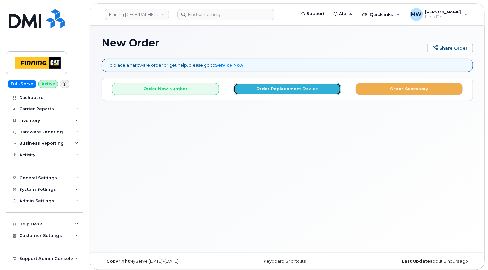
click at [294, 88] on button "Order Replacement Device" at bounding box center [287, 89] width 107 height 12
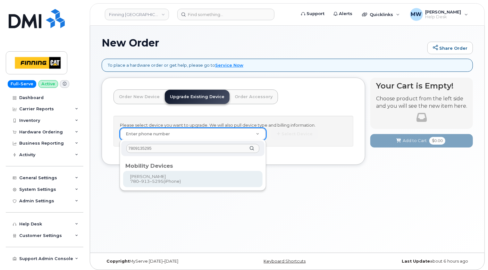
type input "7809135295"
type input "229129"
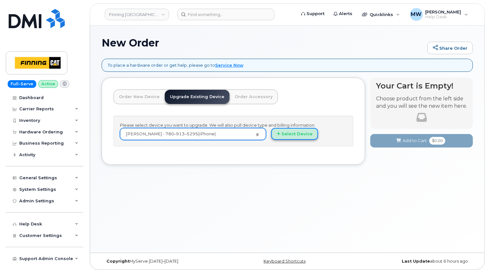
click at [298, 133] on button "Select Device" at bounding box center [294, 134] width 47 height 12
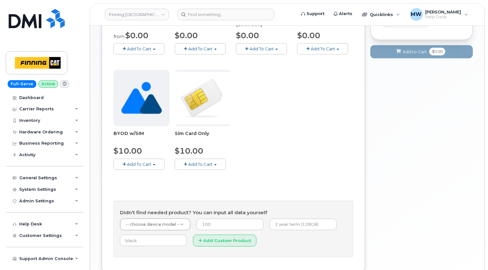
scroll to position [225, 0]
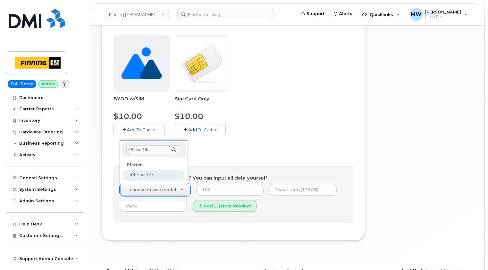
type input "iPhone 16e"
select select "2883"
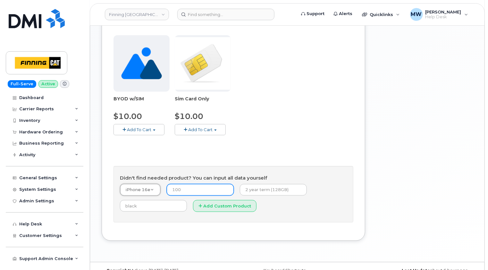
click at [209, 190] on input "number" at bounding box center [200, 190] width 67 height 12
type input "0.00"
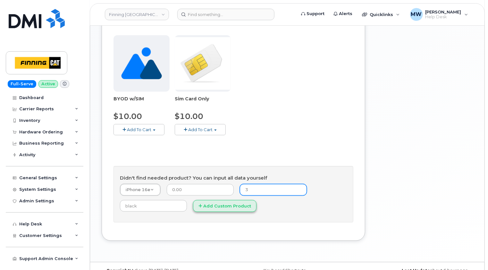
type input "3-year term (128GB)"
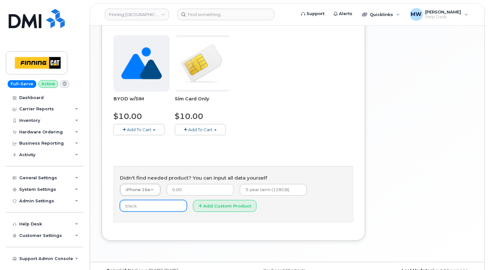
click at [147, 205] on input "text" at bounding box center [153, 206] width 67 height 12
type input "Black"
click at [224, 202] on button "Add Custom Product" at bounding box center [225, 206] width 64 height 12
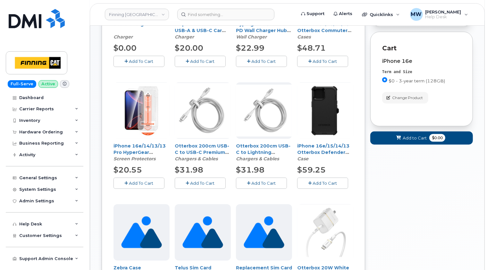
scroll to position [192, 0]
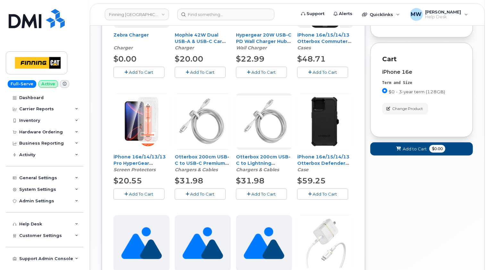
click at [141, 191] on span "Add To Cart" at bounding box center [141, 193] width 24 height 5
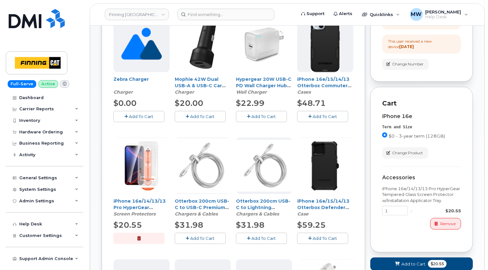
scroll to position [96, 0]
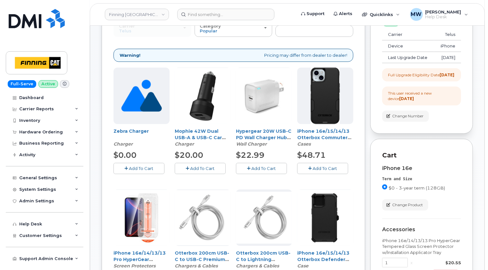
click at [331, 166] on span "Add To Cart" at bounding box center [325, 168] width 24 height 5
click at [266, 166] on span "Add To Cart" at bounding box center [264, 168] width 24 height 5
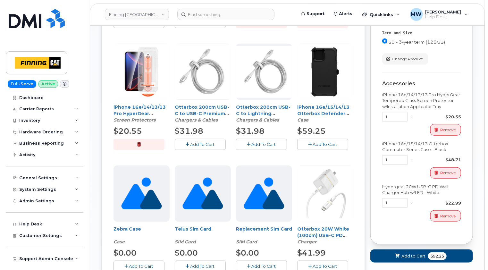
scroll to position [321, 0]
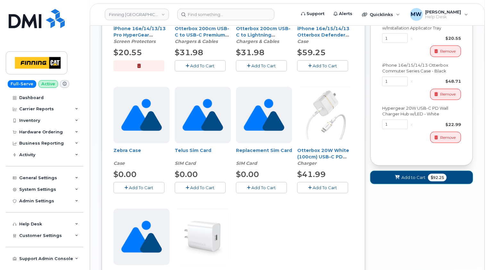
click at [415, 181] on span "Add to Cart" at bounding box center [414, 177] width 24 height 6
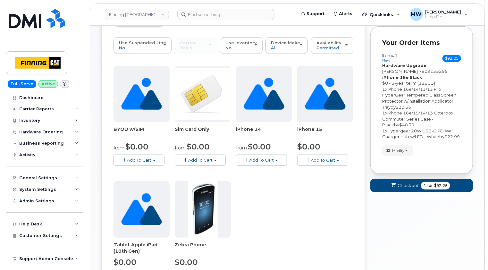
scroll to position [75, 0]
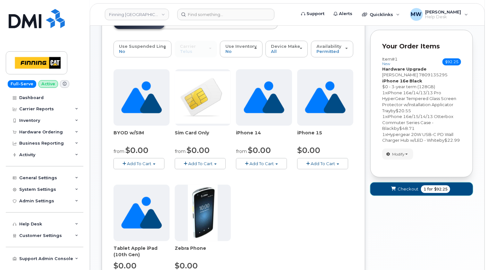
click at [403, 192] on span "Checkout" at bounding box center [408, 189] width 21 height 6
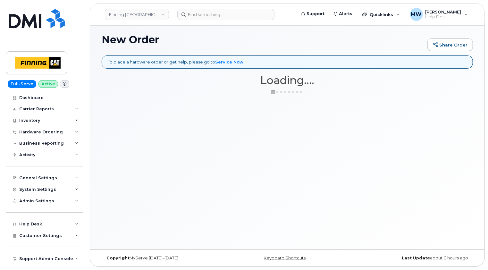
scroll to position [3, 0]
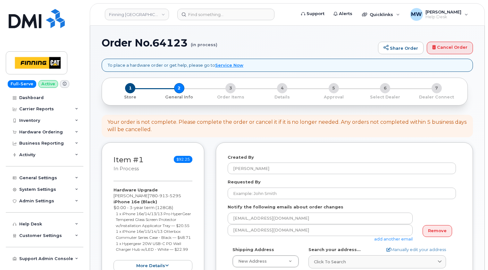
select select
click at [409, 133] on div "Your order is not complete. Please complete the order or cancel it if it is no …" at bounding box center [287, 126] width 371 height 22
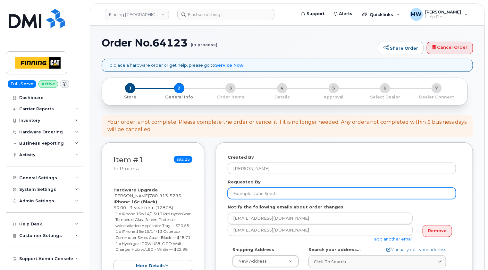
click at [292, 191] on input "Requested By" at bounding box center [342, 194] width 228 height 12
paste input "RITM0483295"
type input "RITM0483295"
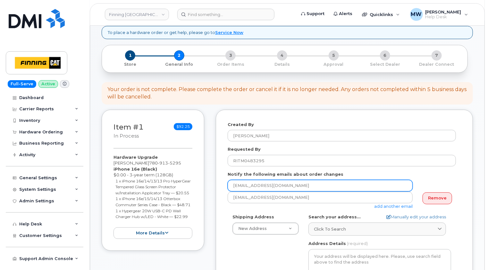
scroll to position [128, 0]
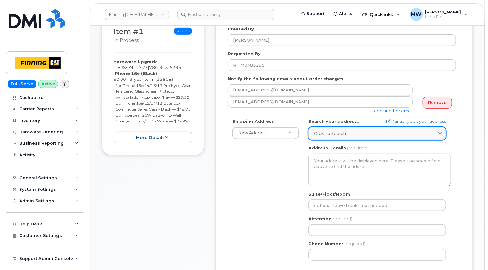
drag, startPoint x: 331, startPoint y: 131, endPoint x: 335, endPoint y: 137, distance: 7.2
click at [331, 131] on span "Click to search" at bounding box center [330, 134] width 32 height 6
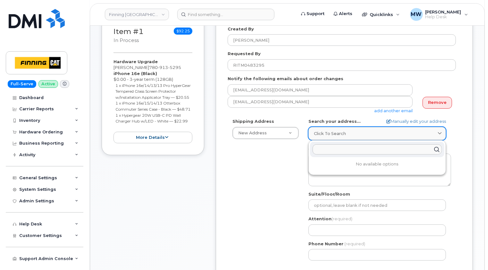
paste input "[STREET_ADDRESS]"
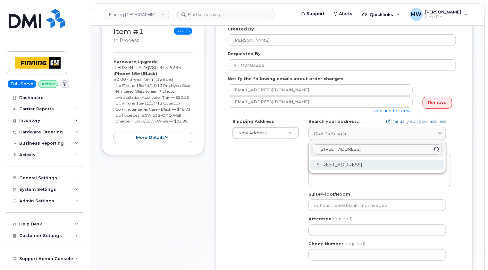
type input "[STREET_ADDRESS]"
click at [372, 164] on div "[STREET_ADDRESS]" at bounding box center [377, 165] width 134 height 11
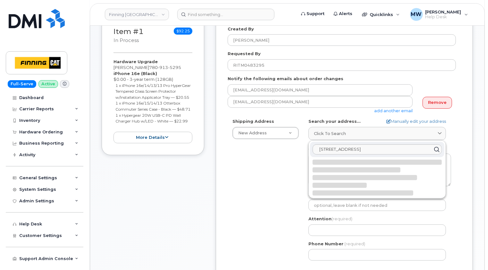
select select
type textarea "[STREET_ADDRESS]"
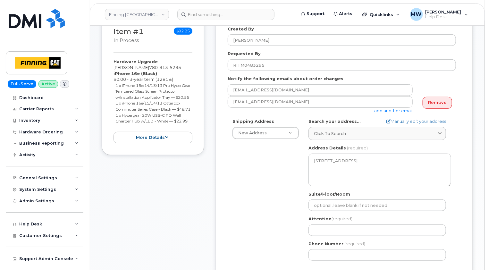
click at [467, 181] on div "Created By [PERSON_NAME] Requested By RITM0483295 Notify the following emails a…" at bounding box center [344, 171] width 257 height 314
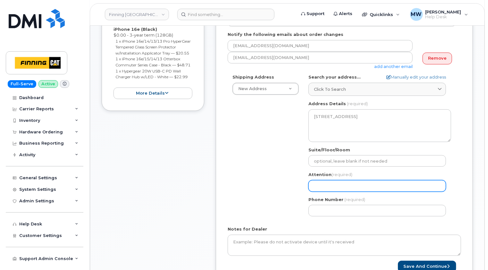
scroll to position [225, 0]
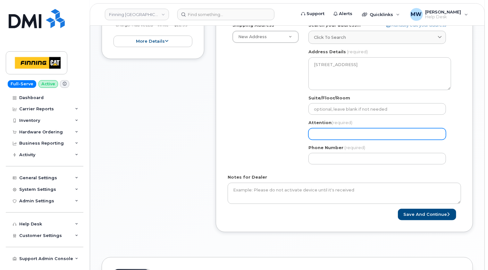
click at [331, 137] on input "Attention (required)" at bounding box center [378, 134] width 138 height 12
paste input "[PERSON_NAME]"
select select
type input "[PERSON_NAME]"
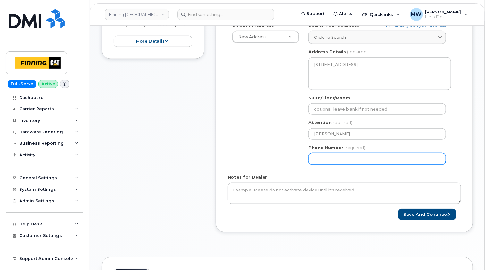
click at [422, 155] on input "Phone Number" at bounding box center [378, 159] width 138 height 12
paste input "7809135295"
select select
type input "7809135295"
click at [462, 161] on div "Created By Matthew Walshe Requested By RITM0483295 Notify the following emails …" at bounding box center [344, 75] width 257 height 314
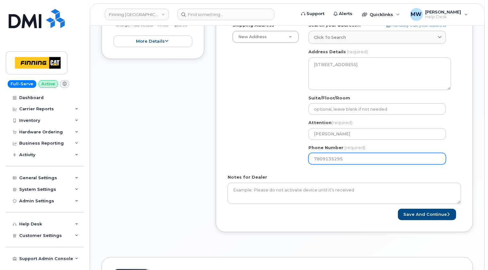
scroll to position [96, 0]
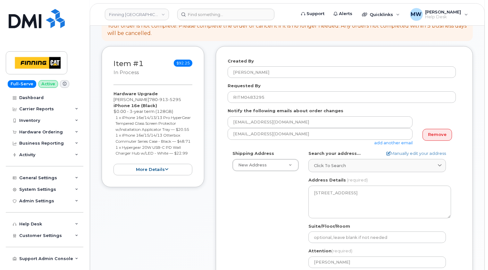
drag, startPoint x: 191, startPoint y: 165, endPoint x: 105, endPoint y: 106, distance: 104.1
click at [105, 106] on div "Item #1 in process $92.25 Hardware Upgrade Bart Zahara 780 913 5295 iPhone 16e …" at bounding box center [153, 116] width 103 height 141
copy div "iPhone 16e (Black) $0.00 - 3-year term (128GB) 1 x iPhone 16e/14/13/13 Pro Hype…"
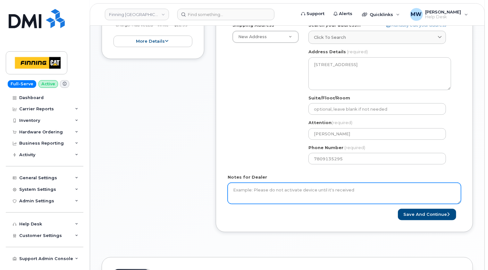
click at [281, 185] on textarea "Notes for Dealer" at bounding box center [344, 193] width 233 height 21
paste textarea "iPhone 16e (Black) $0.00 - 3-year term (128GB) 1 x iPhone 16e/14/13/13 Pro Hype…"
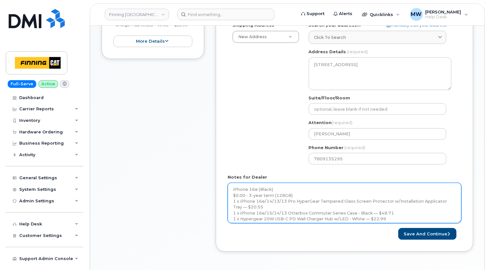
scroll to position [0, 0]
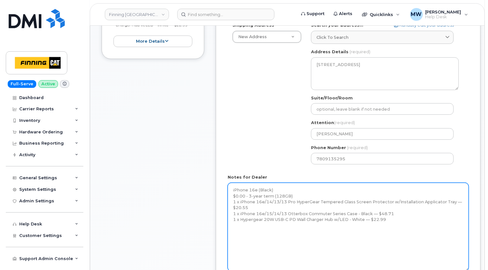
drag, startPoint x: 460, startPoint y: 202, endPoint x: 454, endPoint y: 235, distance: 34.0
click at [468, 270] on html "Finning Canada Support Alerts Quicklinks Suspend / Cancel Device Change SIM Car…" at bounding box center [244, 132] width 488 height 714
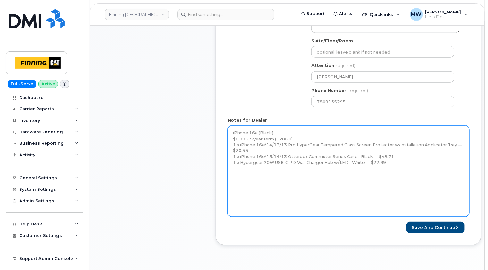
scroll to position [321, 0]
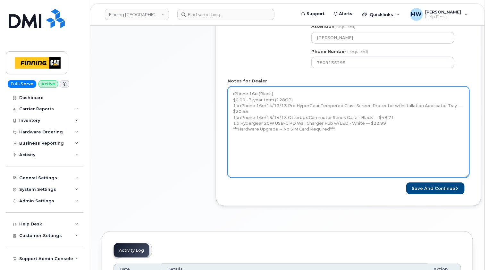
click at [408, 148] on textarea "iPhone 16e (Black) $0.00 - 3-year term (128GB) 1 x iPhone 16e/14/13/13 Pro Hype…" at bounding box center [349, 132] width 242 height 91
paste textarea "Telus Order #TL38650123"
type textarea "iPhone 16e (Black) $0.00 - 3-year term (128GB) 1 x iPhone 16e/14/13/13 Pro Hype…"
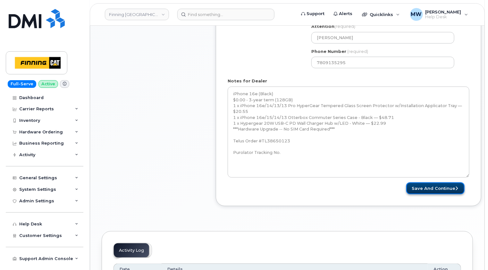
click at [440, 186] on button "Save and Continue" at bounding box center [435, 188] width 58 height 12
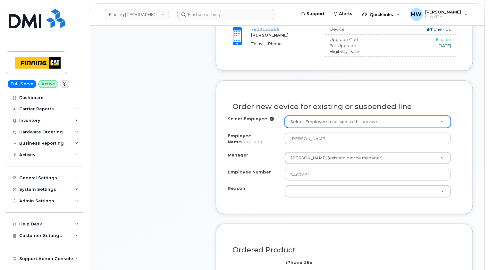
scroll to position [353, 0]
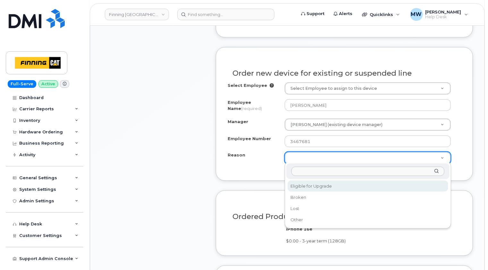
select select "eligible_for_upgrade"
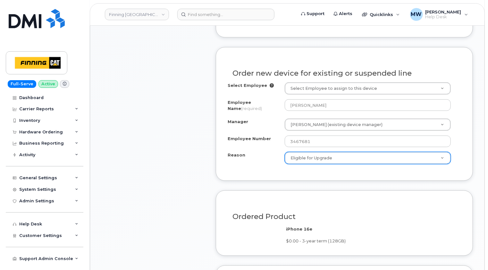
click at [200, 138] on div "Item #1 in process $92.25 Hardware Upgrade [PERSON_NAME] [PHONE_NUMBER] iPhone …" at bounding box center [153, 86] width 103 height 592
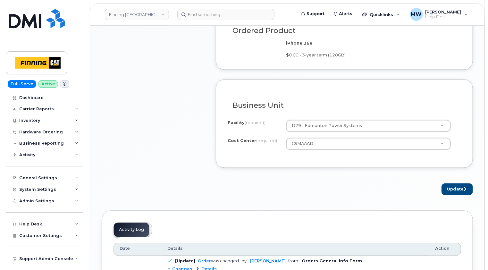
scroll to position [545, 0]
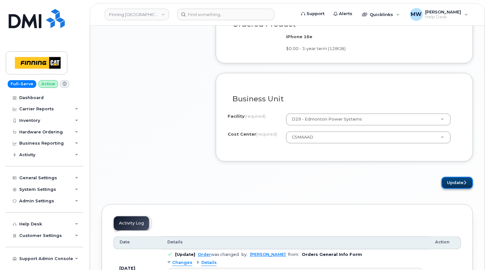
click at [455, 179] on button "Update" at bounding box center [457, 183] width 31 height 12
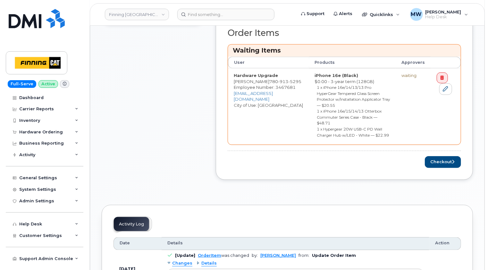
scroll to position [321, 0]
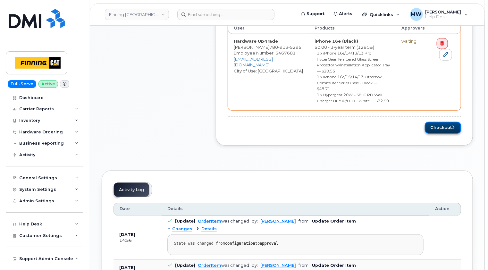
click at [446, 122] on button "Checkout" at bounding box center [443, 128] width 36 height 12
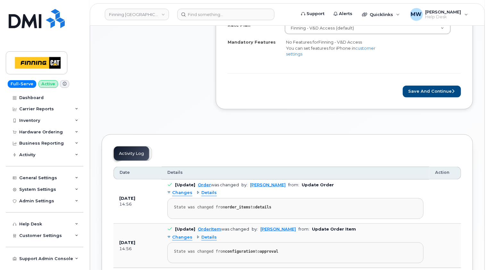
scroll to position [321, 0]
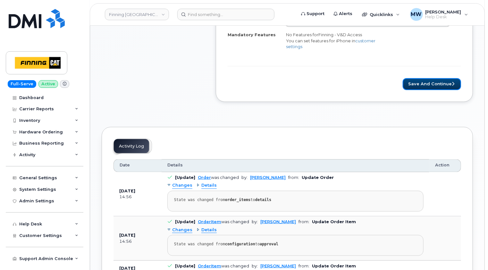
click at [436, 85] on button "Save and Continue" at bounding box center [432, 84] width 58 height 12
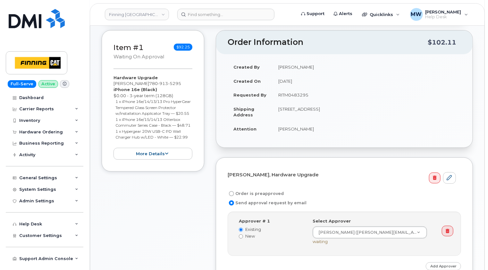
scroll to position [96, 0]
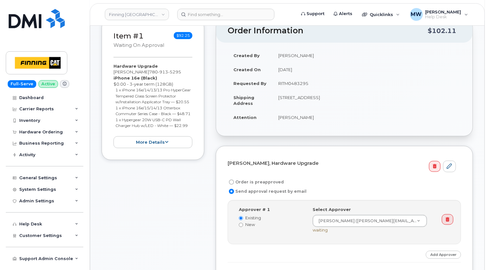
click at [299, 82] on td "RITM0483295" at bounding box center [367, 83] width 189 height 14
copy td "RITM0483295"
click at [264, 180] on label "Order is preapproved" at bounding box center [256, 182] width 56 height 8
click at [234, 180] on input "Order is preapproved" at bounding box center [231, 182] width 5 height 5
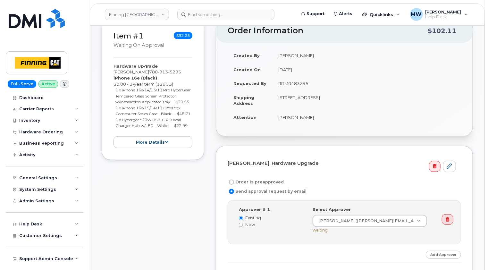
radio input "true"
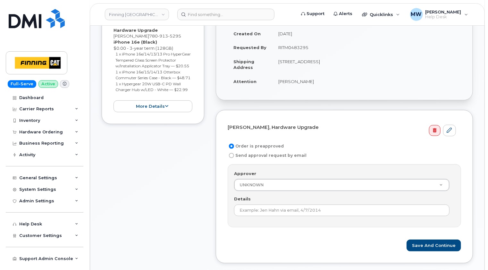
scroll to position [192, 0]
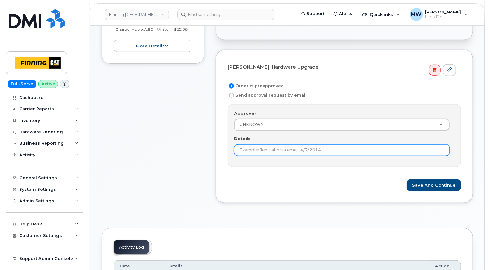
click at [291, 151] on input "Details" at bounding box center [342, 150] width 216 height 12
paste input "RITM0483295"
type input "RITM0483295"
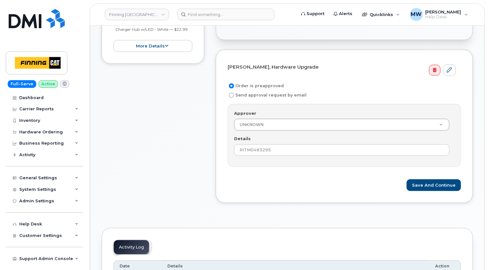
click at [336, 178] on form "[PERSON_NAME], Hardware Upgrade Order is preapproved Send approval request by e…" at bounding box center [344, 127] width 233 height 130
click at [439, 180] on button "Save and Continue" at bounding box center [434, 185] width 55 height 12
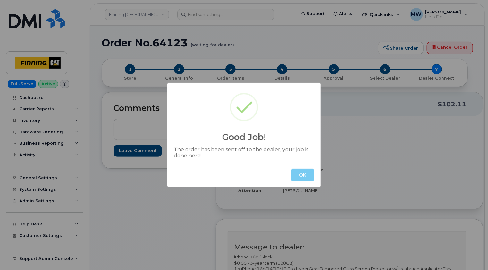
click at [305, 174] on button "OK" at bounding box center [303, 175] width 22 height 13
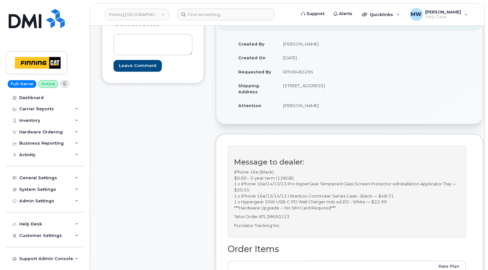
scroll to position [96, 0]
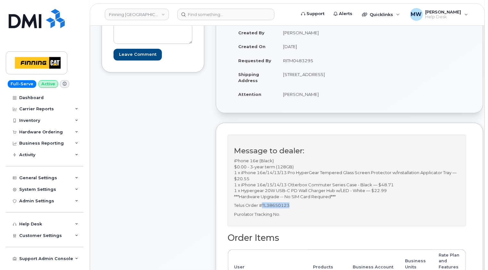
drag, startPoint x: 290, startPoint y: 210, endPoint x: 262, endPoint y: 210, distance: 27.3
click at [262, 208] on p "Telus Order #TL38650123" at bounding box center [347, 205] width 226 height 6
copy p "TL38650123"
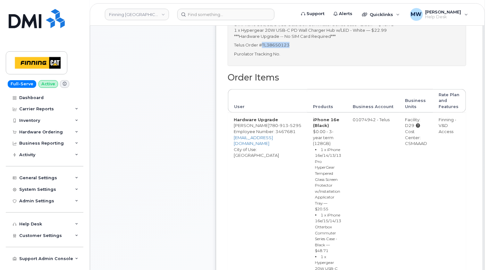
scroll to position [321, 0]
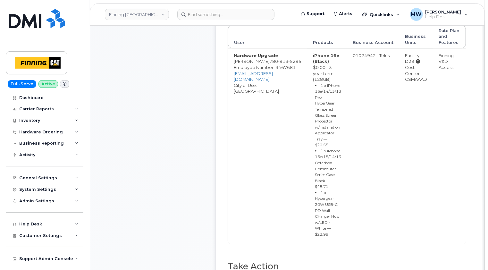
paste input "TL38650123"
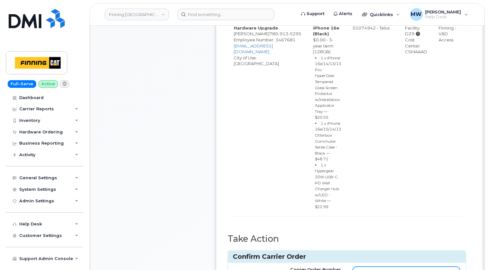
scroll to position [385, 0]
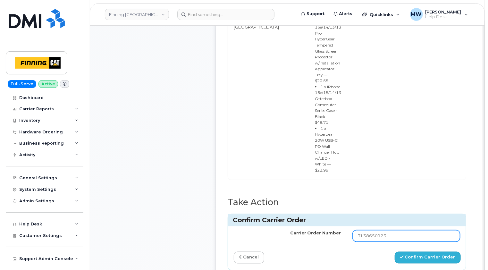
type input "TL38650123"
click at [416, 252] on button "Confirm Carrier Order" at bounding box center [428, 258] width 66 height 12
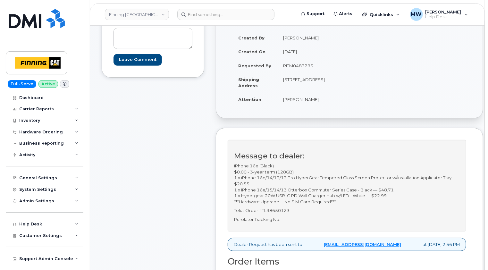
scroll to position [96, 0]
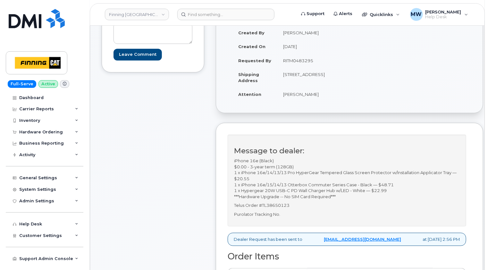
drag, startPoint x: 291, startPoint y: 85, endPoint x: 318, endPoint y: 80, distance: 27.1
click at [318, 80] on td "[STREET_ADDRESS]" at bounding box center [310, 77] width 67 height 20
copy td "T5S 0C3"
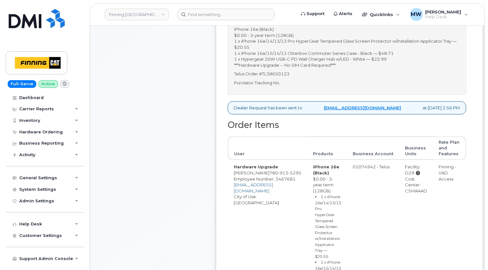
scroll to position [289, 0]
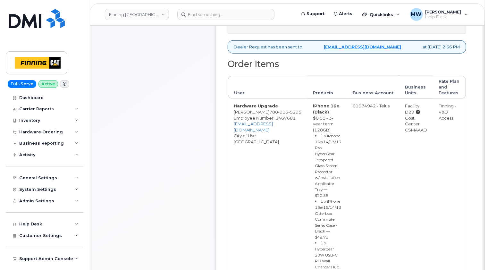
click at [409, 133] on div "Cost Center: CSMAAAD" at bounding box center [416, 124] width 22 height 18
copy div "CSMAAAD"
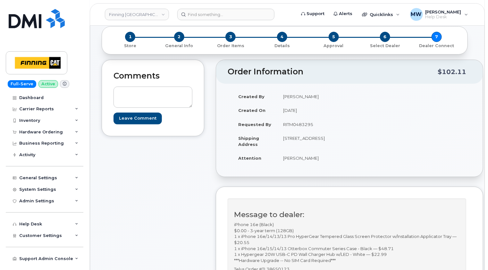
scroll to position [0, 0]
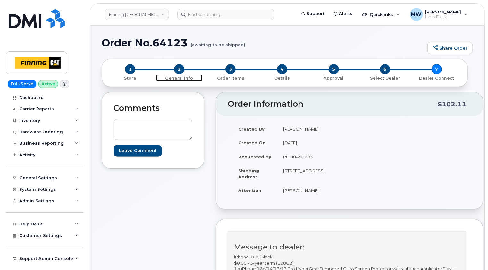
click at [176, 68] on span "2" at bounding box center [179, 69] width 10 height 10
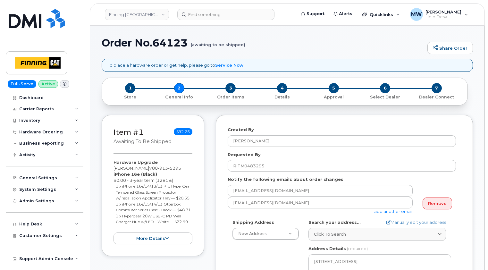
select select
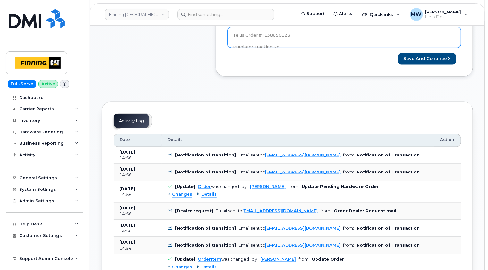
scroll to position [53, 0]
click at [326, 40] on textarea "iPhone 16e (Black) $0.00 - 3-year term (128GB) 1 x iPhone 16e/14/13/13 Pro Hype…" at bounding box center [344, 37] width 233 height 21
paste textarea "335637276999"
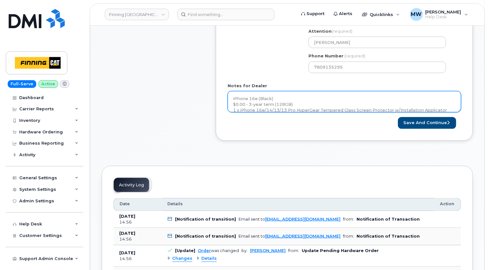
scroll to position [225, 0]
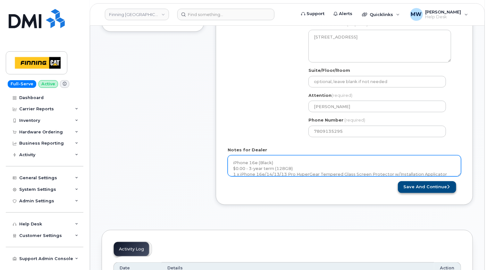
type textarea "iPhone 16e (Black) $0.00 - 3-year term (128GB) 1 x iPhone 16e/14/13/13 Pro Hype…"
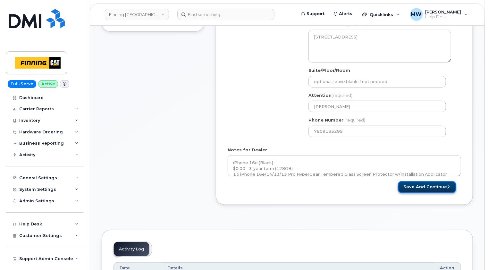
click at [433, 187] on button "Save and Continue" at bounding box center [427, 187] width 58 height 12
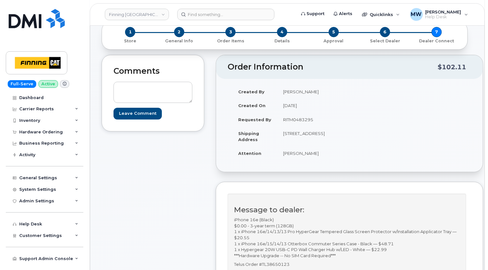
scroll to position [64, 0]
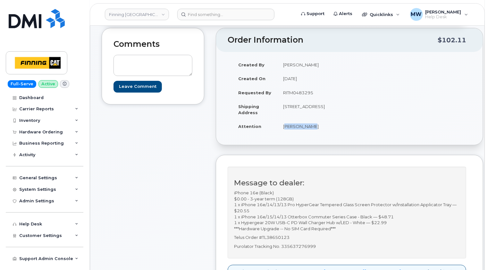
drag, startPoint x: 309, startPoint y: 132, endPoint x: 284, endPoint y: 131, distance: 24.7
click at [284, 131] on td "Bart Zahara" at bounding box center [310, 126] width 67 height 14
copy td "Bart Zahara"
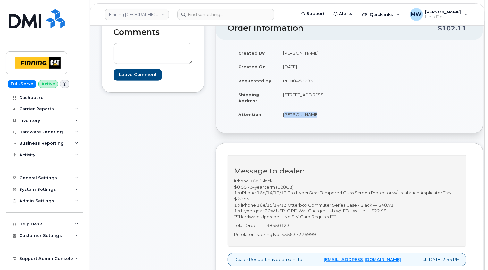
scroll to position [128, 0]
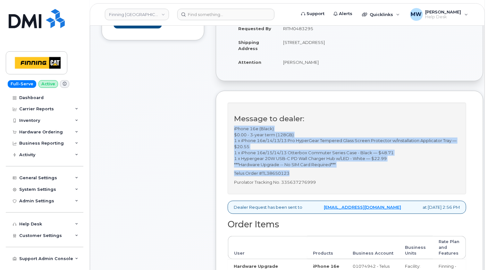
drag, startPoint x: 294, startPoint y: 178, endPoint x: 232, endPoint y: 136, distance: 75.5
click at [232, 136] on div "Message to dealer: iPhone 16e (Black) $0.00 - 3-year term (128GB) 1 x iPhone 16…" at bounding box center [347, 149] width 239 height 92
copy div "iPhone 16e (Black) $0.00 - 3-year term (128GB) 1 x iPhone 16e/14/13/13 Pro Hype…"
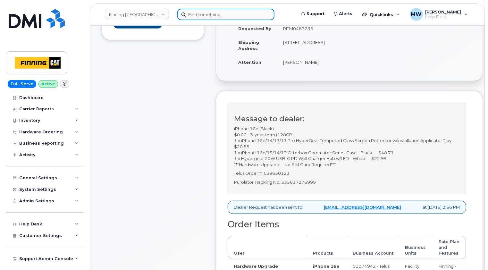
click at [223, 11] on input at bounding box center [225, 15] width 97 height 12
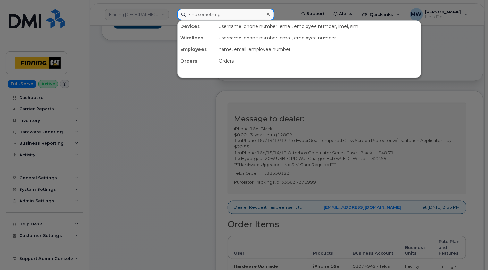
paste input "Stuart Walker"
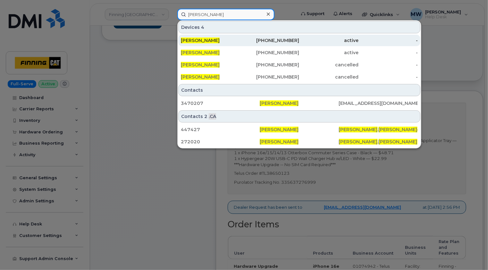
type input "Stuart Walker"
click at [225, 39] on div "Stuart Walker" at bounding box center [210, 40] width 59 height 6
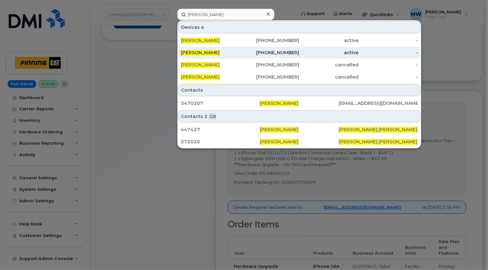
click at [226, 51] on div "Stuart Walker" at bounding box center [210, 52] width 59 height 6
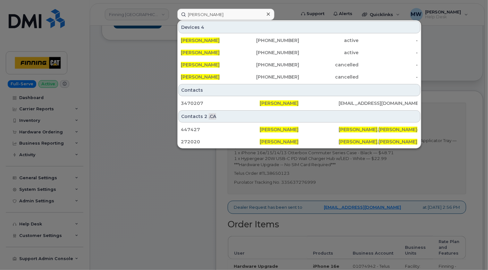
drag, startPoint x: 267, startPoint y: 14, endPoint x: 271, endPoint y: 1, distance: 13.6
click at [267, 14] on icon at bounding box center [268, 14] width 3 height 5
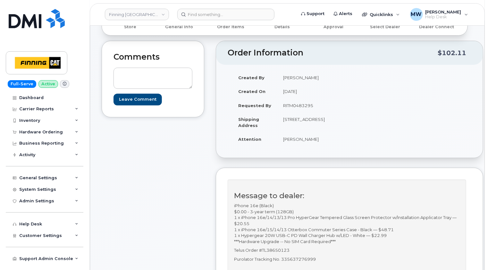
scroll to position [0, 0]
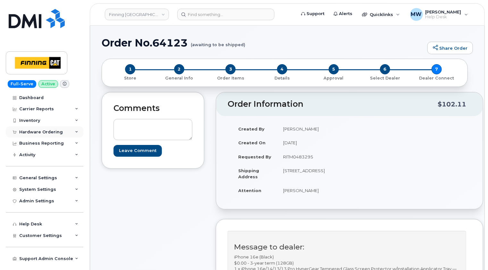
click at [51, 130] on div "Hardware Ordering" at bounding box center [41, 132] width 44 height 5
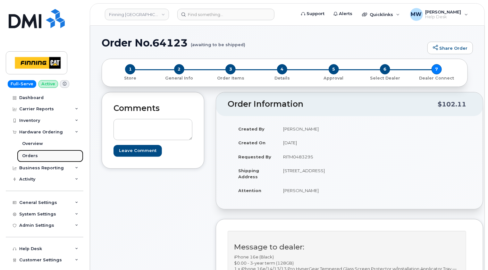
click at [36, 155] on div "Orders" at bounding box center [30, 156] width 16 height 6
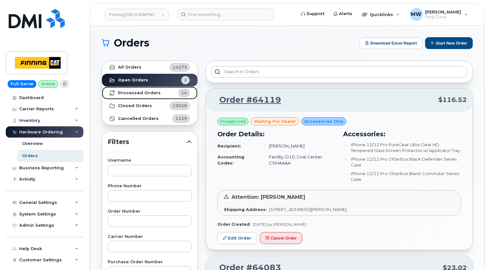
click at [131, 94] on strong "Processed Orders" at bounding box center [139, 92] width 43 height 5
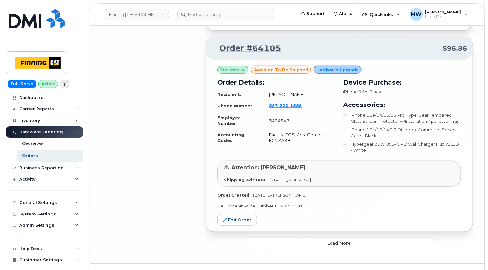
scroll to position [1472, 0]
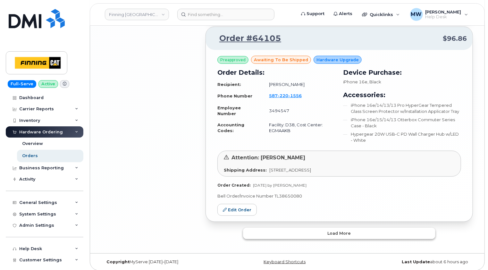
click at [349, 231] on span "Load more" at bounding box center [339, 233] width 23 height 6
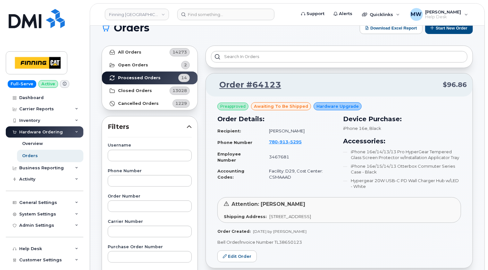
scroll to position [0, 0]
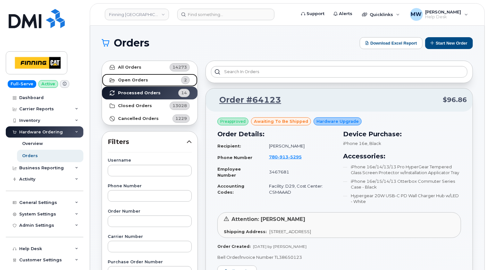
click at [136, 79] on strong "Open Orders" at bounding box center [133, 80] width 30 height 5
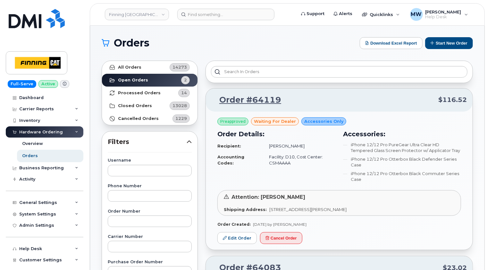
click at [95, 13] on header "Finning Canada Support Alerts Quicklinks Suspend / Cancel Device Change SIM Car…" at bounding box center [287, 14] width 395 height 22
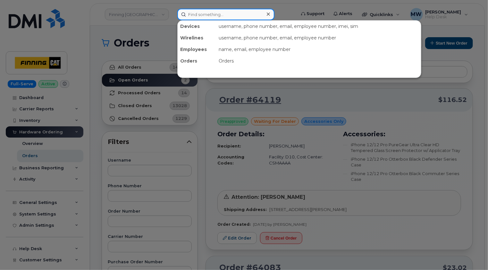
click at [224, 12] on input at bounding box center [225, 15] width 97 height 12
paste input "7807136292"
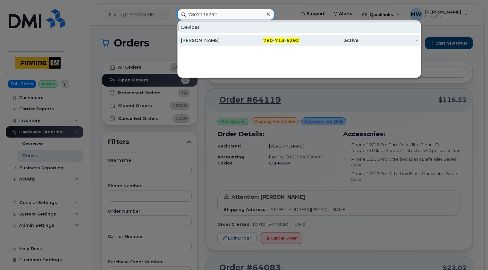
type input "7807136292"
click at [212, 38] on div "[PERSON_NAME]" at bounding box center [210, 40] width 59 height 6
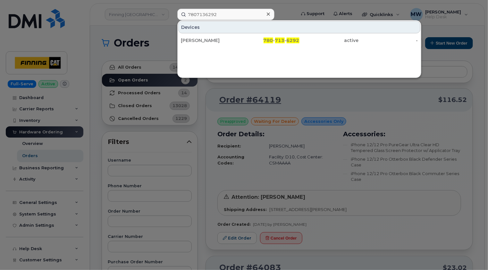
click at [268, 13] on icon at bounding box center [268, 14] width 3 height 3
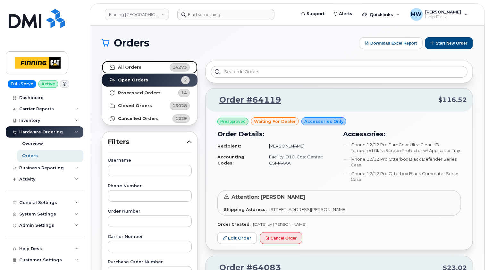
click at [135, 66] on strong "All Orders" at bounding box center [129, 67] width 23 height 5
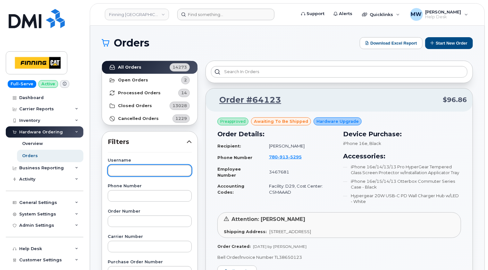
click at [142, 169] on input "text" at bounding box center [150, 171] width 84 height 12
type input "ben dykshoorn"
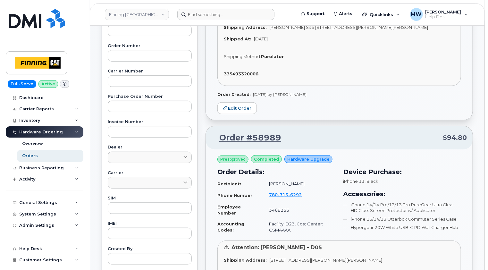
scroll to position [64, 0]
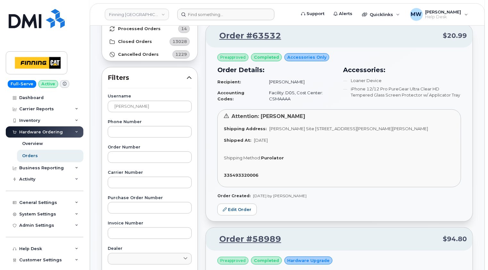
drag, startPoint x: 444, startPoint y: 128, endPoint x: 267, endPoint y: 129, distance: 177.1
click at [269, 129] on span "Kearl Site C/O Highway 63, Mildred Lake Industrial Park Mildred Lake Alberta T0…" at bounding box center [348, 128] width 159 height 5
copy span "Kearl Site C/O Highway 63, Mildred Lake Industrial Park Mildred Lake Alberta T0…"
drag, startPoint x: 165, startPoint y: 106, endPoint x: 83, endPoint y: 106, distance: 82.8
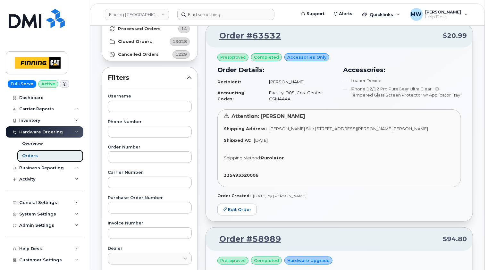
click at [38, 155] on link "Orders" at bounding box center [50, 156] width 66 height 12
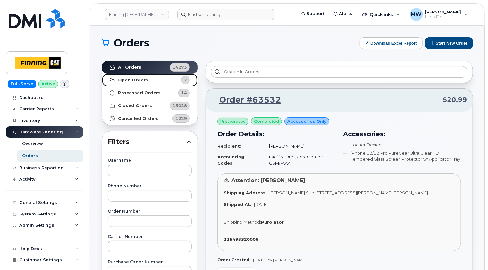
click at [141, 80] on strong "Open Orders" at bounding box center [133, 80] width 30 height 5
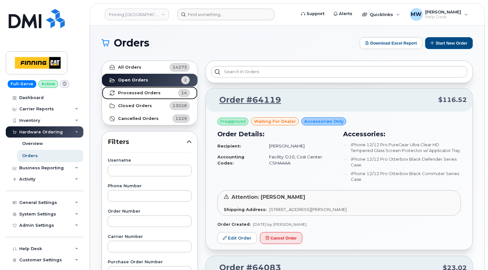
click at [143, 94] on strong "Processed Orders" at bounding box center [139, 92] width 43 height 5
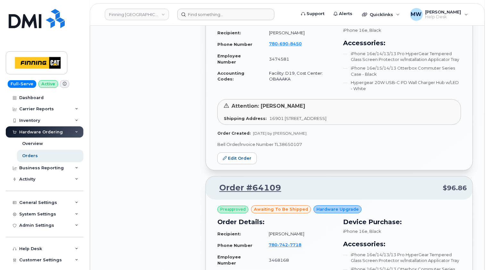
scroll to position [674, 0]
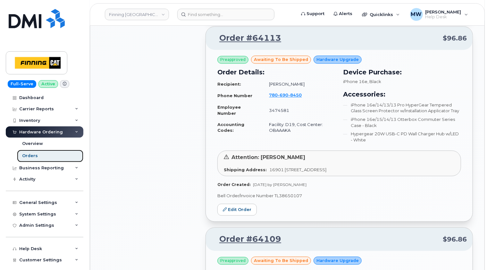
click at [31, 155] on div "Orders" at bounding box center [30, 156] width 16 height 6
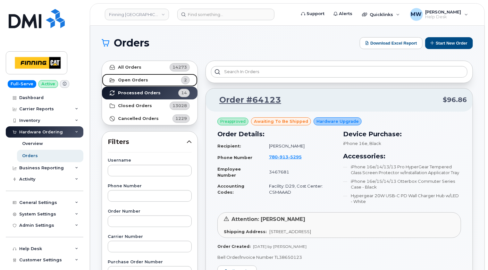
click at [137, 79] on strong "Open Orders" at bounding box center [133, 80] width 30 height 5
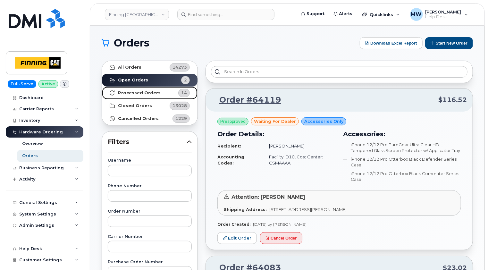
click at [152, 94] on strong "Processed Orders" at bounding box center [139, 92] width 43 height 5
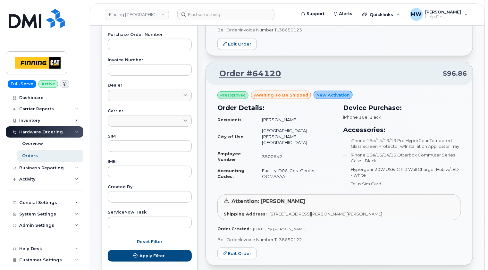
scroll to position [257, 0]
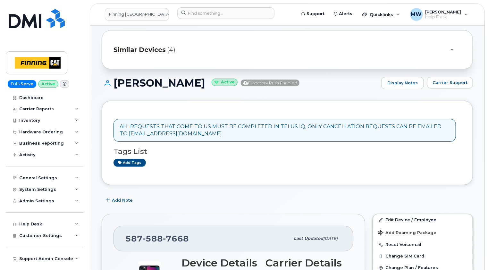
scroll to position [96, 0]
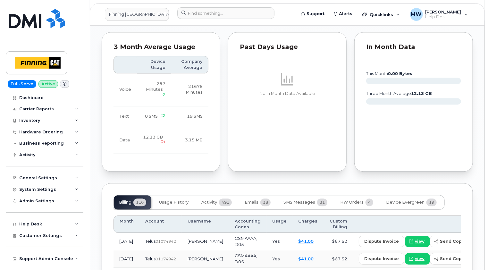
scroll to position [802, 0]
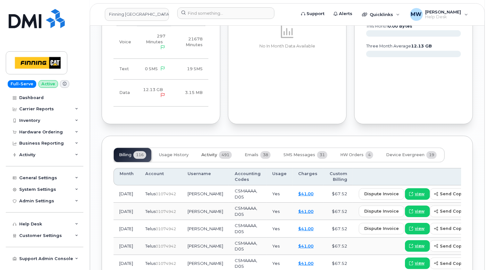
click at [213, 152] on span "Activity" at bounding box center [209, 154] width 16 height 5
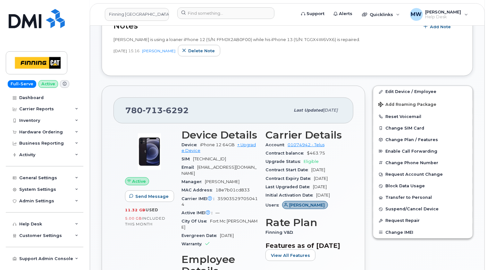
scroll to position [192, 0]
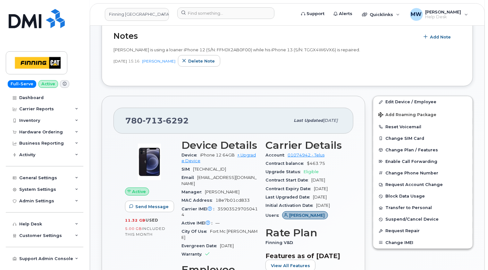
click at [245, 177] on span "[EMAIL_ADDRESS][DOMAIN_NAME]" at bounding box center [219, 180] width 75 height 11
drag, startPoint x: 245, startPoint y: 177, endPoint x: 240, endPoint y: 176, distance: 5.2
click at [240, 176] on span "[EMAIL_ADDRESS][DOMAIN_NAME]" at bounding box center [219, 180] width 75 height 11
drag, startPoint x: 240, startPoint y: 176, endPoint x: 199, endPoint y: 177, distance: 41.1
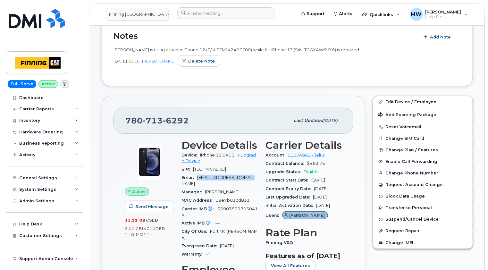
click at [199, 177] on span "[EMAIL_ADDRESS][DOMAIN_NAME]" at bounding box center [219, 180] width 75 height 11
copy span "[EMAIL_ADDRESS][DOMAIN_NAME]"
